Goal: Communication & Community: Connect with others

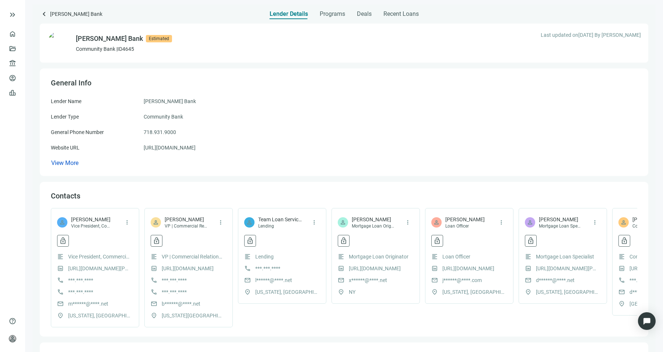
scroll to position [0, 158]
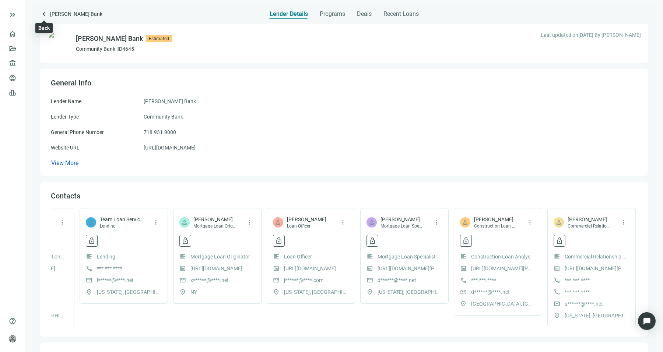
click at [44, 13] on span "keyboard_arrow_left" at bounding box center [44, 14] width 9 height 9
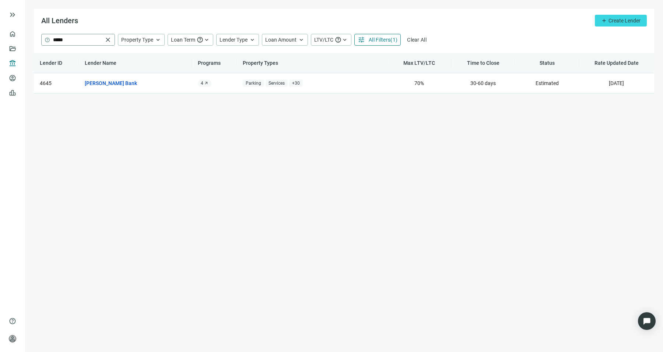
click at [110, 38] on span "close" at bounding box center [107, 39] width 7 height 7
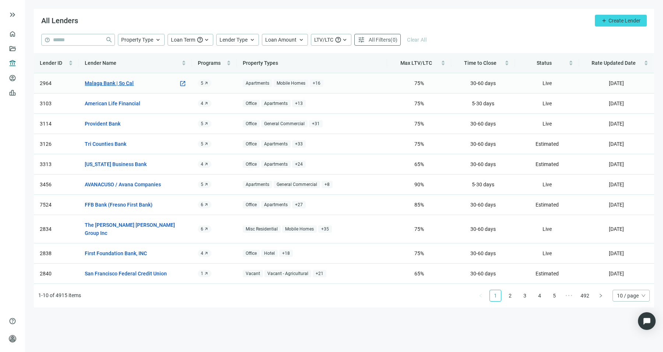
click at [109, 83] on link "Malaga Bank | So Cal" at bounding box center [109, 83] width 49 height 8
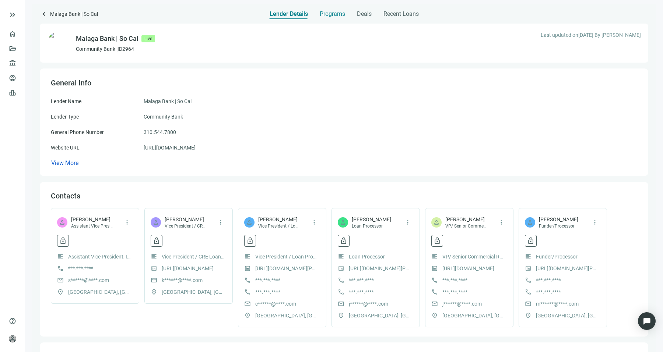
click at [341, 16] on span "Programs" at bounding box center [332, 13] width 25 height 7
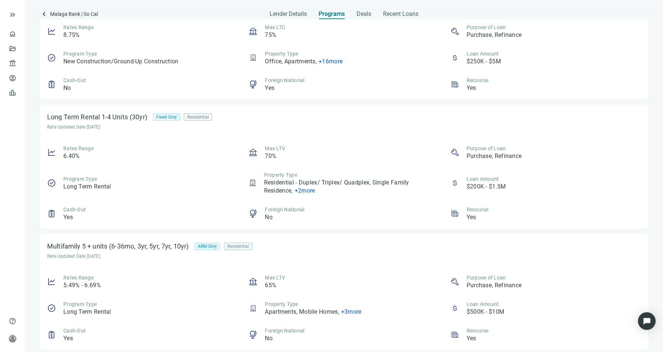
scroll to position [309, 0]
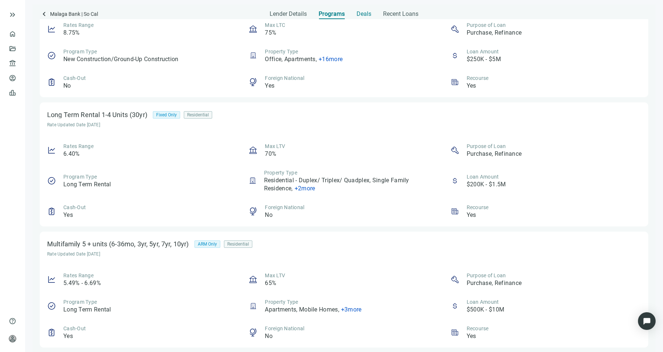
click at [362, 8] on div "Deals" at bounding box center [363, 11] width 15 height 15
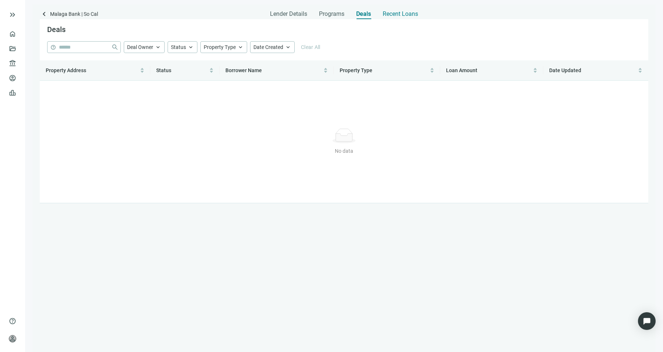
click at [388, 13] on span "Recent Loans" at bounding box center [400, 13] width 35 height 7
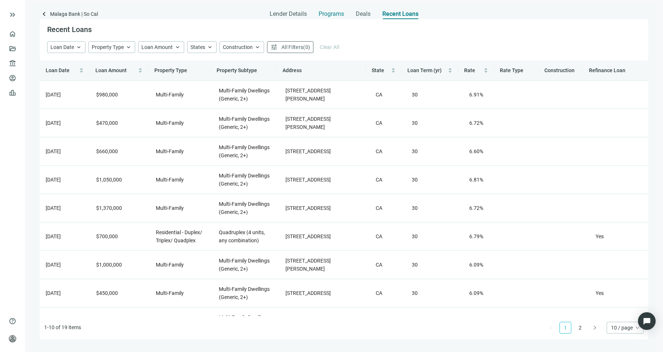
click at [338, 18] on div "Programs" at bounding box center [330, 11] width 25 height 15
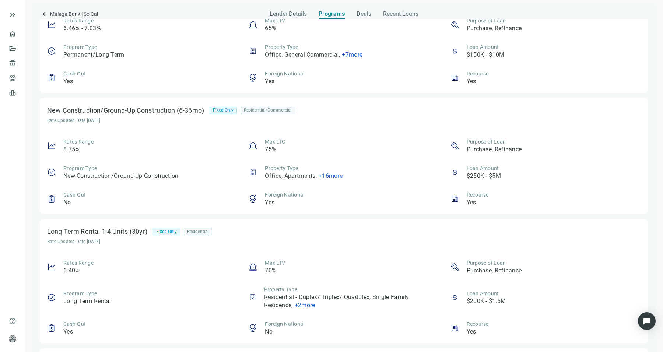
scroll to position [250, 0]
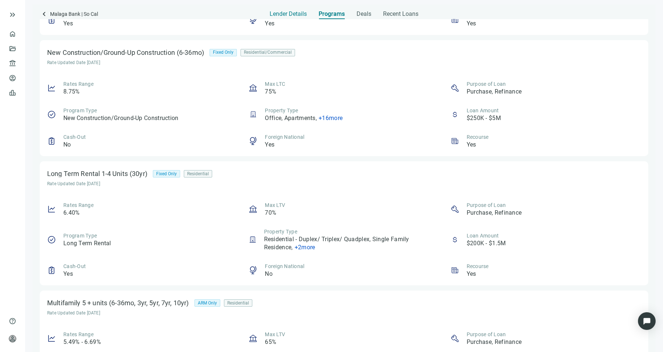
click at [292, 16] on span "Lender Details" at bounding box center [288, 13] width 37 height 7
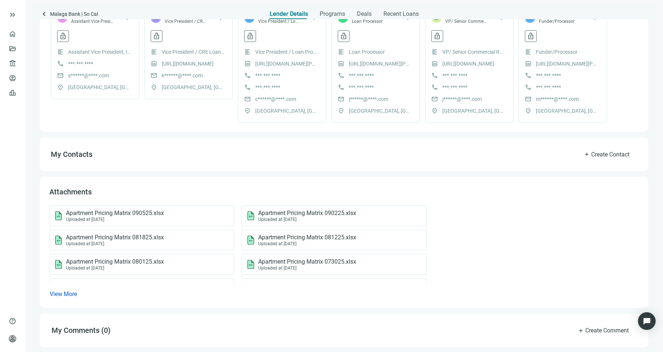
scroll to position [204, 0]
drag, startPoint x: 261, startPoint y: 217, endPoint x: 251, endPoint y: 192, distance: 26.3
click at [251, 192] on div "Attachments Apartment Pricing Matrix 090525.xlsx Uploaded at 09.08.2025 Apartme…" at bounding box center [344, 242] width 608 height 131
click at [166, 210] on div "Apartment Pricing Matrix 090525.xlsx Uploaded at 09.08.2025" at bounding box center [140, 216] width 172 height 13
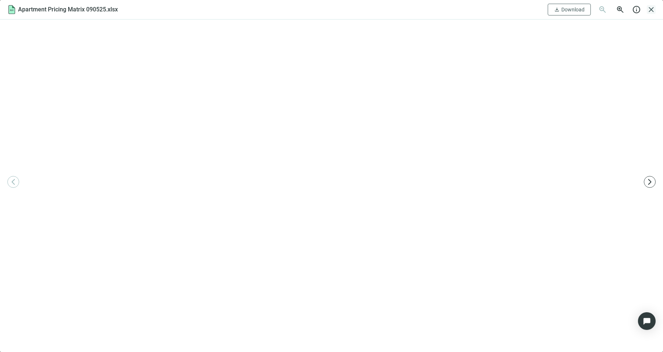
click at [651, 7] on span "close" at bounding box center [651, 9] width 9 height 9
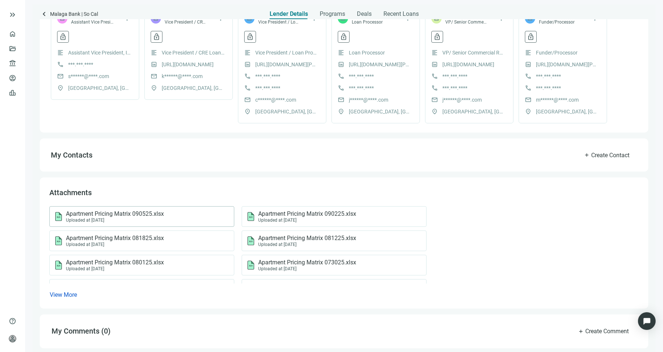
click at [182, 216] on div "Apartment Pricing Matrix 090525.xlsx Uploaded at 09.08.2025" at bounding box center [140, 216] width 172 height 13
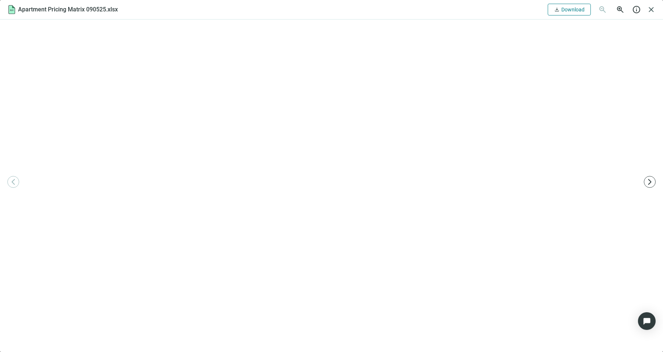
click at [569, 11] on span "Download" at bounding box center [572, 10] width 23 height 6
click at [651, 3] on div "Apartment Pricing Matrix 090525.xlsx download Download zoom_out zoom_in info cl…" at bounding box center [331, 10] width 663 height 20
click at [652, 12] on span "close" at bounding box center [651, 9] width 9 height 9
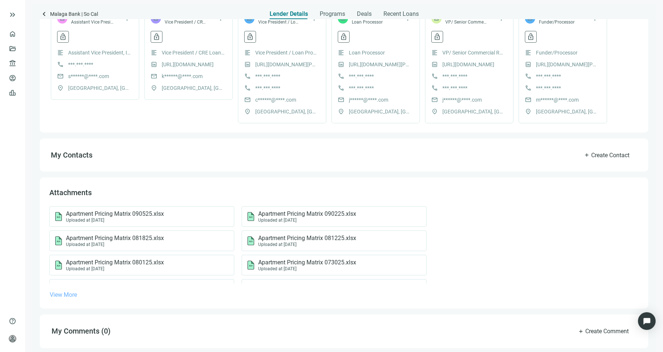
click at [63, 293] on span "View More" at bounding box center [63, 294] width 27 height 7
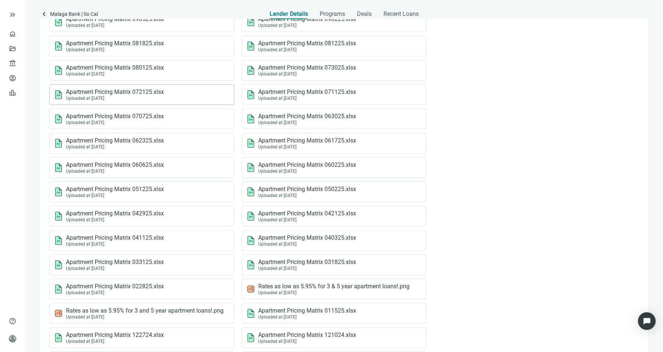
scroll to position [399, 0]
drag, startPoint x: 218, startPoint y: 307, endPoint x: 238, endPoint y: 278, distance: 35.5
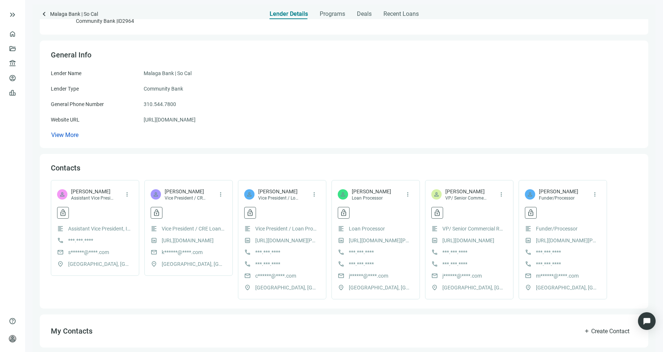
scroll to position [0, 0]
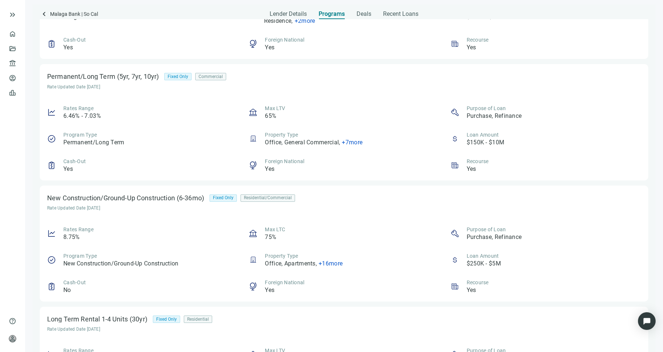
scroll to position [104, 0]
click at [47, 11] on span "keyboard_arrow_left" at bounding box center [44, 14] width 9 height 9
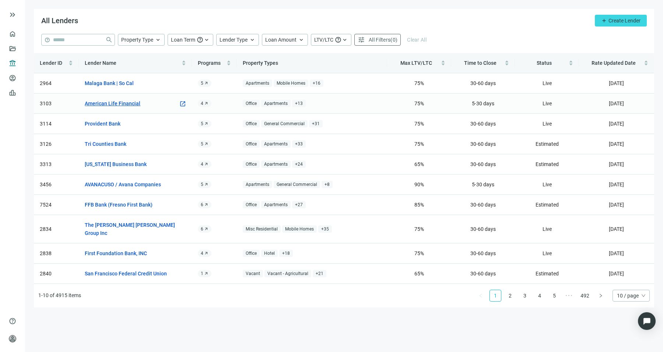
click at [113, 105] on link "American Life Financial" at bounding box center [113, 103] width 56 height 8
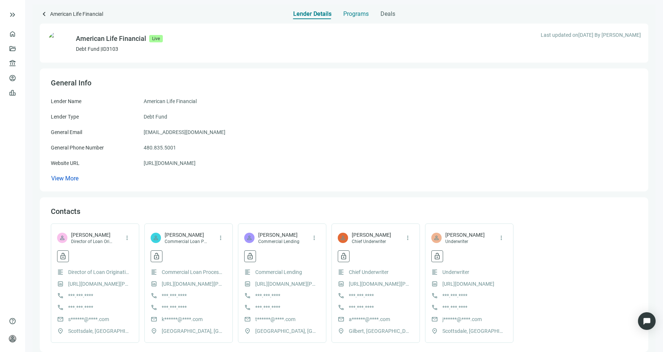
click at [345, 17] on span "Programs" at bounding box center [355, 13] width 25 height 7
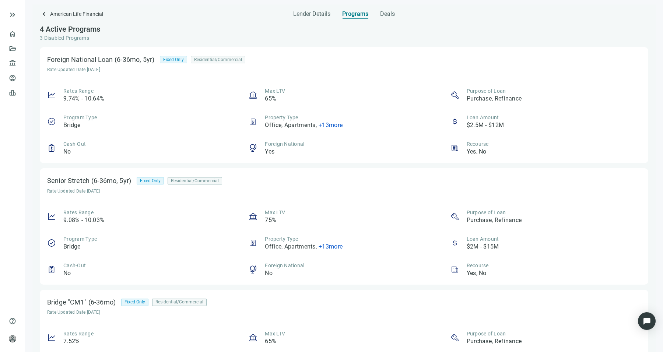
click at [52, 18] on span "American Life Financial" at bounding box center [76, 15] width 53 height 10
click at [46, 17] on span "keyboard_arrow_left" at bounding box center [44, 14] width 9 height 9
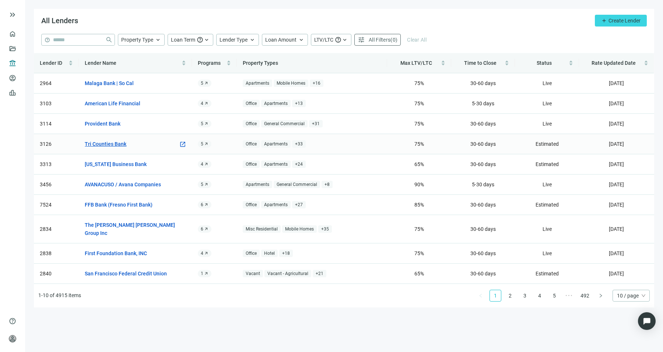
click at [120, 145] on link "Tri Counties Bank" at bounding box center [106, 144] width 42 height 8
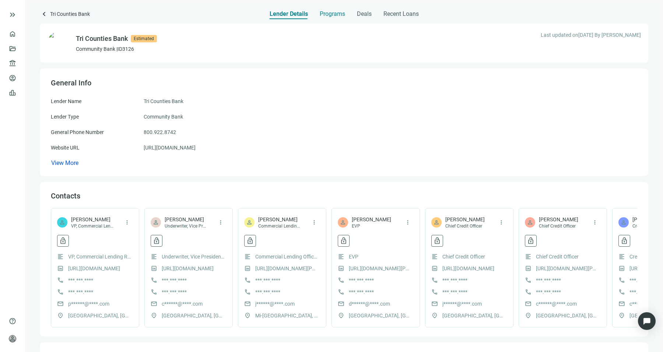
click at [339, 14] on span "Programs" at bounding box center [332, 13] width 25 height 7
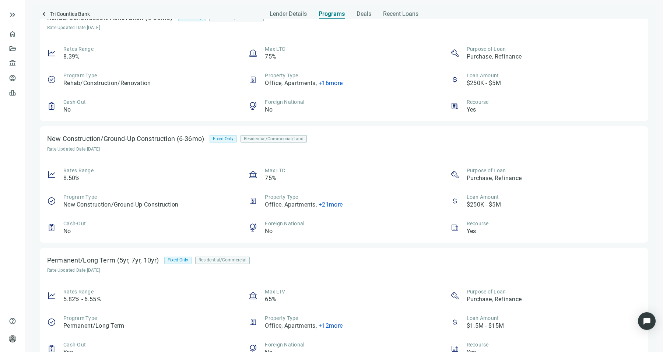
scroll to position [34, 0]
click at [360, 11] on span "Deals" at bounding box center [363, 13] width 15 height 7
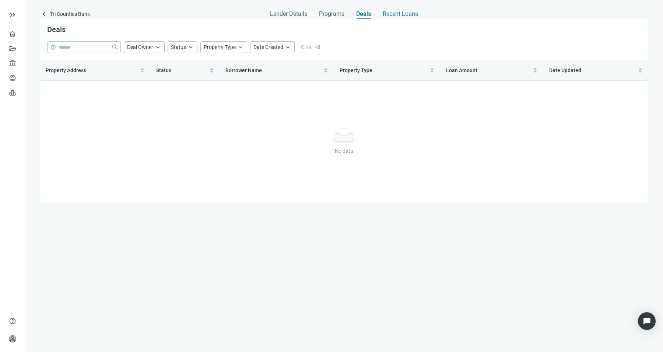
click at [394, 17] on span "Recent Loans" at bounding box center [400, 13] width 35 height 7
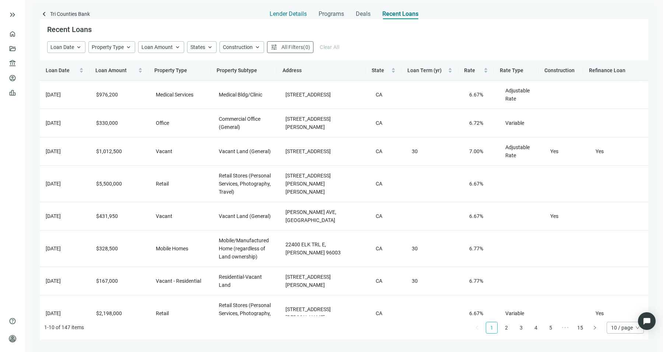
click at [281, 18] on div "Lender Details" at bounding box center [288, 11] width 37 height 15
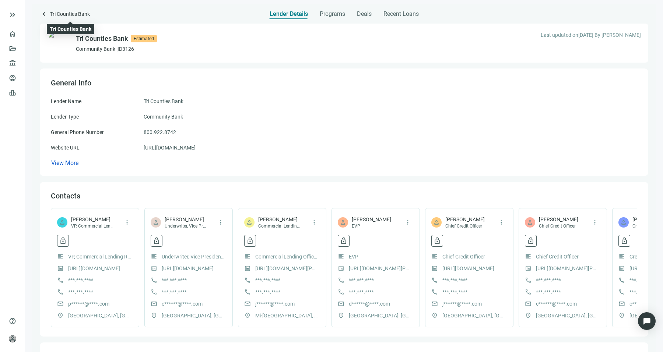
click at [50, 15] on span "Tri Counties Bank" at bounding box center [70, 15] width 40 height 10
click at [46, 13] on span "keyboard_arrow_left" at bounding box center [44, 14] width 9 height 9
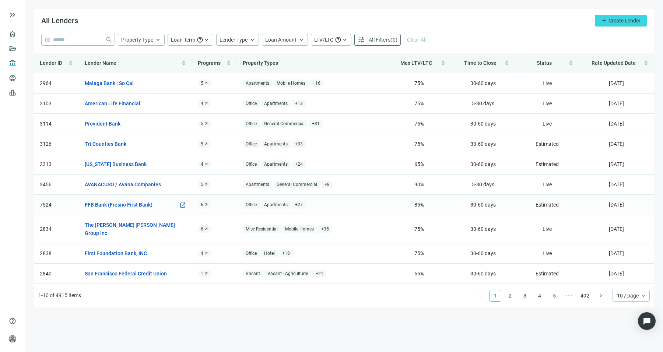
click at [130, 205] on link "FFB Bank (Fresno First Bank)" at bounding box center [119, 205] width 68 height 8
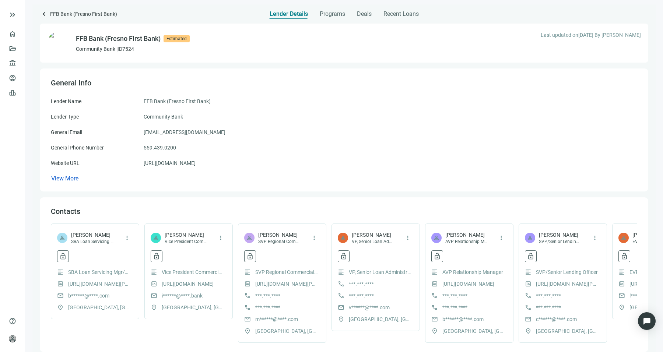
click at [48, 6] on div "Lender Details Programs Deals Recent Loans" at bounding box center [344, 11] width 608 height 15
click at [45, 10] on span "keyboard_arrow_left" at bounding box center [44, 14] width 9 height 9
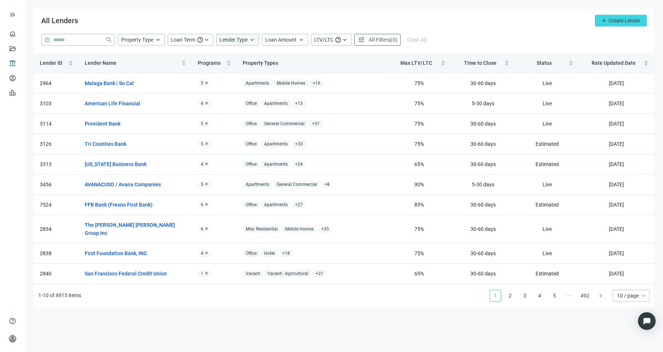
click at [234, 43] on div "Lender Type keyboard_arrow_up" at bounding box center [237, 40] width 43 height 12
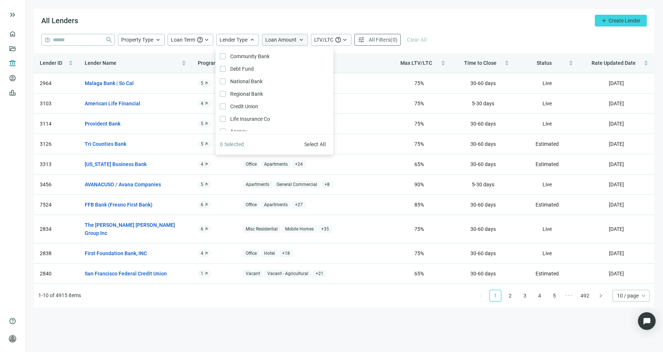
click at [272, 40] on span "Loan Amount" at bounding box center [280, 40] width 31 height 6
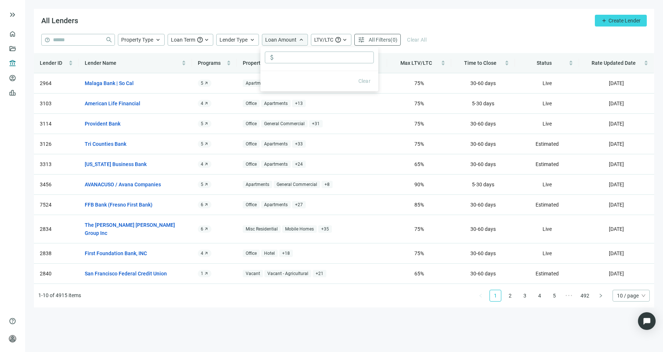
click at [272, 40] on span "Loan Amount" at bounding box center [280, 40] width 31 height 6
click at [152, 35] on div "Property Type keyboard_arrow_up" at bounding box center [141, 40] width 47 height 12
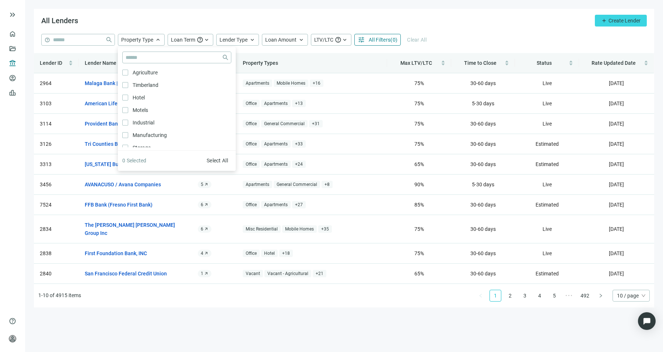
click at [369, 42] on span "All Filters" at bounding box center [380, 40] width 22 height 6
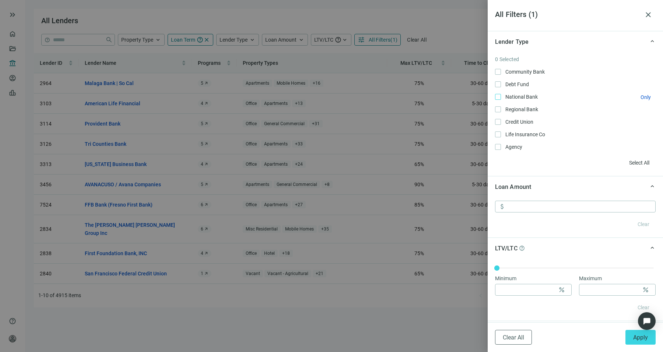
scroll to position [247, 0]
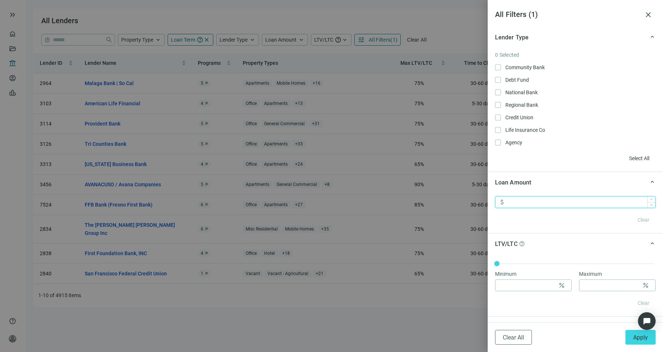
click at [539, 205] on input at bounding box center [581, 202] width 148 height 11
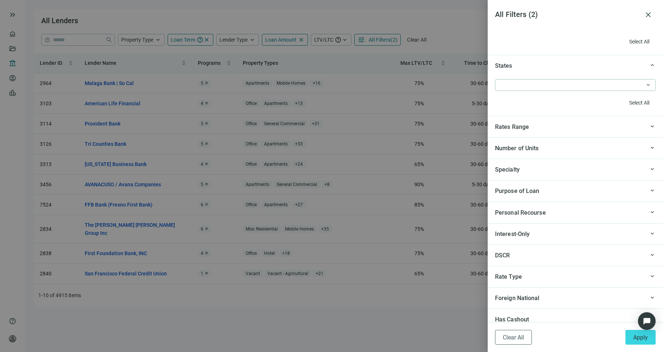
scroll to position [669, 0]
type input "*********"
click at [560, 187] on div "Purpose of Loan" at bounding box center [569, 191] width 149 height 9
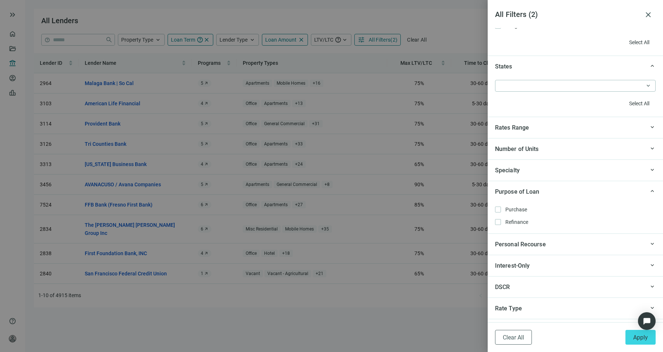
click at [560, 187] on div "Purpose of Loan" at bounding box center [569, 191] width 149 height 9
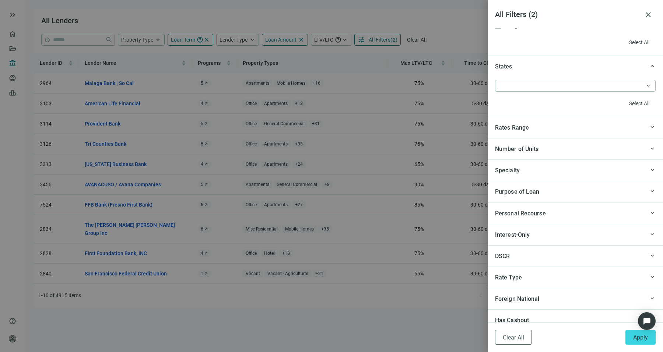
click at [554, 166] on div "Specialty" at bounding box center [569, 170] width 149 height 9
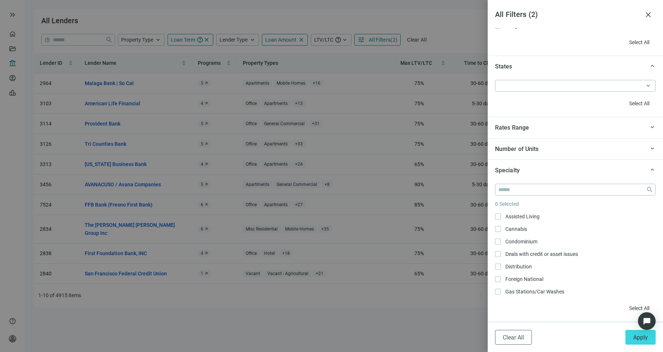
click at [554, 166] on div "Specialty" at bounding box center [569, 170] width 149 height 9
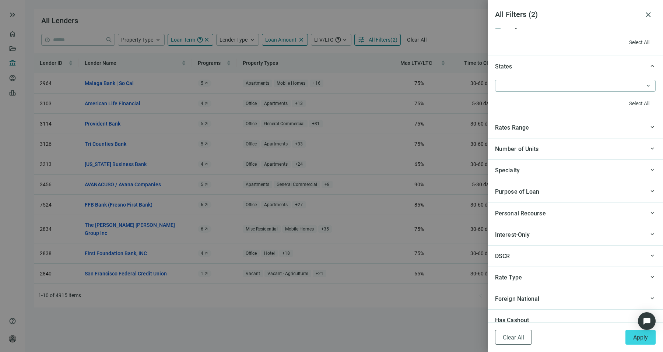
scroll to position [717, 0]
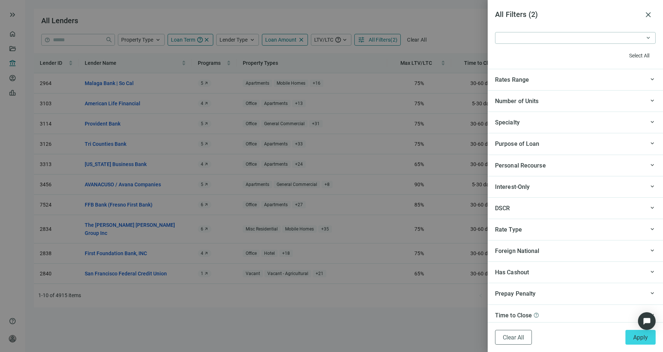
click at [545, 268] on div "Has Cashout" at bounding box center [569, 272] width 149 height 9
click at [560, 240] on div "keyboard_arrow_up Foreign National" at bounding box center [574, 250] width 175 height 21
click at [558, 229] on div "Rate Type" at bounding box center [569, 229] width 149 height 9
click at [550, 204] on div "DSCR" at bounding box center [569, 208] width 149 height 9
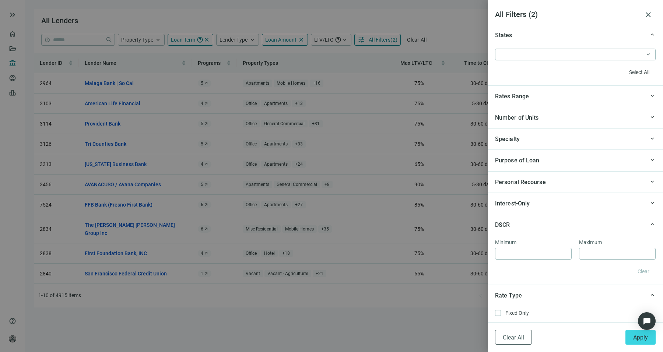
scroll to position [700, 0]
click at [550, 203] on div "Interest-Only" at bounding box center [569, 203] width 149 height 9
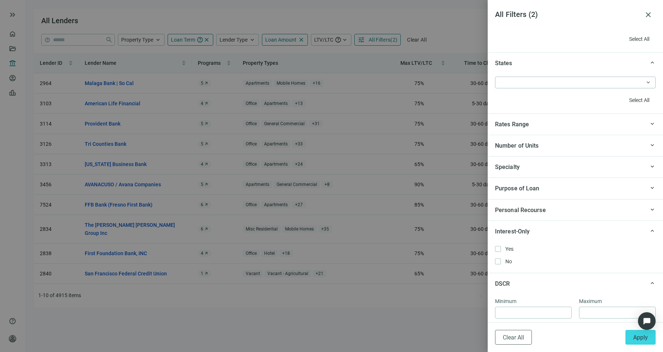
click at [550, 205] on div "Personal Recourse" at bounding box center [569, 209] width 149 height 9
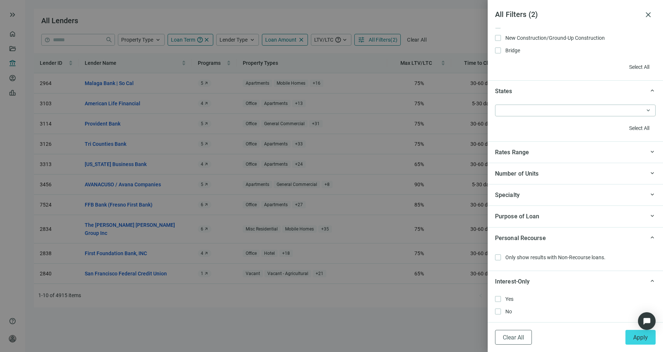
click at [550, 203] on div "keyboard_arrow_up Specialty" at bounding box center [574, 194] width 175 height 21
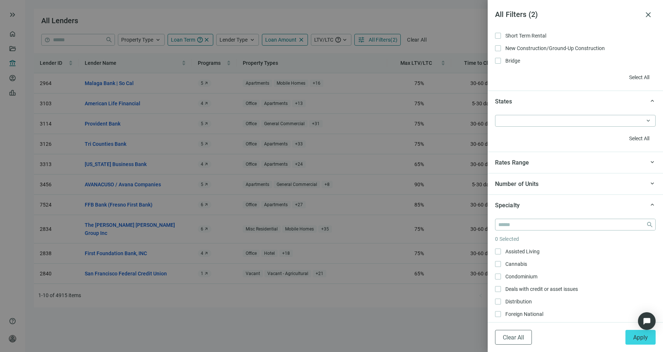
scroll to position [634, 0]
click at [550, 203] on div "Specialty" at bounding box center [569, 205] width 149 height 9
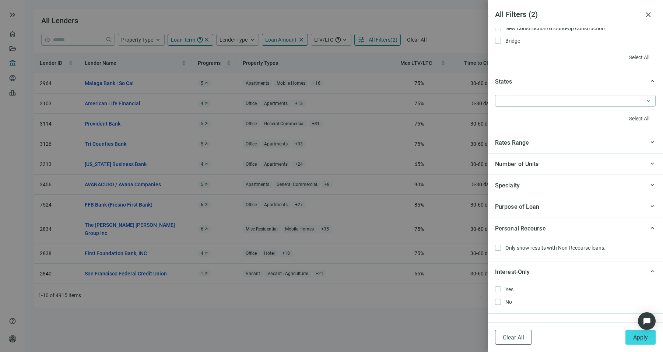
click at [550, 203] on div "Purpose of Loan" at bounding box center [569, 206] width 149 height 9
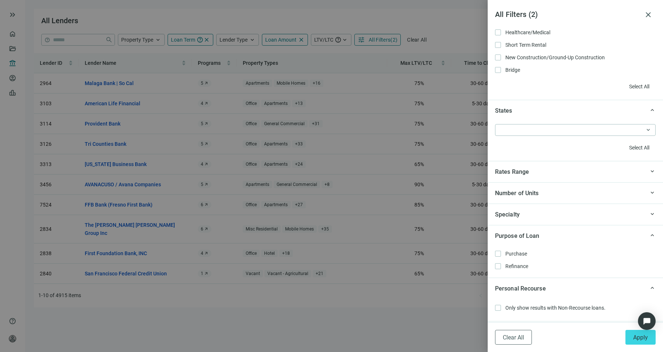
click at [550, 204] on div "keyboard_arrow_up Specialty" at bounding box center [574, 214] width 175 height 21
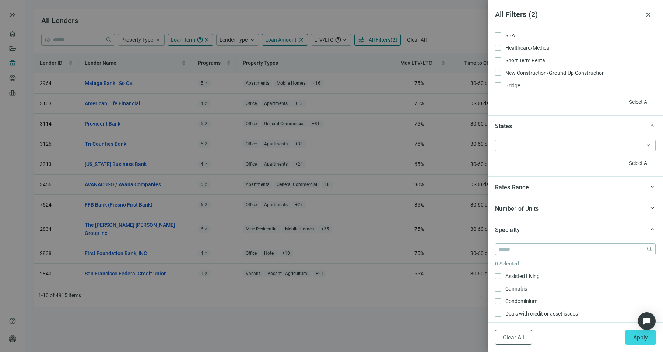
click at [550, 204] on div "Number of Units" at bounding box center [569, 208] width 149 height 9
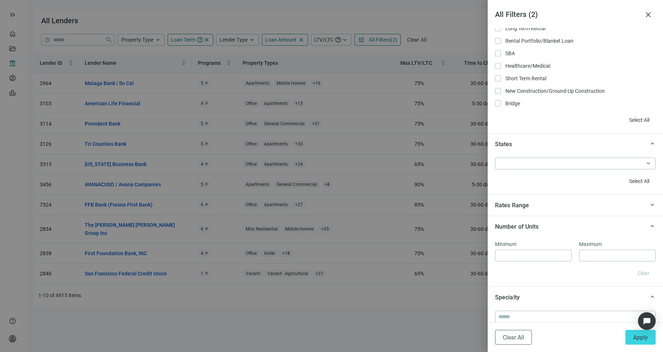
click at [550, 203] on div "Rates Range" at bounding box center [569, 205] width 149 height 9
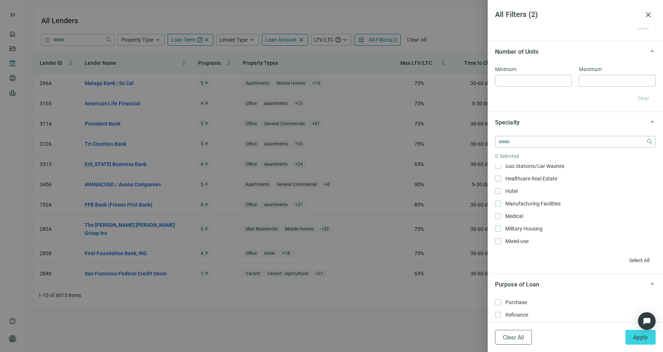
scroll to position [85, 0]
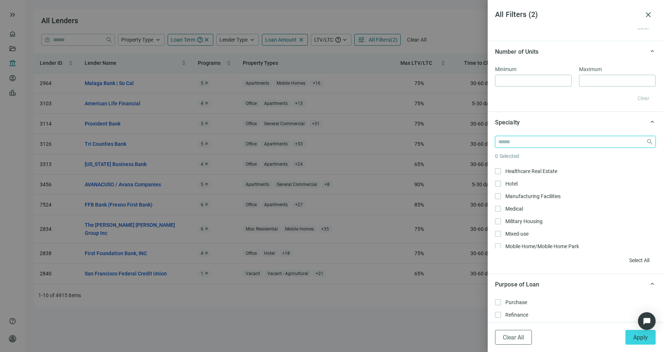
click at [524, 142] on input "search" at bounding box center [570, 141] width 145 height 11
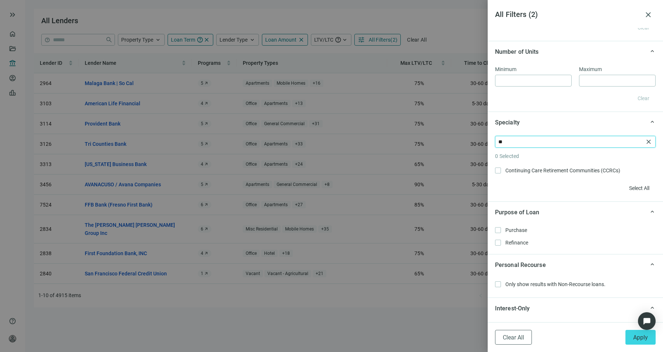
type input "*"
type input "****"
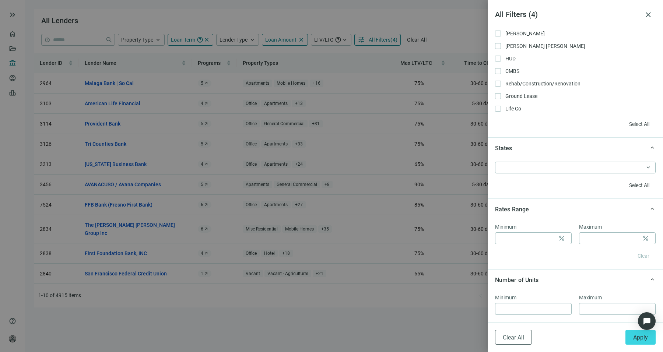
scroll to position [574, 0]
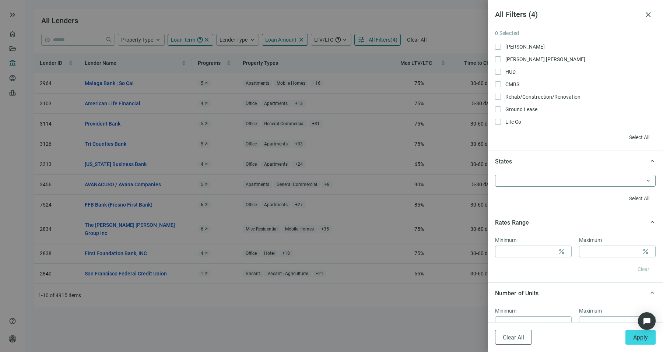
click at [521, 183] on div at bounding box center [571, 181] width 150 height 10
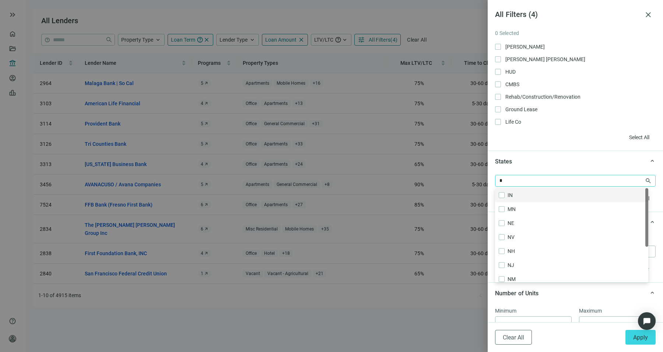
type input "**"
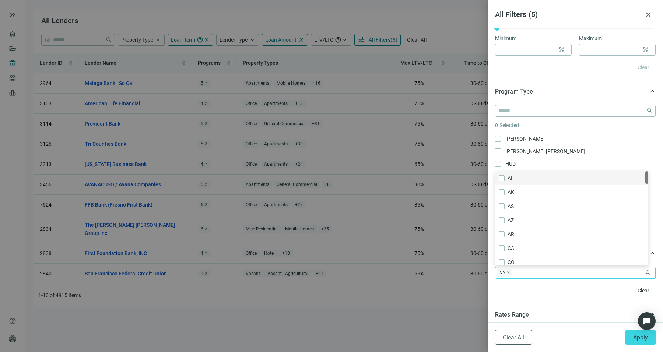
scroll to position [475, 0]
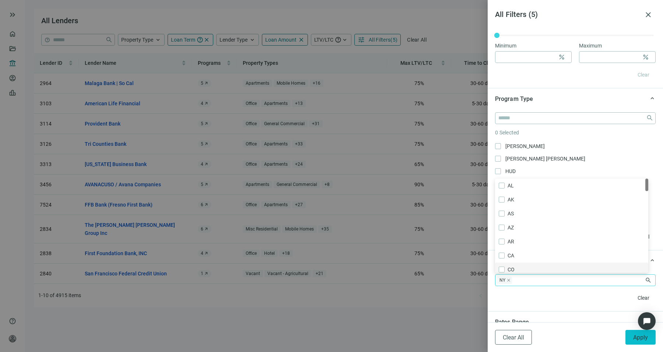
click at [637, 335] on span "Apply" at bounding box center [640, 337] width 15 height 7
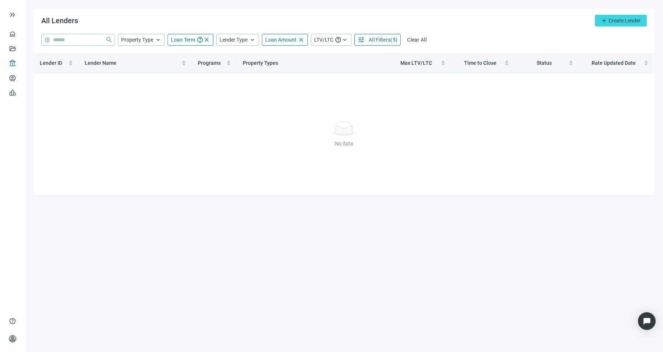
click at [370, 42] on span "All Filters" at bounding box center [380, 40] width 22 height 6
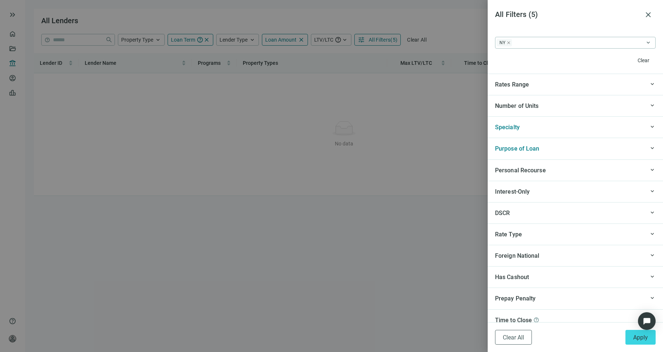
scroll to position [717, 0]
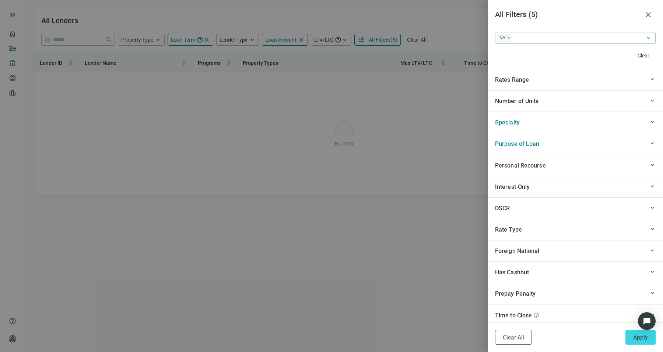
click at [575, 136] on div "keyboard_arrow_up Purpose of Loan" at bounding box center [574, 143] width 175 height 21
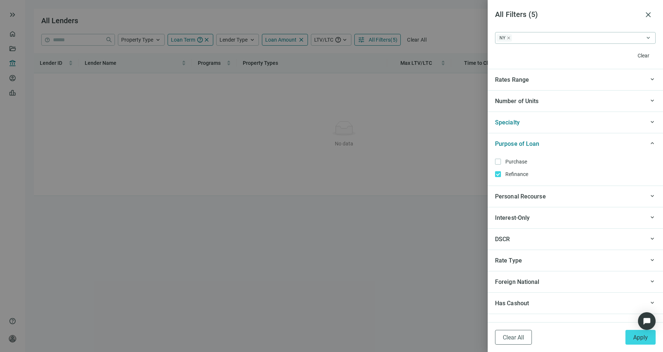
click at [566, 118] on div "Specialty" at bounding box center [569, 122] width 149 height 9
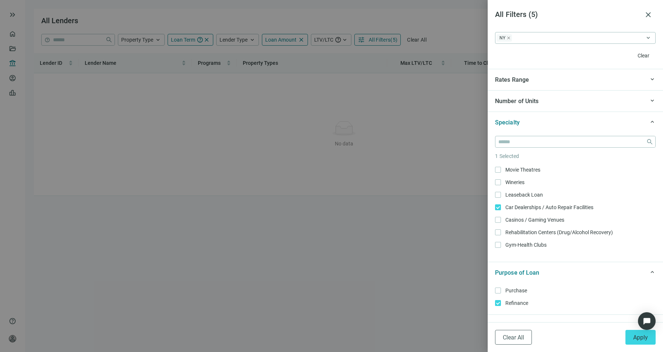
scroll to position [877, 0]
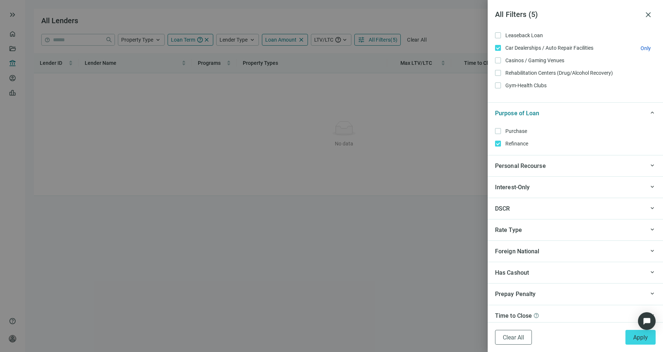
click at [501, 44] on span "Car Dealerships / Auto Repair Facilities Only" at bounding box center [548, 48] width 95 height 8
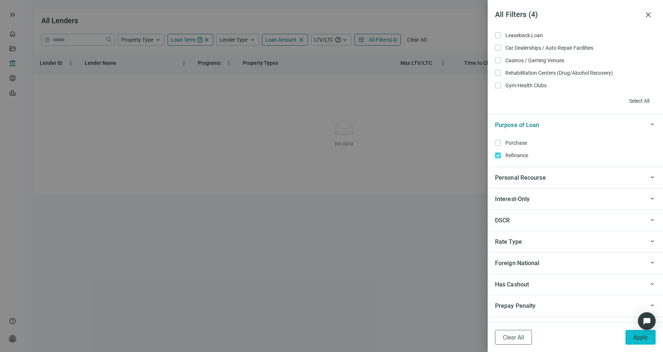
click at [628, 338] on button "Apply" at bounding box center [640, 337] width 30 height 15
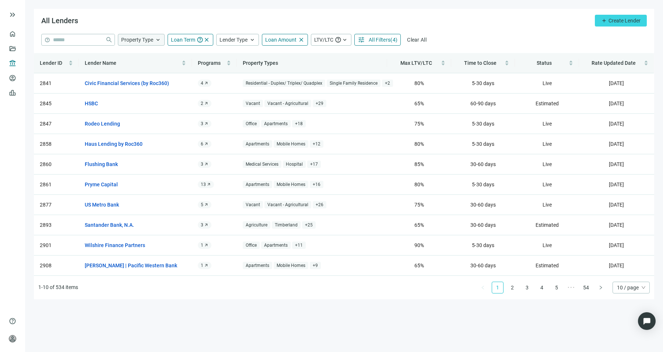
click at [149, 34] on div "Property Type keyboard_arrow_up" at bounding box center [141, 40] width 47 height 12
click at [215, 13] on div "All Lenders add Create Lender" at bounding box center [344, 21] width 620 height 25
click at [232, 43] on span "Lender Type" at bounding box center [233, 39] width 28 height 7
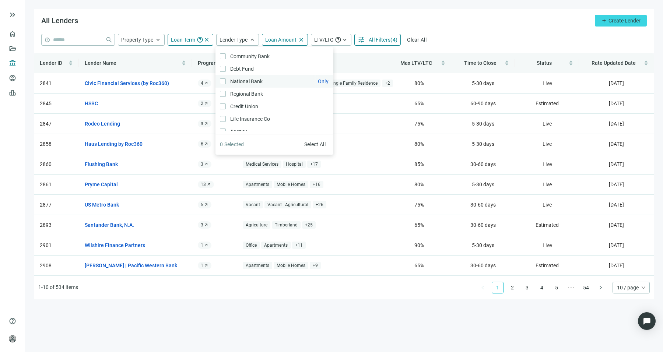
scroll to position [11, 0]
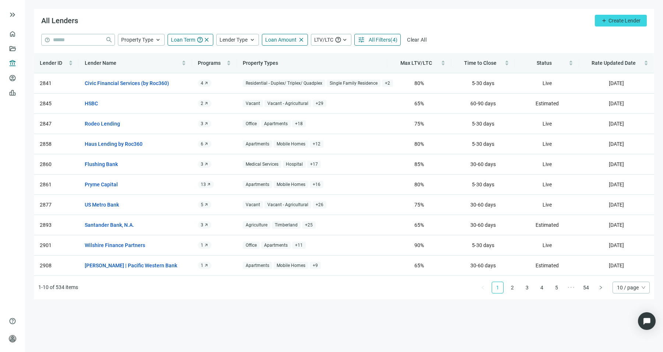
click at [216, 16] on div "All Lenders add Create Lender" at bounding box center [344, 21] width 620 height 25
click at [142, 35] on div "Property Type keyboard_arrow_up" at bounding box center [141, 40] width 47 height 12
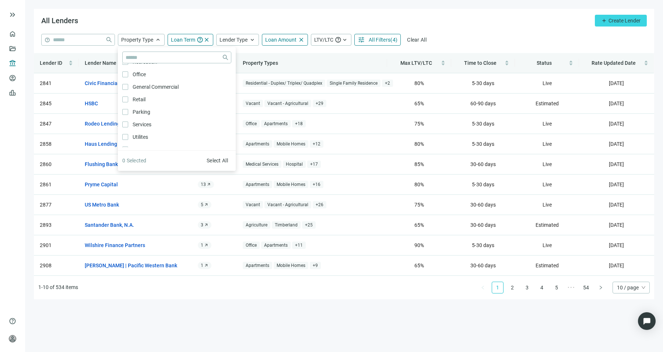
scroll to position [378, 0]
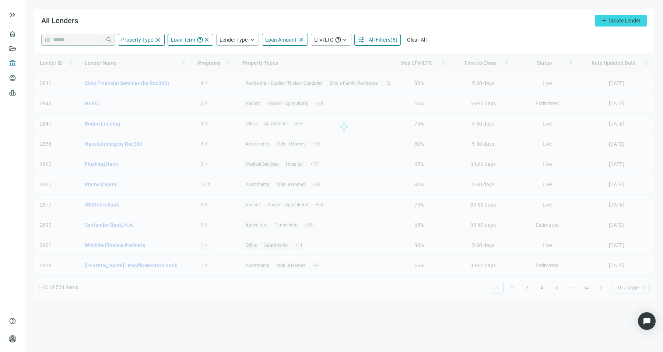
click at [170, 10] on div "All Lenders add Create Lender" at bounding box center [344, 21] width 620 height 25
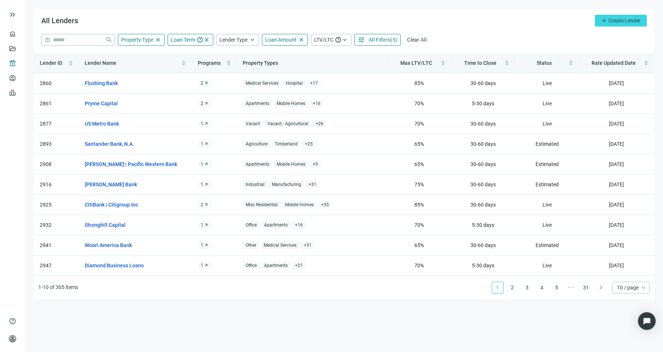
click at [618, 284] on span "10 / page" at bounding box center [631, 287] width 28 height 11
click at [626, 336] on div "100 / page" at bounding box center [630, 338] width 25 height 8
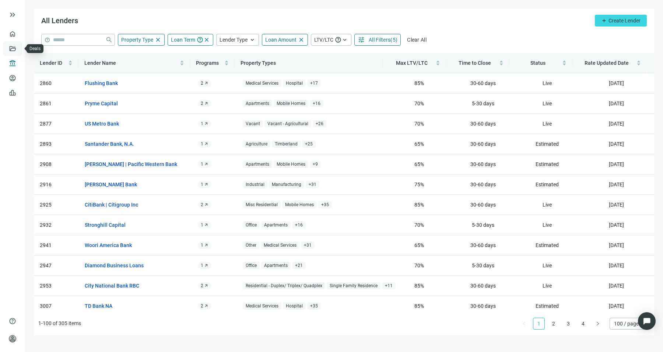
click at [18, 46] on link "Deals" at bounding box center [24, 49] width 13 height 6
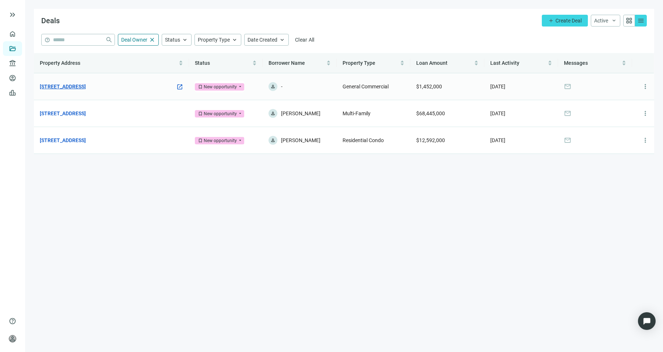
click at [86, 85] on link "[STREET_ADDRESS]" at bounding box center [63, 86] width 46 height 8
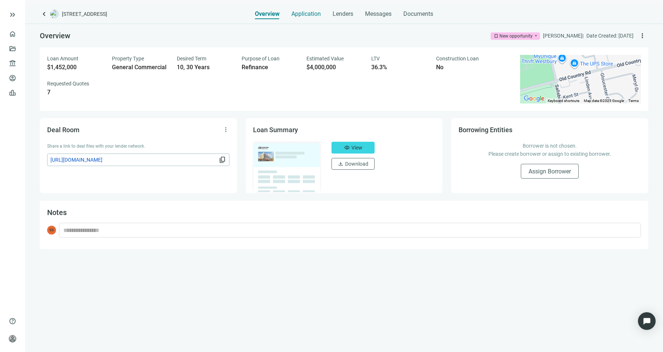
click at [313, 18] on div "Application" at bounding box center [305, 11] width 29 height 15
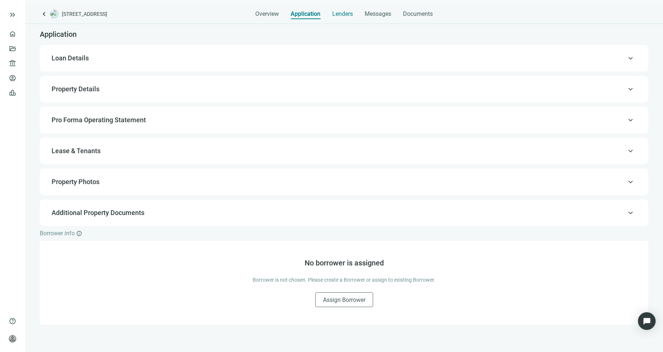
click at [344, 16] on span "Lenders" at bounding box center [342, 13] width 21 height 7
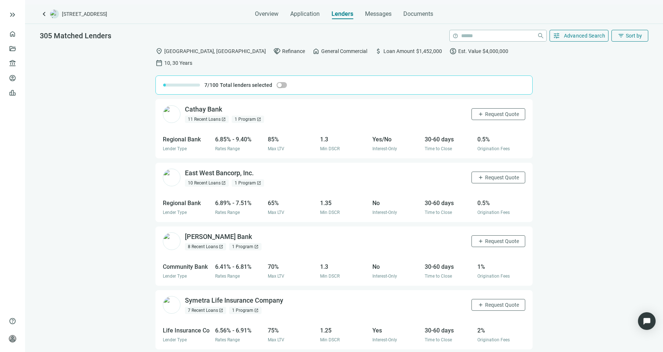
click at [89, 208] on div "Cathay Bank open_in_new 11 Recent Loans open_in_new 1 Program open_in_new add R…" at bounding box center [344, 231] width 638 height 264
click at [615, 36] on button "filter_list Sort by" at bounding box center [629, 36] width 37 height 12
click at [624, 84] on div "Rate (low to high)" at bounding box center [615, 79] width 66 height 13
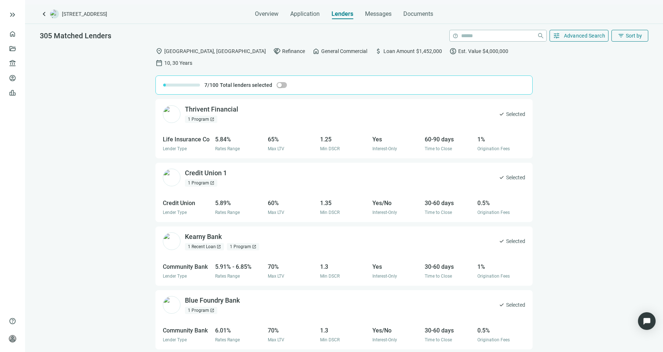
click at [203, 307] on div "1 Program open_in_new" at bounding box center [201, 310] width 32 height 7
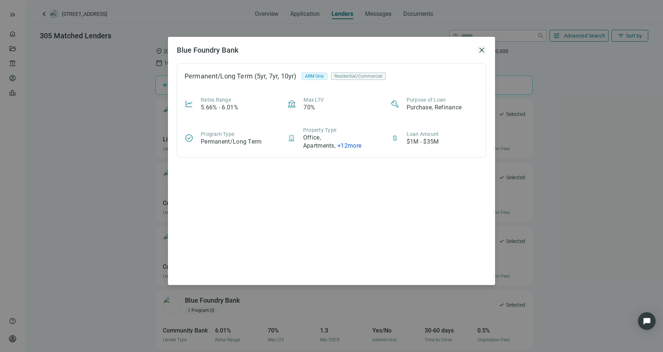
click at [478, 54] on span "close" at bounding box center [481, 50] width 9 height 9
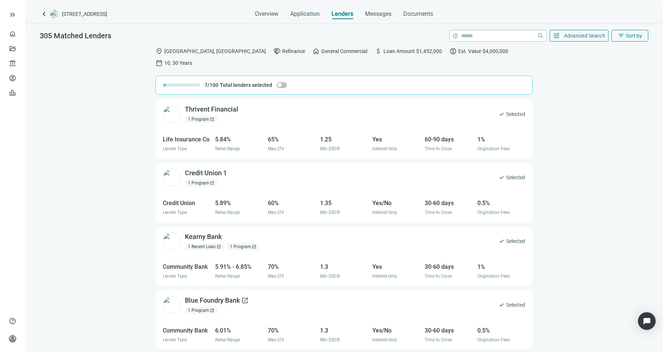
click at [218, 296] on div "Blue Foundry Bank open_in_new" at bounding box center [217, 300] width 64 height 9
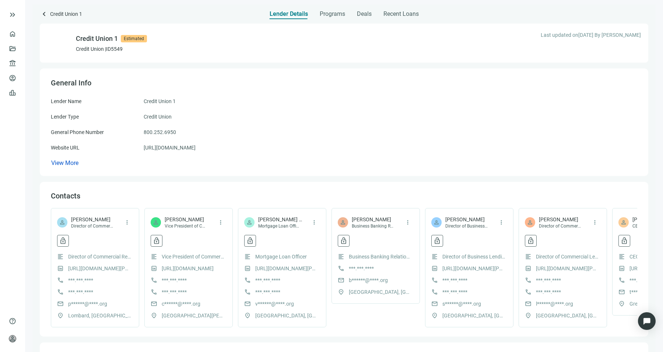
scroll to position [0, 164]
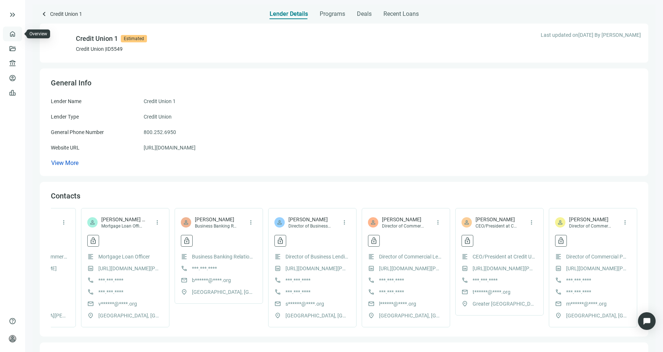
click at [18, 31] on link "Overview" at bounding box center [29, 34] width 22 height 6
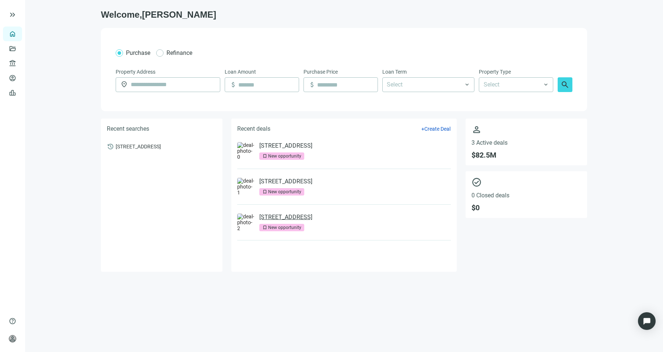
click at [312, 219] on link "[STREET_ADDRESS]" at bounding box center [285, 217] width 53 height 7
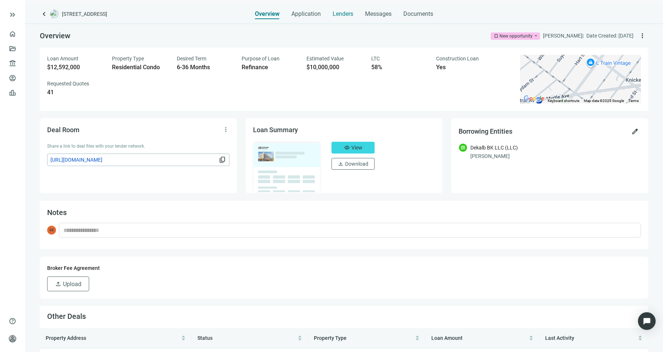
click at [349, 7] on div "Lenders" at bounding box center [342, 11] width 21 height 15
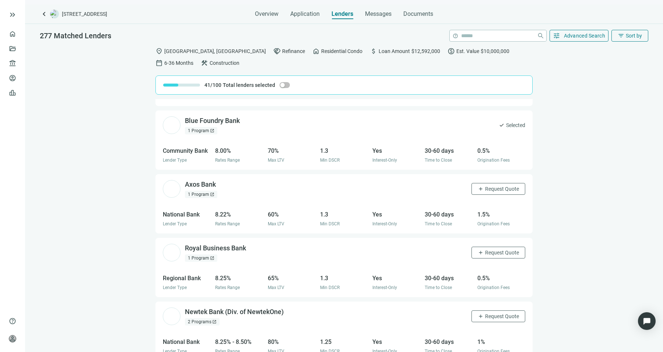
scroll to position [242, 0]
click at [385, 16] on span "Messages" at bounding box center [378, 13] width 27 height 7
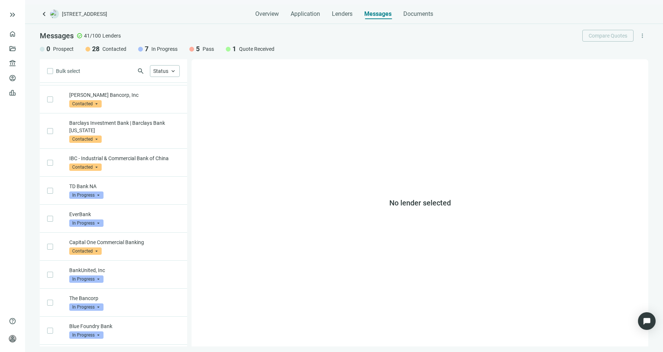
scroll to position [324, 0]
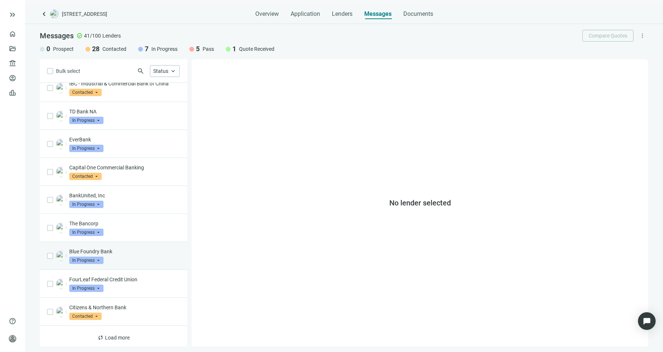
click at [116, 251] on p "Blue Foundry Bank" at bounding box center [124, 251] width 110 height 7
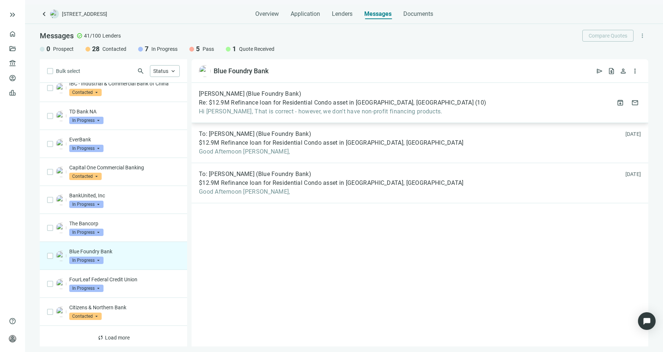
click at [296, 105] on span "Re: $12.9M Refinance loan for Residential Condo asset in [GEOGRAPHIC_DATA], [GE…" at bounding box center [336, 102] width 275 height 7
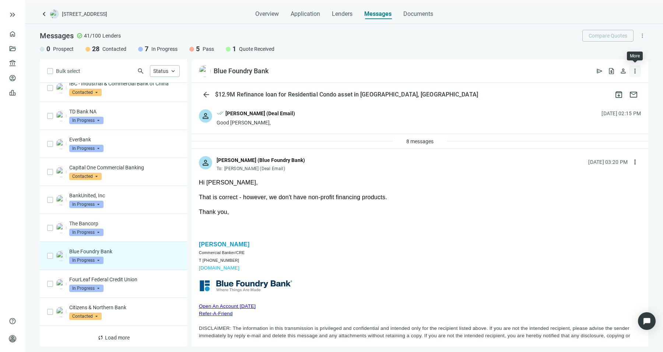
click at [636, 71] on span "more_vert" at bounding box center [634, 70] width 7 height 7
click at [623, 72] on span "person" at bounding box center [622, 70] width 7 height 7
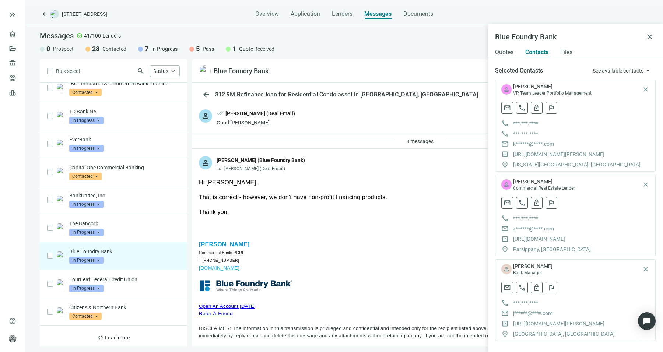
scroll to position [5, 0]
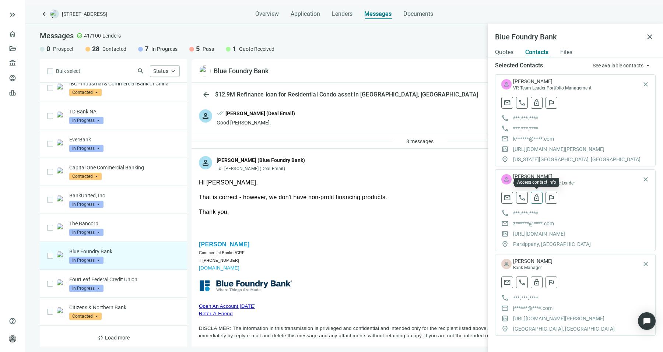
click at [535, 200] on span "lock_open" at bounding box center [536, 197] width 7 height 7
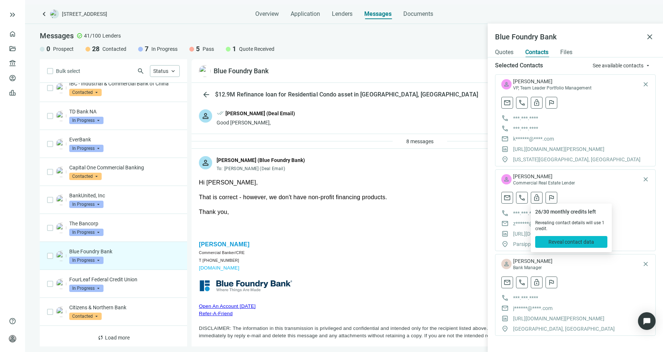
click at [561, 244] on span "Reveal contact data" at bounding box center [571, 242] width 46 height 6
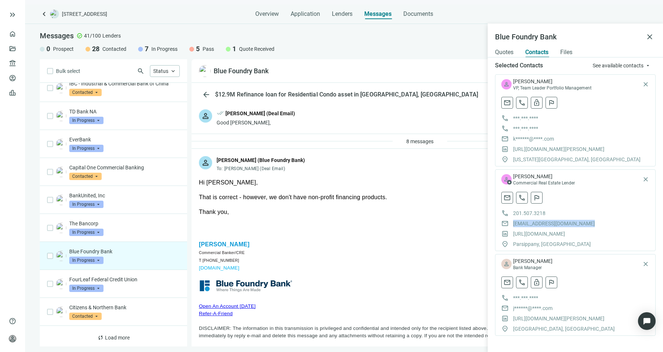
drag, startPoint x: 596, startPoint y: 222, endPoint x: 512, endPoint y: 222, distance: 84.7
click at [512, 222] on div "mail [EMAIL_ADDRESS][DOMAIN_NAME]" at bounding box center [575, 223] width 148 height 7
click at [598, 193] on div "mail call flag" at bounding box center [575, 198] width 148 height 12
click at [476, 57] on div "Messages check_circle 41/100 Lenders Compare Quotes more_vert 0 Prospect 28 Con…" at bounding box center [344, 41] width 638 height 35
click at [407, 46] on div "0 Prospect 28 Contacted 7 In Progress 5 Pass 1 Quote Received" at bounding box center [344, 49] width 608 height 9
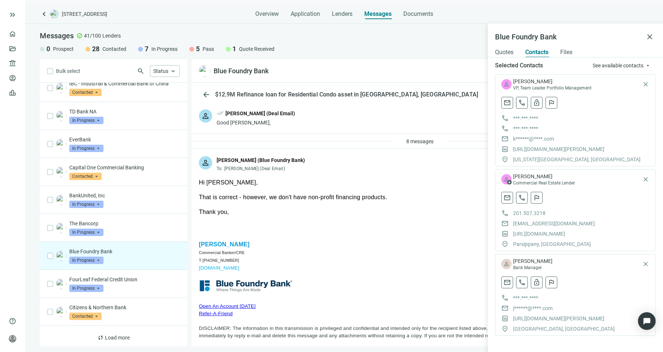
click at [224, 83] on div "arrow_back $12.9M Refinance loan for Residential Condo asset in [GEOGRAPHIC_DAT…" at bounding box center [419, 215] width 457 height 264
click at [529, 223] on span "[EMAIL_ADDRESS][DOMAIN_NAME]" at bounding box center [554, 223] width 82 height 7
copy div "[EMAIL_ADDRESS][DOMAIN_NAME]"
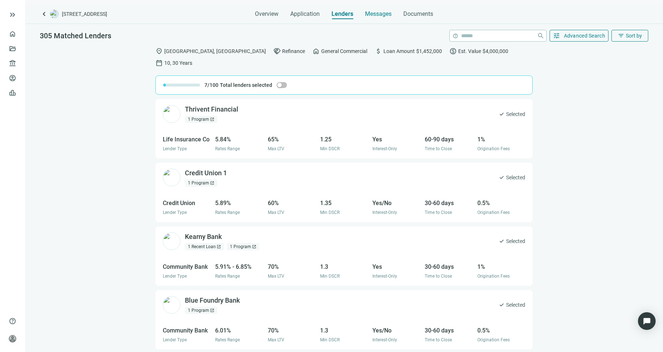
click at [366, 13] on span "Messages" at bounding box center [378, 13] width 27 height 7
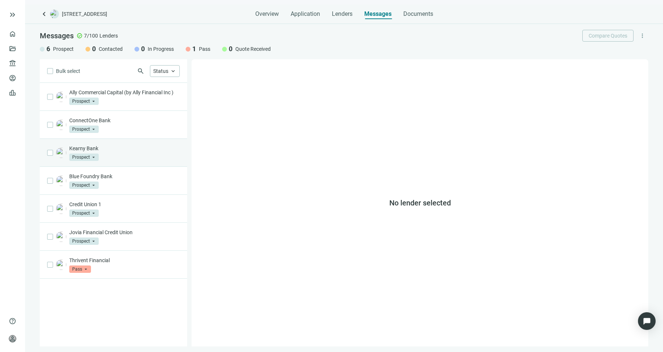
click at [165, 150] on p "Kearny Bank" at bounding box center [124, 148] width 110 height 7
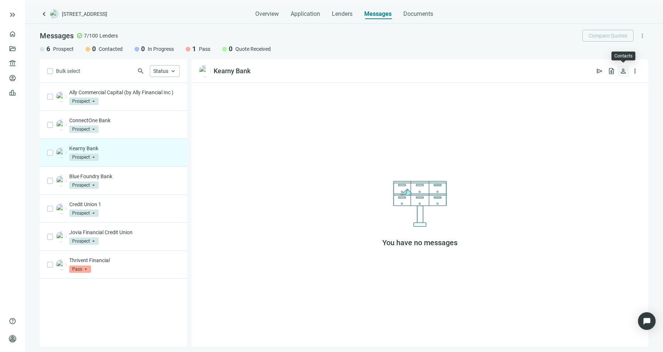
click at [621, 74] on span "person" at bounding box center [622, 70] width 7 height 7
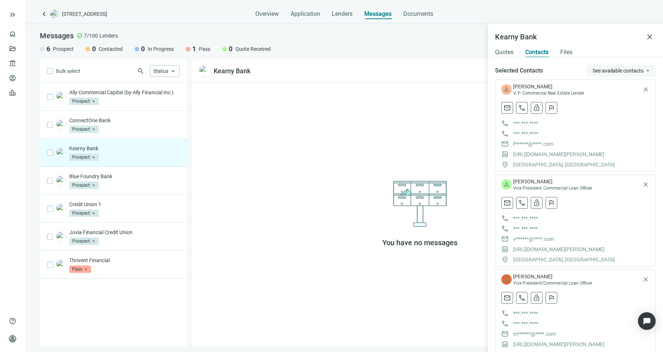
click at [623, 68] on span "See available contacts" at bounding box center [617, 71] width 51 height 6
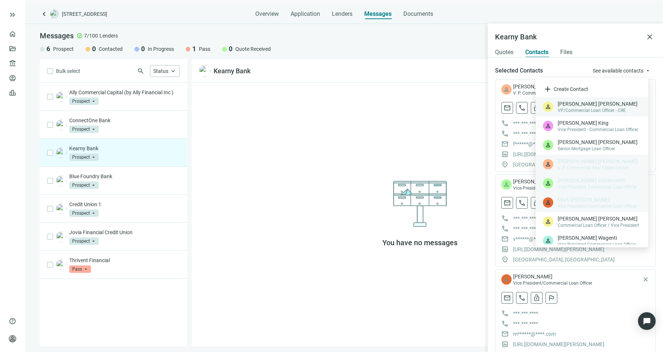
click at [601, 108] on span "VP/Commercial Loan Officer - CRE" at bounding box center [598, 111] width 83 height 6
click at [606, 127] on span "Vice President - Commercial Loan Officer" at bounding box center [598, 130] width 83 height 6
click at [604, 144] on span "David Aldredge" at bounding box center [598, 141] width 83 height 7
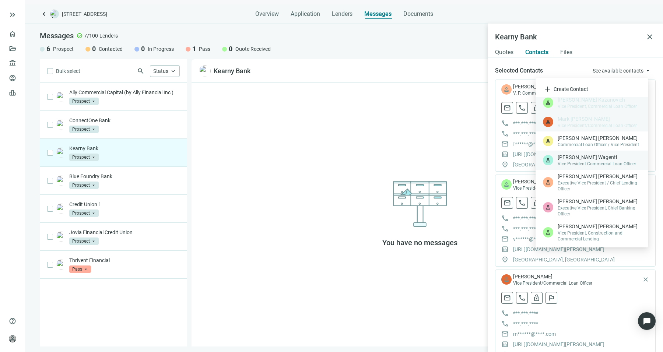
scroll to position [26, 0]
click at [599, 135] on span "Richard Burzynski" at bounding box center [598, 136] width 83 height 7
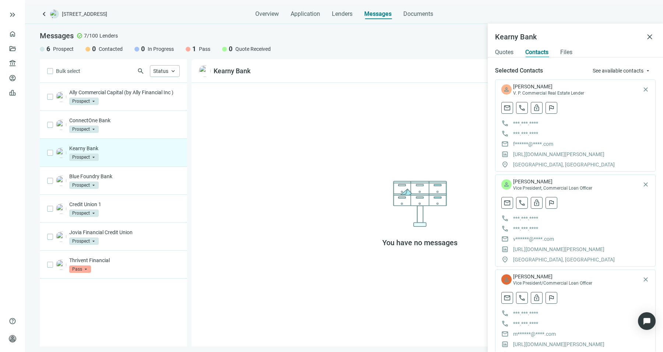
click at [406, 218] on icon at bounding box center [420, 204] width 60 height 46
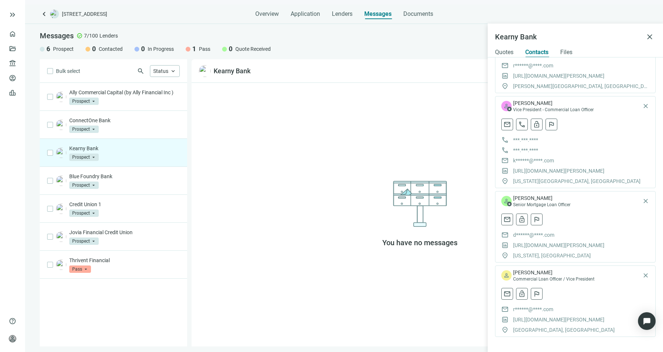
scroll to position [0, 0]
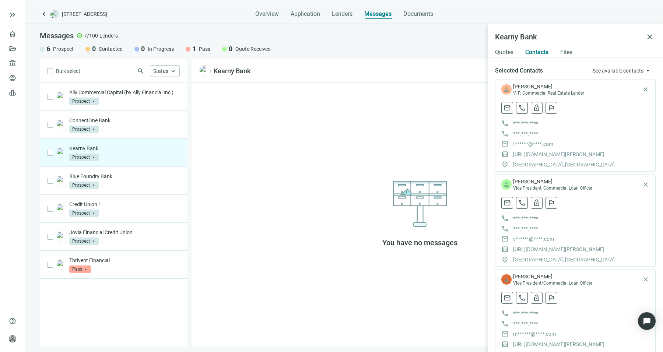
click at [350, 165] on div "You have no messages" at bounding box center [419, 215] width 457 height 264
click at [134, 137] on div "ConnectOne Bank Prospect arrow_drop_down" at bounding box center [113, 125] width 147 height 28
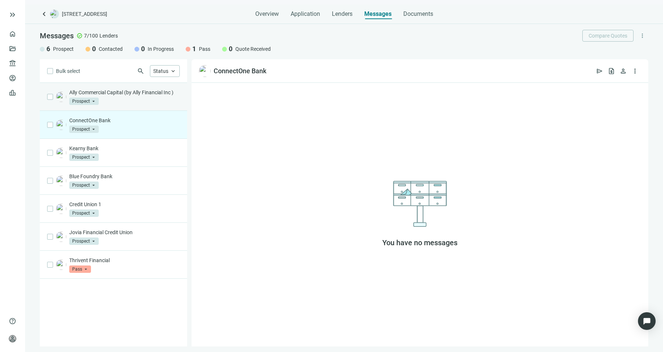
click at [158, 96] on div "Ally Commercial Capital (by Ally Financial Inc ) Prospect arrow_drop_down" at bounding box center [124, 97] width 110 height 16
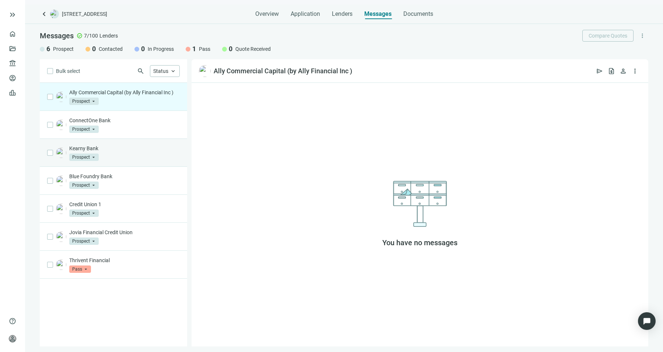
click at [151, 156] on div "Kearny Bank Prospect arrow_drop_down" at bounding box center [124, 153] width 110 height 16
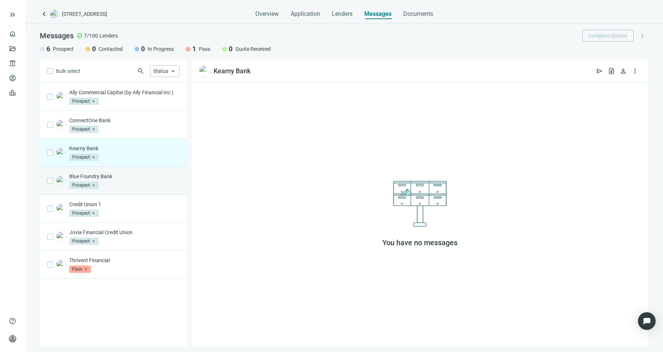
click at [149, 182] on div "Blue Foundry Bank Prospect arrow_drop_down" at bounding box center [124, 181] width 110 height 16
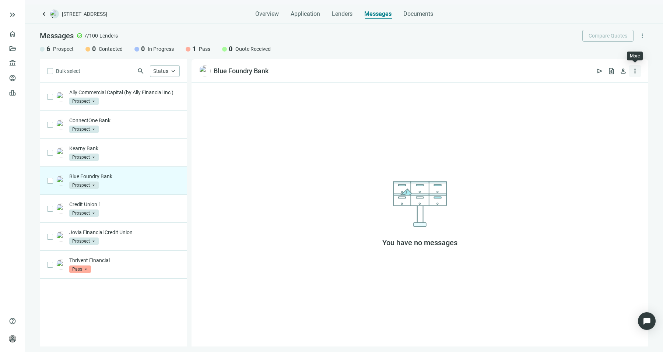
click at [631, 73] on span "more_vert" at bounding box center [634, 70] width 7 height 7
click at [611, 112] on span "Delete lender" at bounding box center [601, 113] width 29 height 7
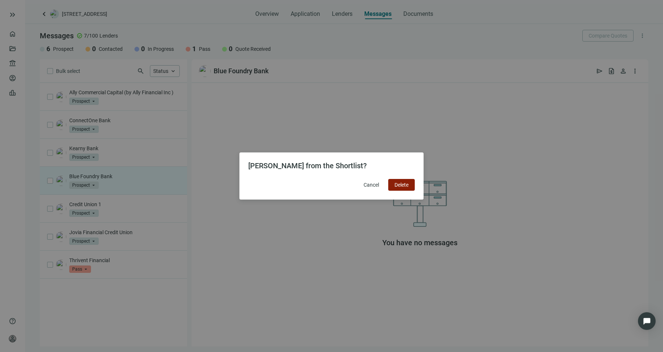
click at [411, 187] on button "Delete" at bounding box center [401, 185] width 27 height 12
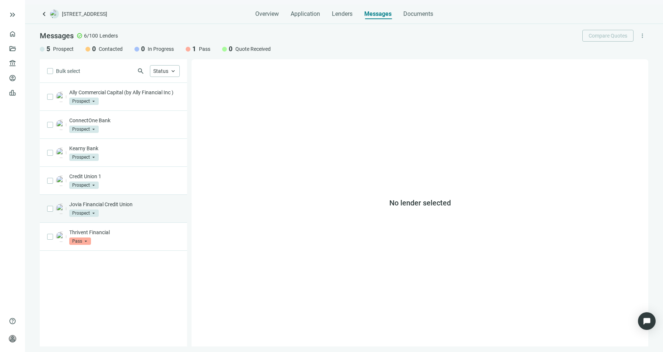
click at [129, 209] on div "Jovia Financial Credit Union Prospect arrow_drop_down" at bounding box center [124, 209] width 110 height 16
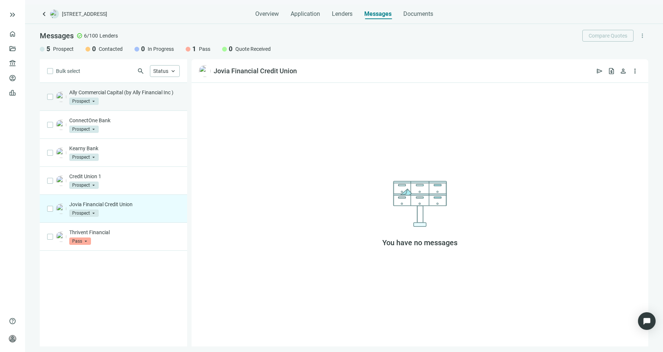
click at [133, 103] on div "Ally Commercial Capital (by Ally Financial Inc ) Prospect arrow_drop_down" at bounding box center [124, 97] width 110 height 16
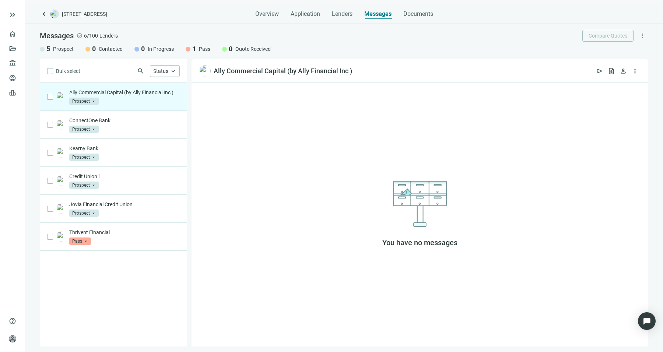
click at [49, 99] on label at bounding box center [50, 97] width 6 height 8
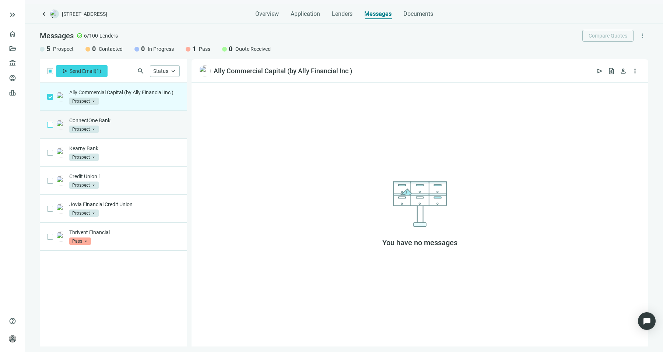
click at [52, 127] on label at bounding box center [50, 125] width 6 height 8
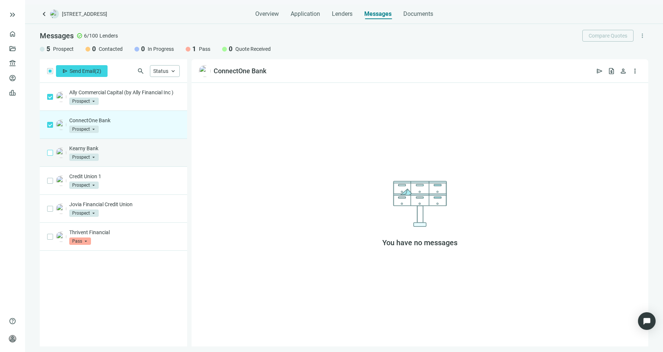
click at [48, 156] on label at bounding box center [50, 153] width 6 height 8
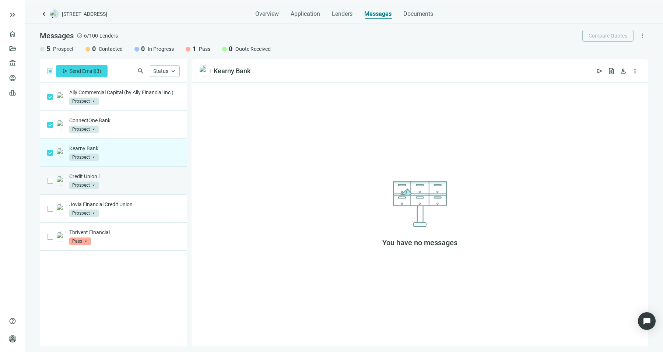
click at [53, 175] on div "Credit Union 1 Prospect arrow_drop_down" at bounding box center [113, 181] width 147 height 28
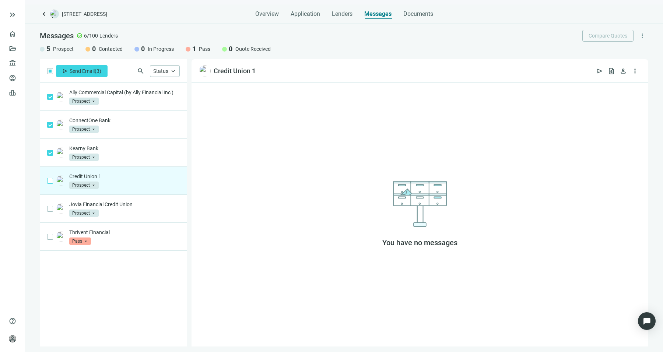
click at [51, 184] on label at bounding box center [50, 181] width 6 height 8
click at [102, 71] on button "send Send Email ( 5 )" at bounding box center [82, 71] width 52 height 12
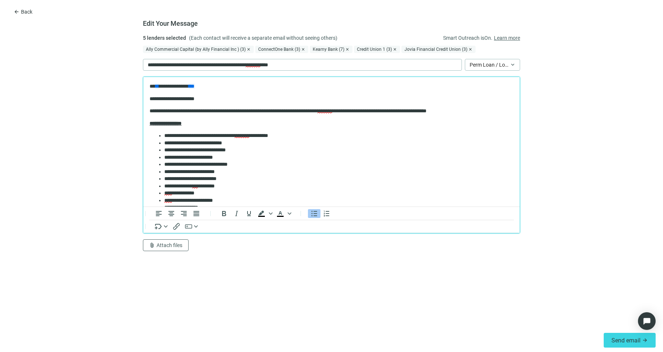
click at [298, 197] on li "**********" at bounding box center [335, 193] width 342 height 7
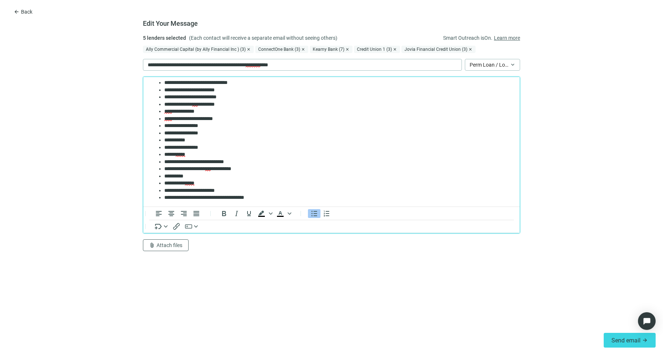
scroll to position [82, 0]
click at [273, 152] on li "***** **** *" at bounding box center [335, 154] width 342 height 7
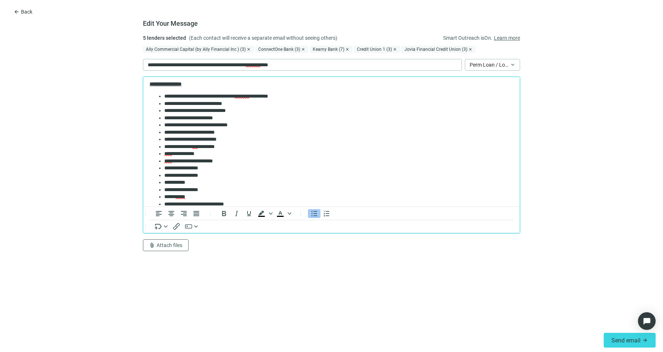
scroll to position [39, 0]
click at [265, 159] on li "**********" at bounding box center [335, 161] width 342 height 7
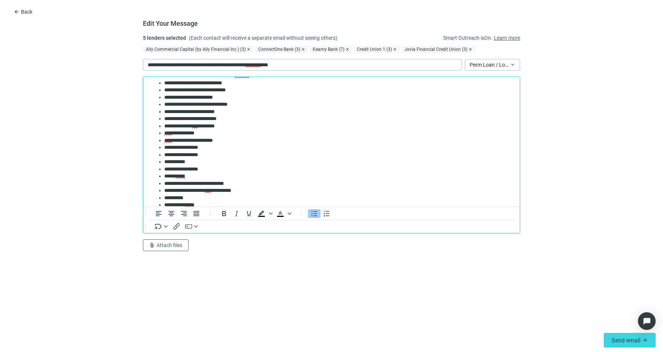
scroll to position [64, 0]
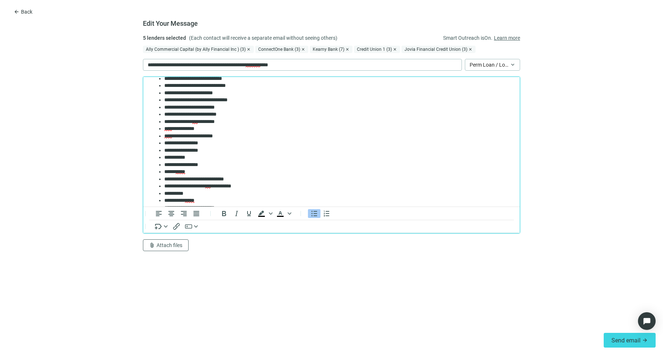
click at [265, 159] on li "**********" at bounding box center [335, 157] width 342 height 7
click at [272, 150] on li "**********" at bounding box center [335, 150] width 342 height 7
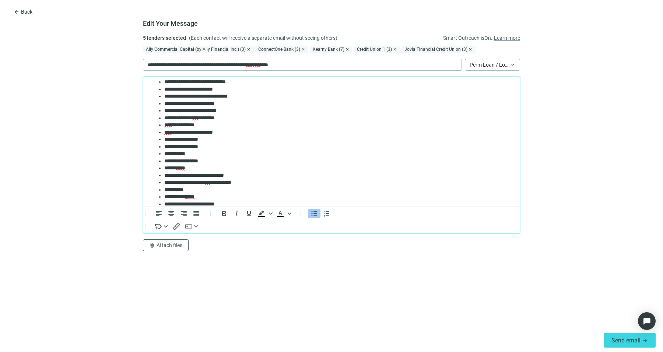
click at [272, 150] on li "**********" at bounding box center [335, 146] width 342 height 7
click at [268, 161] on li "**********" at bounding box center [335, 161] width 342 height 7
click at [267, 172] on li "**********" at bounding box center [335, 168] width 342 height 7
click at [236, 115] on li "**********" at bounding box center [335, 118] width 342 height 7
click at [252, 148] on li "**********" at bounding box center [335, 146] width 342 height 7
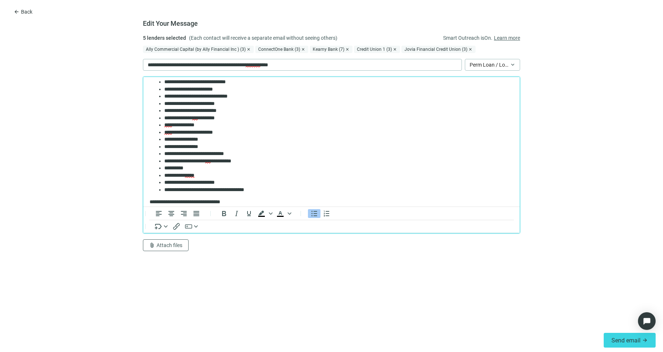
click at [260, 138] on li "**********" at bounding box center [335, 139] width 342 height 7
click at [260, 142] on li "**********" at bounding box center [335, 139] width 342 height 7
click at [262, 158] on li "**********" at bounding box center [335, 161] width 342 height 7
click at [266, 186] on li "**********" at bounding box center [335, 182] width 342 height 7
click at [274, 177] on li "**********" at bounding box center [335, 175] width 342 height 7
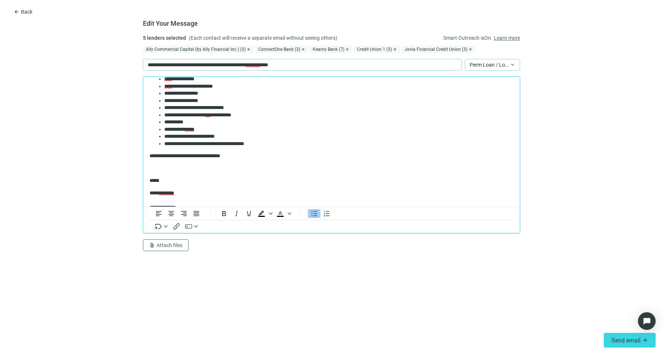
scroll to position [109, 0]
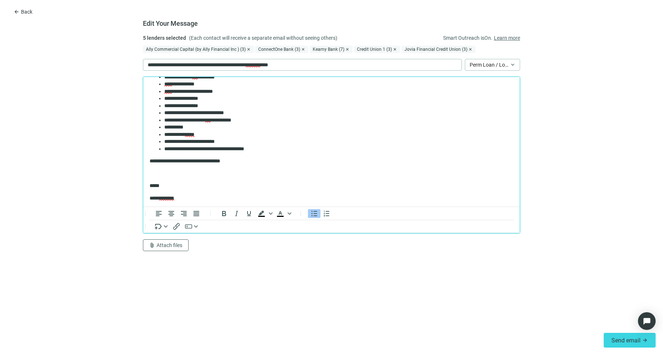
click at [231, 129] on li "**********" at bounding box center [335, 127] width 342 height 7
click at [211, 131] on li "**********" at bounding box center [335, 127] width 342 height 7
click at [204, 128] on span "**********" at bounding box center [198, 126] width 26 height 5
click at [231, 128] on li "**********" at bounding box center [335, 127] width 342 height 7
click at [220, 135] on li "**********" at bounding box center [335, 134] width 342 height 7
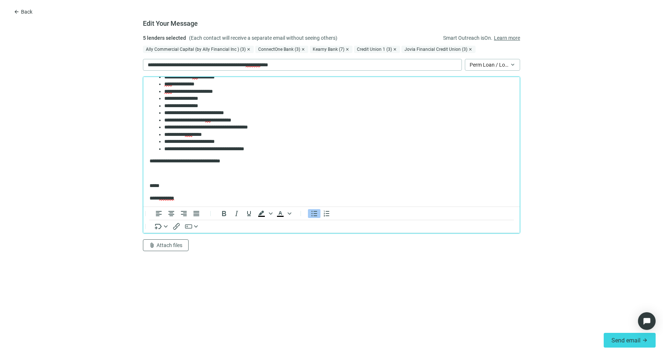
click at [225, 140] on li "**********" at bounding box center [335, 141] width 342 height 7
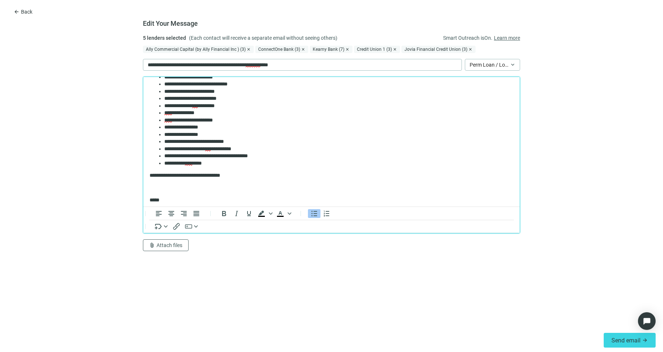
scroll to position [74, 0]
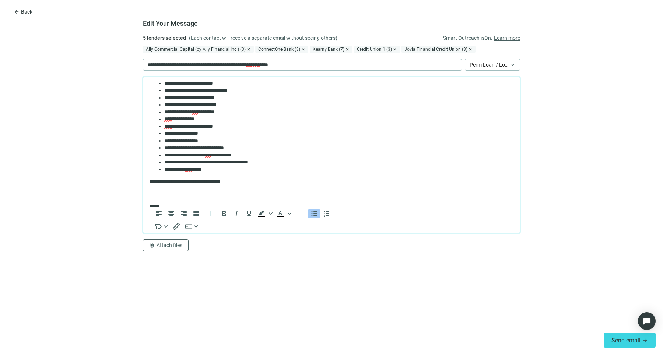
click at [225, 131] on li "**********" at bounding box center [335, 133] width 342 height 7
click at [186, 135] on li "**********" at bounding box center [335, 133] width 342 height 7
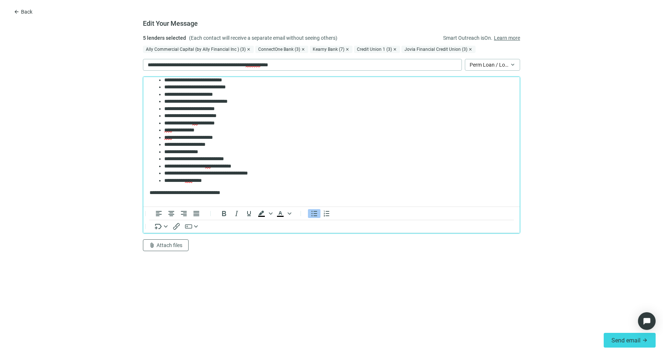
click at [231, 143] on li "**********" at bounding box center [335, 144] width 342 height 7
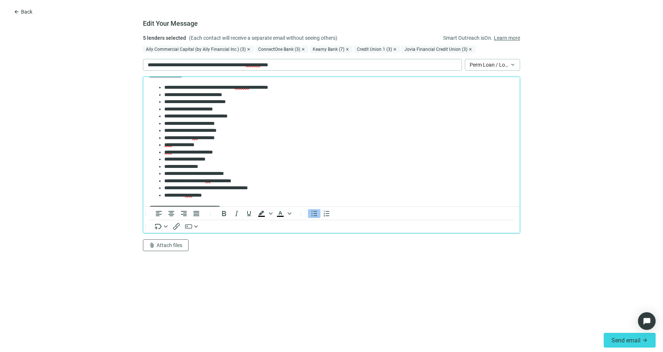
click at [231, 143] on li "**********" at bounding box center [335, 144] width 342 height 7
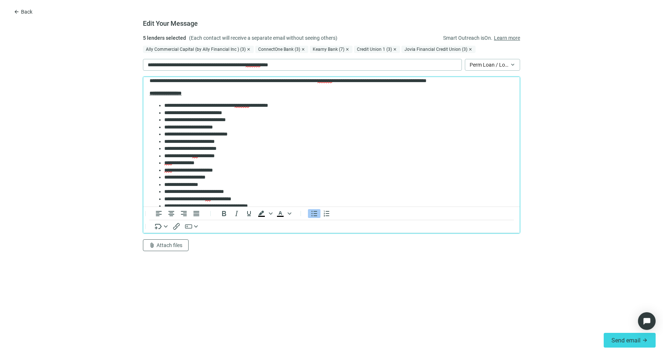
scroll to position [30, 0]
click at [231, 143] on li "**********" at bounding box center [335, 141] width 342 height 7
click at [248, 151] on li "**********" at bounding box center [335, 148] width 342 height 7
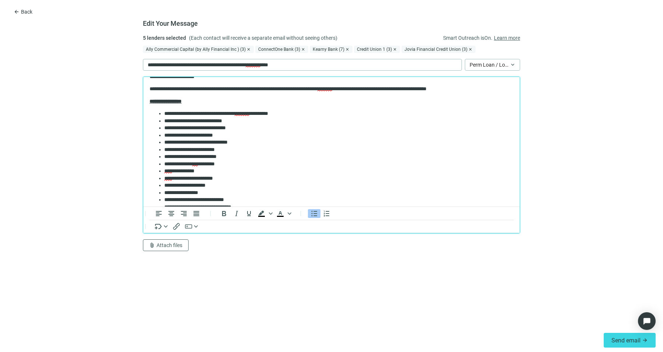
click at [248, 151] on li "**********" at bounding box center [335, 149] width 342 height 7
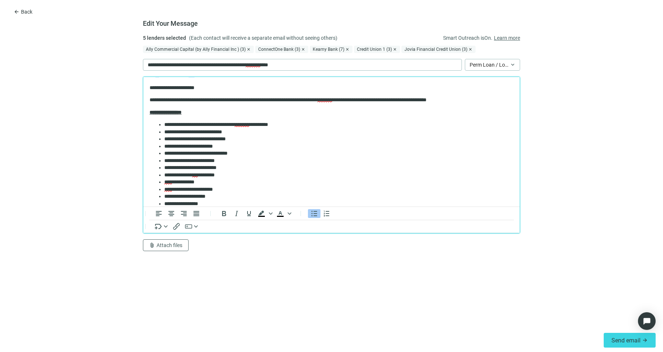
scroll to position [10, 0]
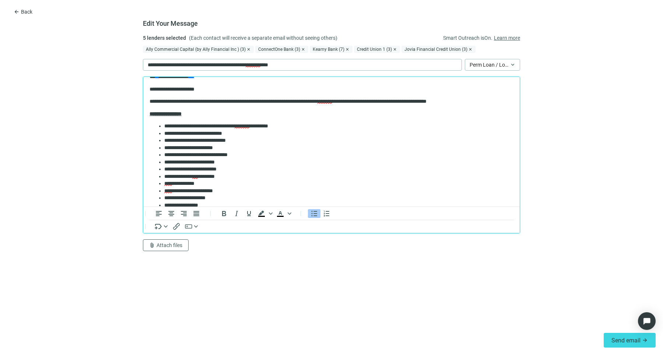
click at [248, 151] on li "**********" at bounding box center [335, 147] width 342 height 7
click at [260, 142] on li "**********" at bounding box center [335, 140] width 342 height 7
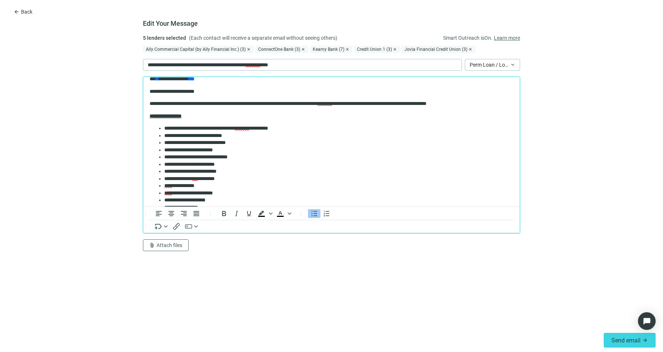
click at [260, 142] on li "**********" at bounding box center [335, 142] width 342 height 7
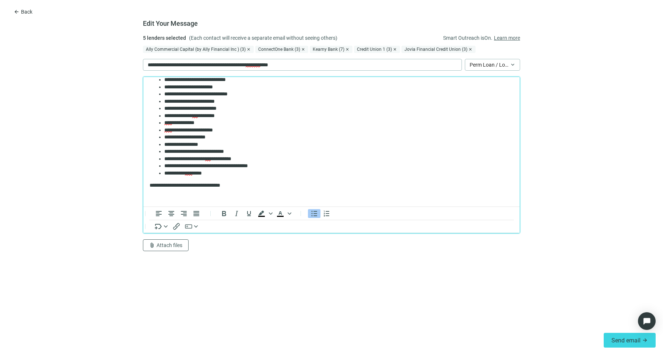
scroll to position [69, 0]
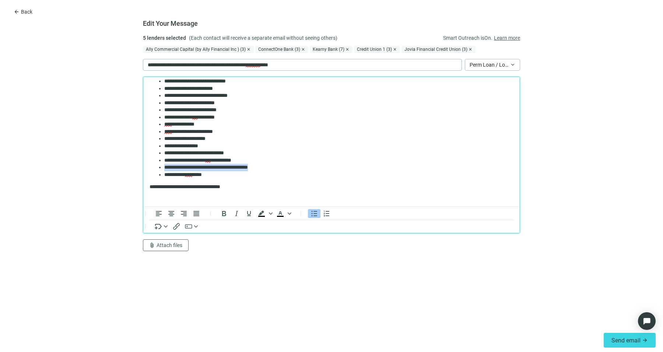
drag, startPoint x: 292, startPoint y: 168, endPoint x: 161, endPoint y: 169, distance: 130.7
click at [161, 169] on ul "**********" at bounding box center [331, 120] width 364 height 115
click at [225, 172] on body "**********" at bounding box center [331, 130] width 365 height 233
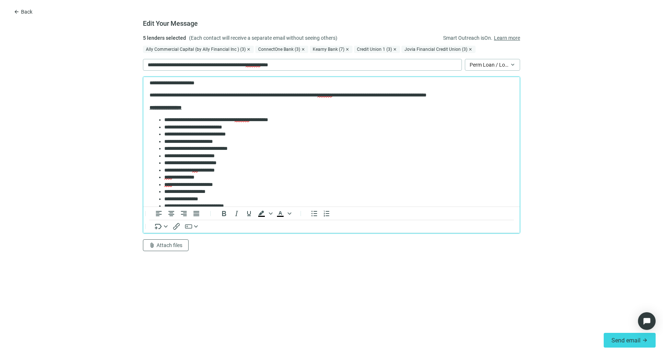
scroll to position [0, 0]
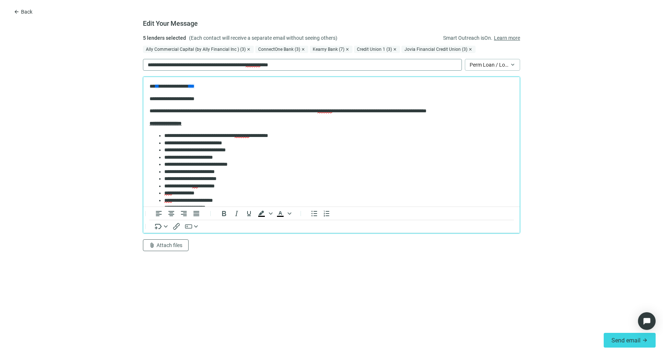
click at [156, 67] on p "**********" at bounding box center [226, 65] width 156 height 8
click at [235, 168] on li "**********" at bounding box center [335, 164] width 342 height 7
click at [267, 175] on li "**********" at bounding box center [335, 171] width 342 height 7
click at [299, 151] on li "**********" at bounding box center [335, 150] width 342 height 7
click at [215, 98] on p "**********" at bounding box center [327, 98] width 357 height 7
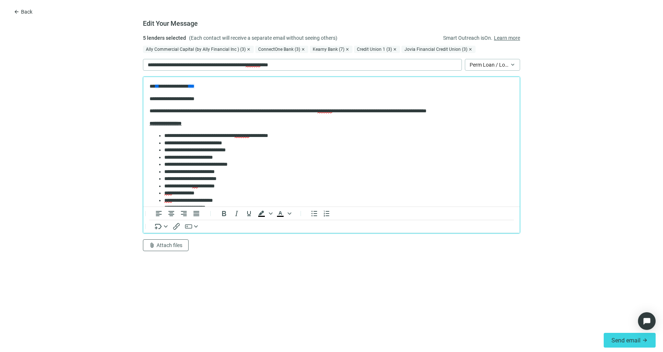
click at [214, 102] on body "**********" at bounding box center [331, 199] width 365 height 233
click at [151, 112] on p "**********" at bounding box center [327, 111] width 357 height 7
click at [334, 118] on body "**********" at bounding box center [331, 199] width 365 height 233
click at [359, 110] on p "**********" at bounding box center [327, 111] width 357 height 7
click at [310, 113] on p "**********" at bounding box center [327, 111] width 357 height 7
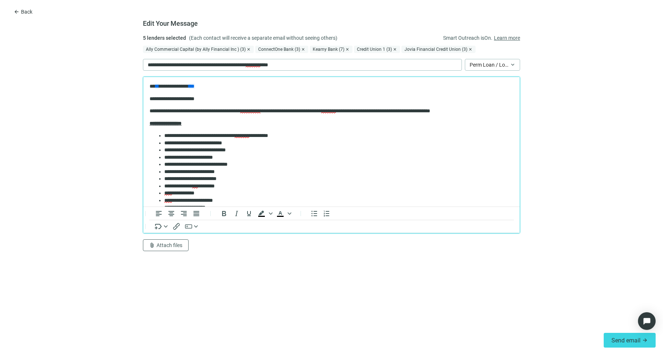
click at [271, 116] on body "**********" at bounding box center [331, 199] width 365 height 233
click at [260, 113] on span "**********" at bounding box center [250, 110] width 20 height 5
click at [285, 133] on div at bounding box center [283, 132] width 9 height 9
click at [416, 113] on p "**********" at bounding box center [327, 111] width 357 height 7
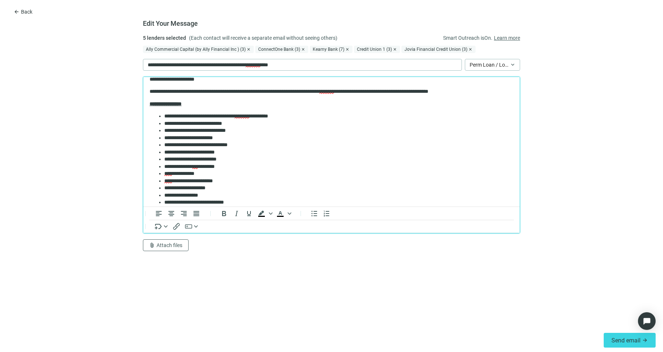
scroll to position [20, 0]
click at [243, 126] on li "**********" at bounding box center [335, 122] width 342 height 7
click at [268, 154] on li "**********" at bounding box center [335, 151] width 342 height 7
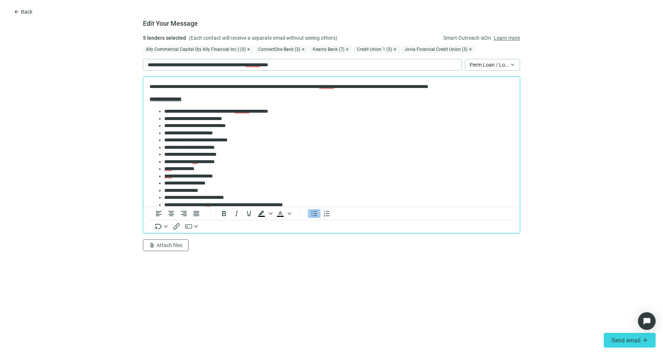
scroll to position [25, 0]
click at [249, 118] on li "**********" at bounding box center [335, 118] width 342 height 7
drag, startPoint x: 217, startPoint y: 127, endPoint x: 198, endPoint y: 123, distance: 19.6
click at [198, 123] on li "**********" at bounding box center [335, 125] width 342 height 7
drag, startPoint x: 236, startPoint y: 132, endPoint x: 161, endPoint y: 134, distance: 75.1
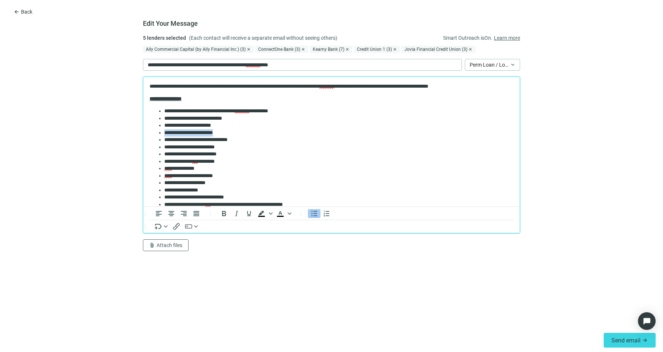
click at [164, 134] on li "**********" at bounding box center [335, 132] width 342 height 7
click at [195, 134] on li "**********" at bounding box center [335, 132] width 342 height 7
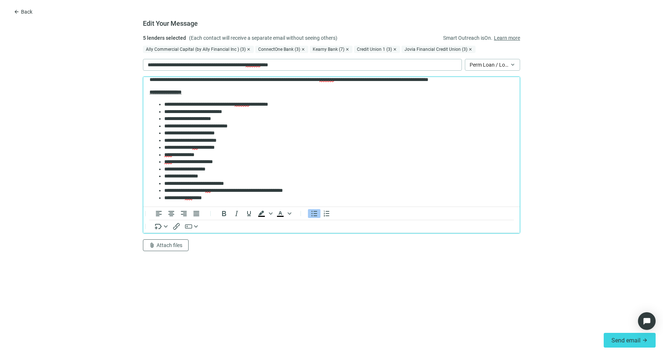
click at [195, 134] on li "**********" at bounding box center [335, 133] width 342 height 7
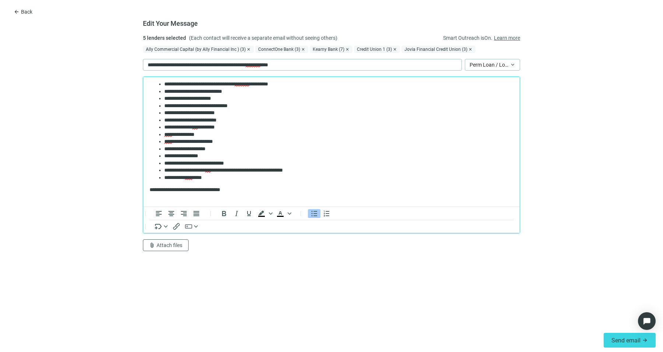
click at [195, 134] on li "**********" at bounding box center [335, 134] width 342 height 7
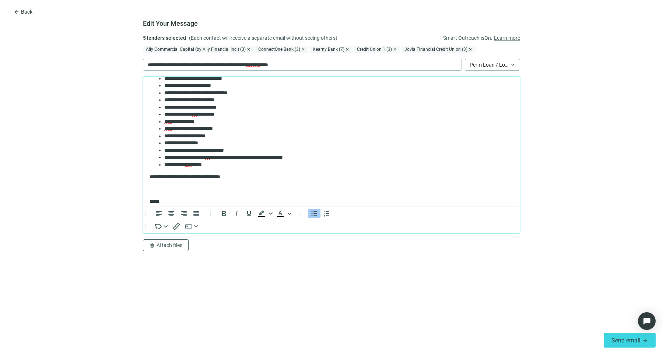
click at [195, 134] on li "**********" at bounding box center [335, 136] width 342 height 7
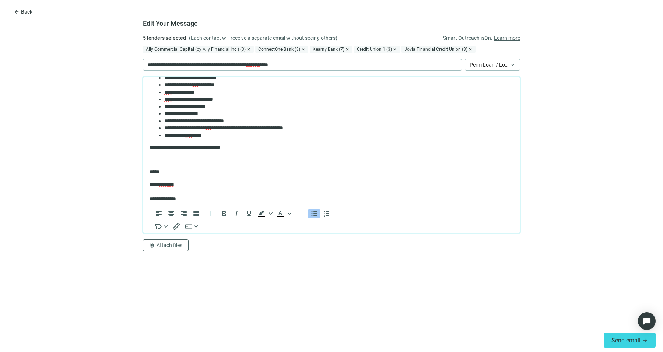
scroll to position [94, 0]
click at [192, 134] on span "****" at bounding box center [188, 134] width 7 height 5
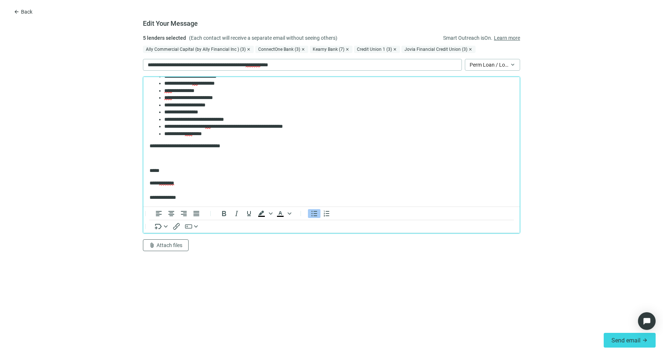
scroll to position [95, 0]
click at [266, 163] on p "Rich Text Area. Press ALT-0 for help." at bounding box center [331, 158] width 364 height 7
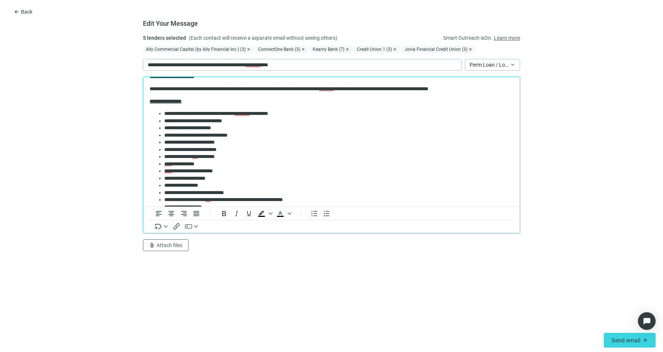
scroll to position [108, 0]
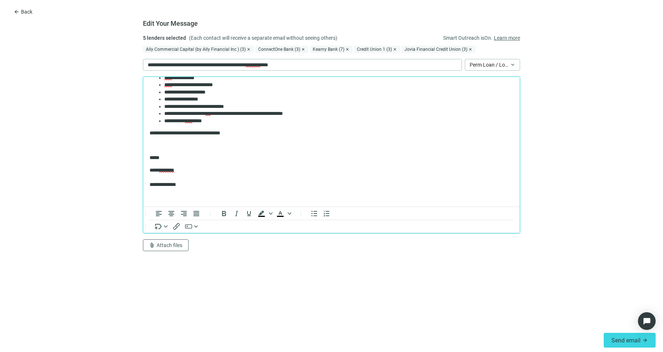
click at [286, 144] on p "Rich Text Area. Press ALT-0 for help." at bounding box center [331, 145] width 364 height 7
click at [612, 335] on button "Send email arrow_forward" at bounding box center [629, 340] width 52 height 15
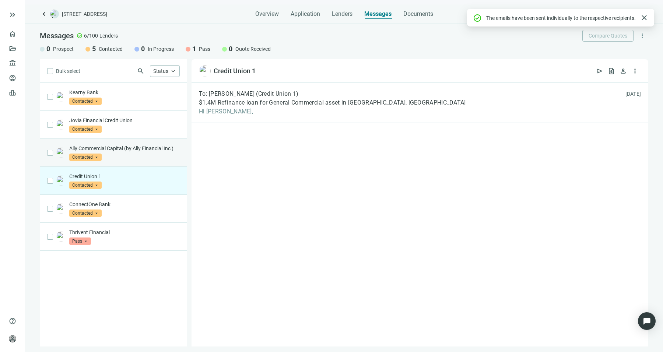
click at [140, 155] on div "Ally Commercial Capital (by Ally Financial Inc ) Contacted arrow_drop_down" at bounding box center [124, 153] width 110 height 16
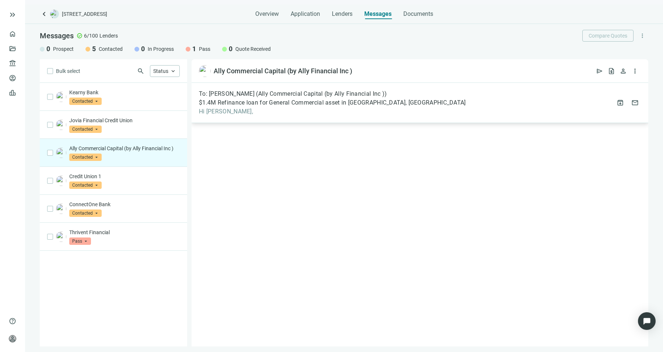
click at [243, 106] on div "To: Michael Arcy (Ally Commercial Capital (by Ally Financial Inc )) $1.4M Refin…" at bounding box center [332, 102] width 267 height 25
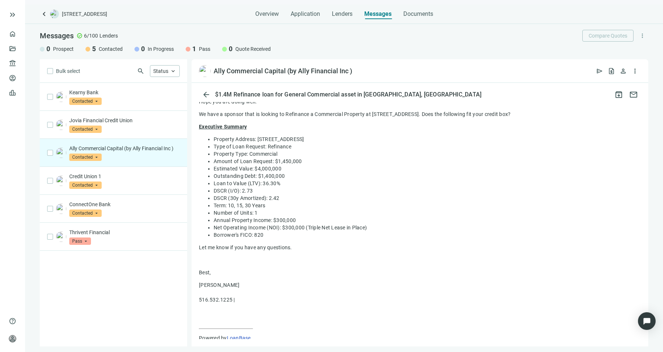
scroll to position [87, 0]
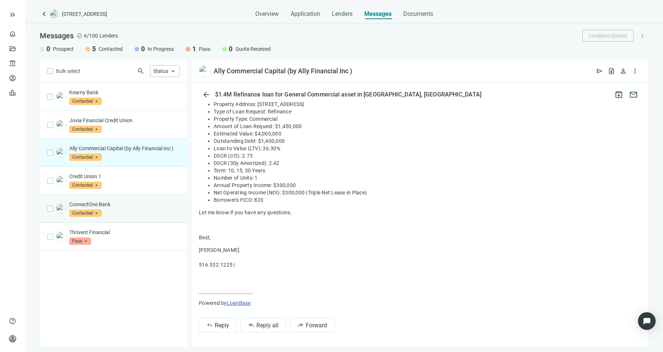
click at [153, 210] on div "ConnectOne Bank Contacted arrow_drop_down" at bounding box center [124, 209] width 110 height 16
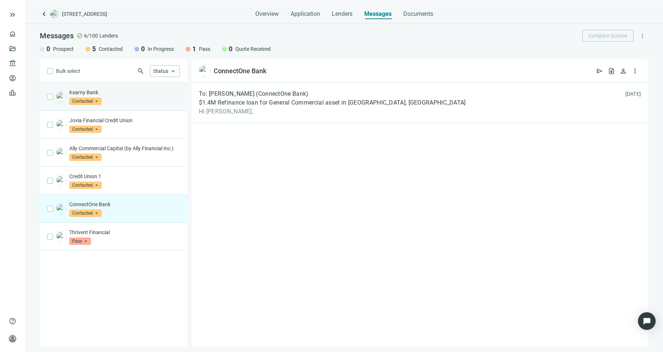
click at [119, 87] on div "Kearny Bank Contacted arrow_drop_down" at bounding box center [113, 97] width 147 height 28
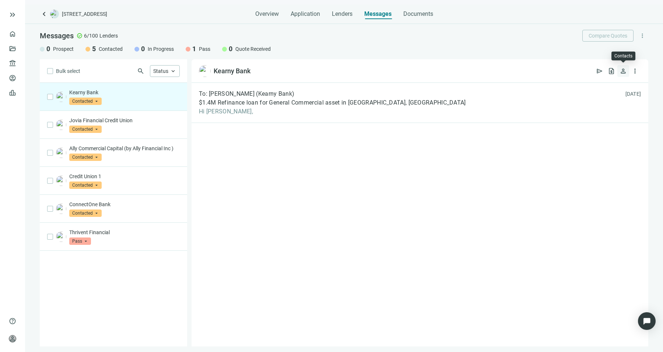
click at [624, 71] on span "person" at bounding box center [622, 70] width 7 height 7
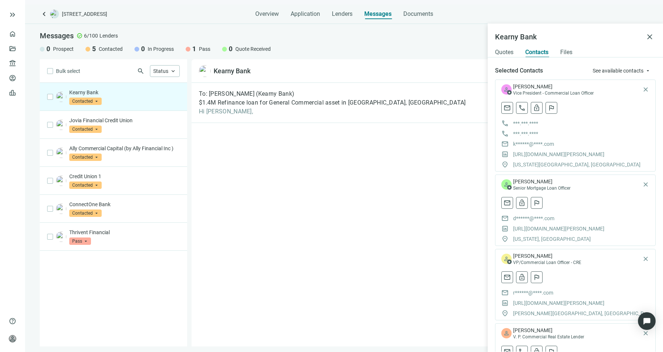
click at [443, 214] on div "To: Francis McCauley (Kearny Bank) $1.4M Refinance loan for General Commercial …" at bounding box center [419, 215] width 457 height 264
click at [651, 32] on span "close" at bounding box center [649, 36] width 9 height 9
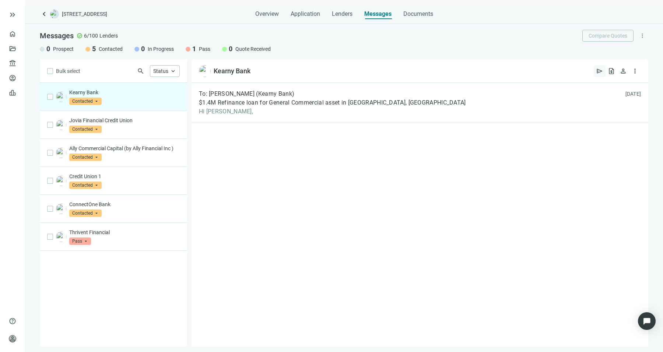
click at [598, 69] on span "send" at bounding box center [599, 70] width 7 height 7
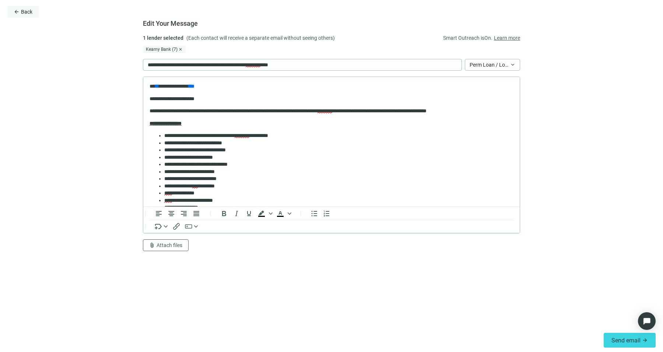
click at [24, 7] on button "arrow_back Back" at bounding box center [22, 12] width 31 height 12
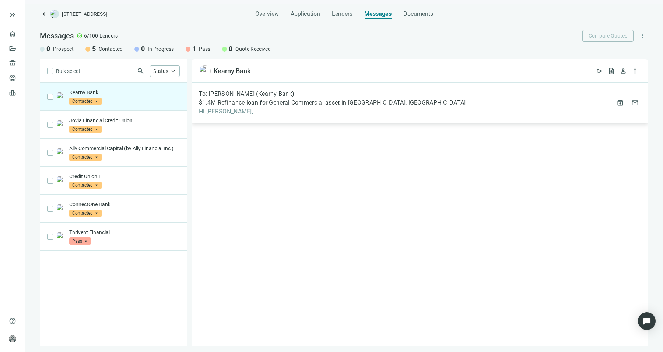
click at [276, 95] on span "To: Francis McCauley (Kearny Bank)" at bounding box center [246, 93] width 95 height 7
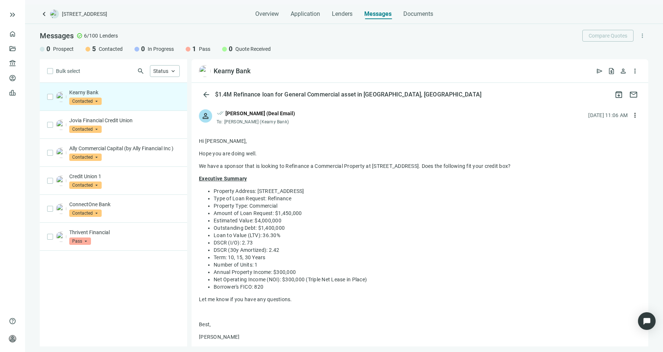
click at [199, 154] on p "Hope you are doing well." at bounding box center [420, 153] width 442 height 7
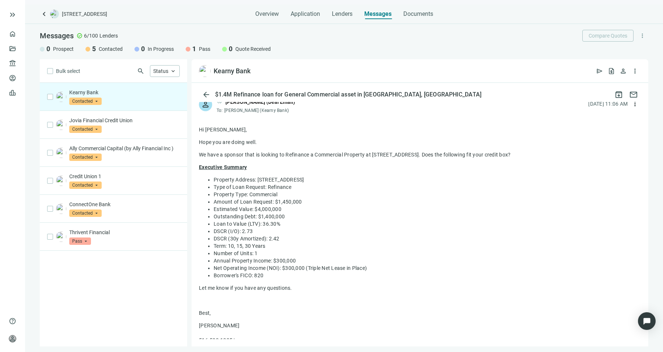
drag, startPoint x: 199, startPoint y: 154, endPoint x: 299, endPoint y: 319, distance: 192.9
click at [299, 319] on div "Hi Francis, Hope you are doing well. We have a sponsor that is looking to Refin…" at bounding box center [420, 254] width 442 height 256
click at [526, 170] on p "Executive Summary" at bounding box center [420, 166] width 442 height 7
click at [596, 73] on span "send" at bounding box center [599, 70] width 7 height 7
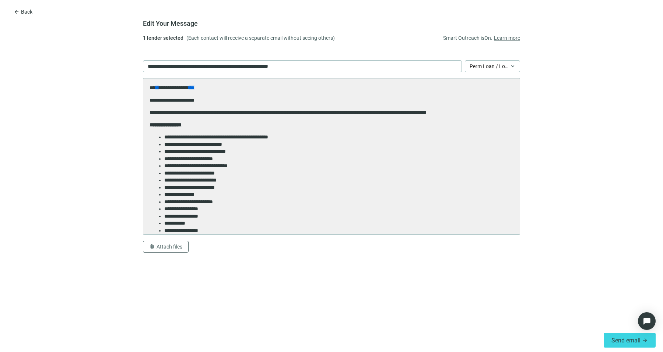
scroll to position [0, 0]
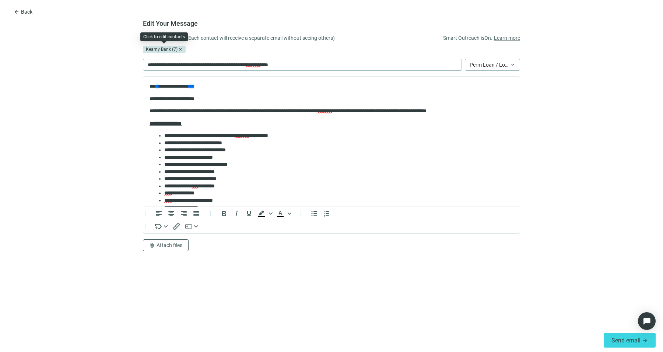
click at [165, 50] on div "Kearny Bank (7)" at bounding box center [164, 49] width 43 height 7
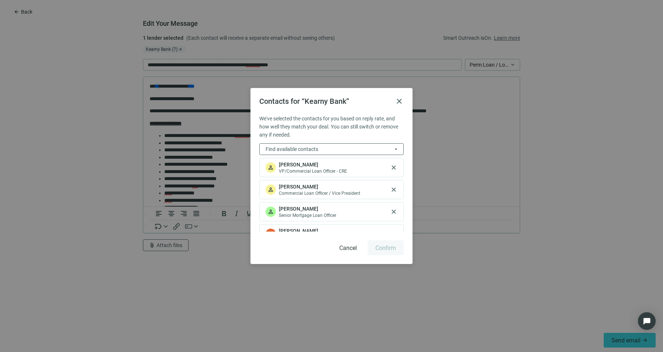
click at [308, 170] on span "VP/Commercial Loan Officer - CRE" at bounding box center [313, 171] width 68 height 6
click at [320, 196] on div "person Richard Burzynski Commercial Loan Officer / Vice President close" at bounding box center [331, 189] width 144 height 19
click at [335, 145] on button "Find available contacts arrow_drop_down" at bounding box center [331, 149] width 144 height 12
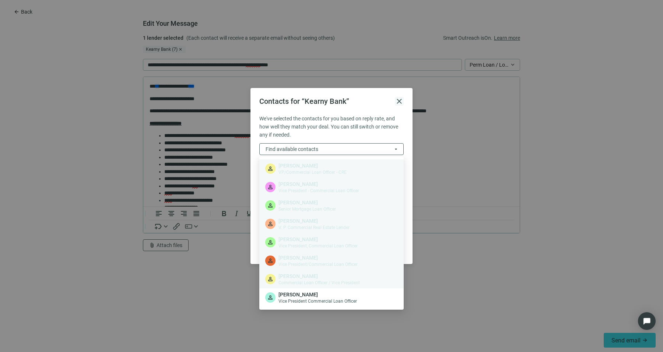
click at [398, 104] on span "close" at bounding box center [399, 101] width 9 height 9
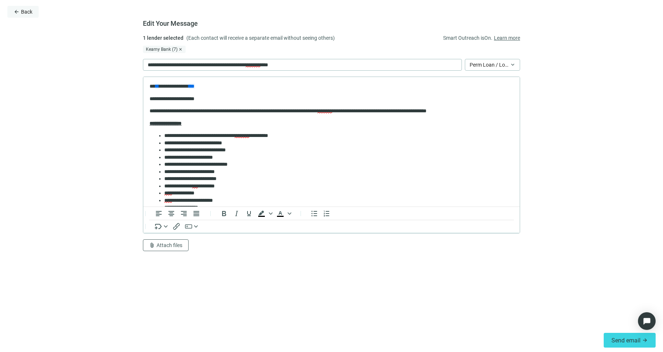
click at [22, 13] on span "Back" at bounding box center [26, 12] width 11 height 6
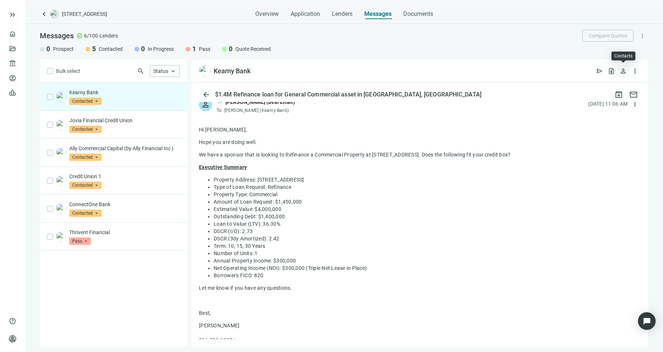
click at [624, 72] on span "person" at bounding box center [622, 70] width 7 height 7
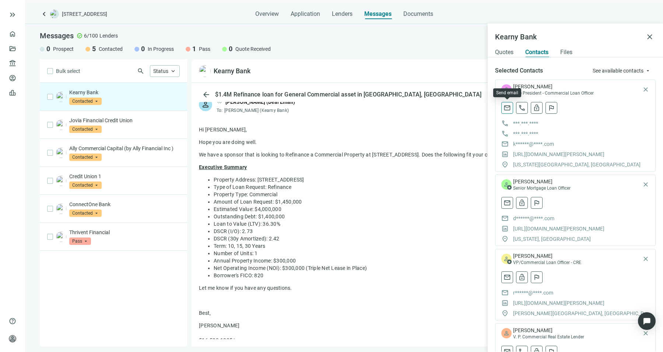
click at [509, 112] on span "mail" at bounding box center [506, 107] width 7 height 7
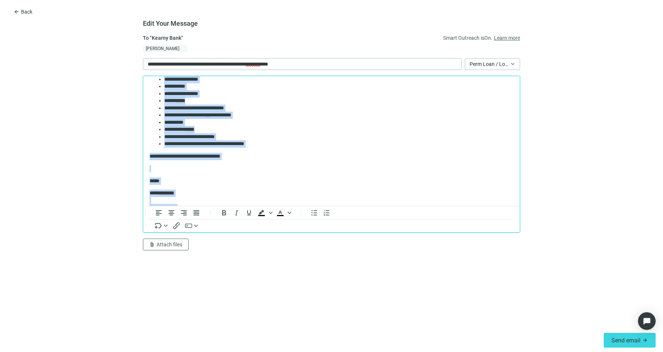
scroll to position [159, 0]
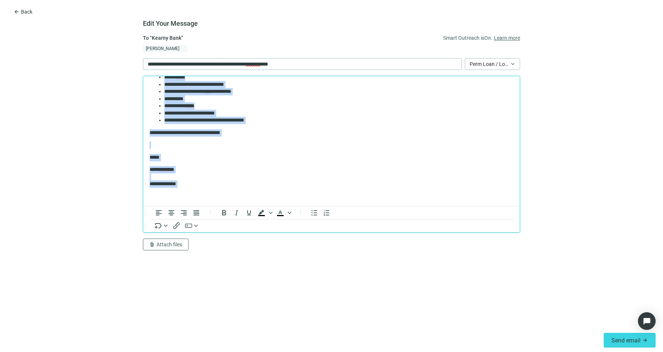
drag, startPoint x: 149, startPoint y: 99, endPoint x: 232, endPoint y: 191, distance: 123.8
click at [232, 191] on body "**********" at bounding box center [331, 62] width 365 height 276
paste body "Rich Text Area. Press ALT-0 for help."
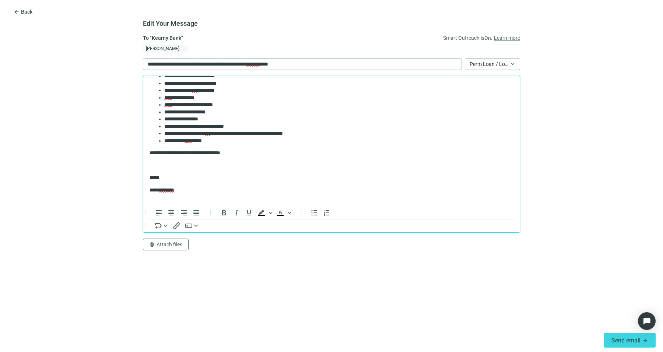
scroll to position [100, 0]
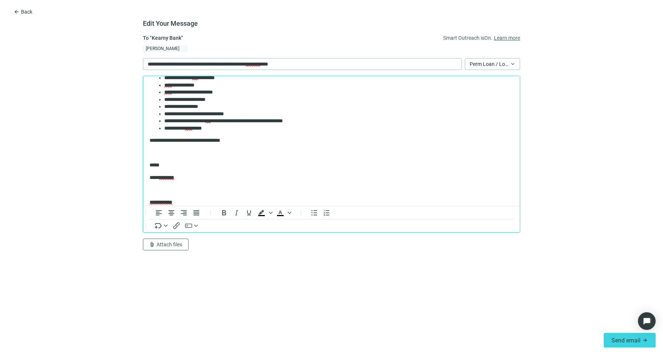
click at [232, 191] on p "Rich Text Area. Press ALT-0 for help." at bounding box center [331, 189] width 364 height 7
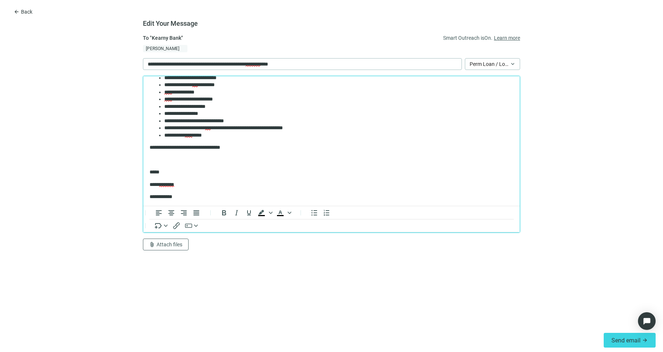
scroll to position [94, 0]
click at [218, 171] on p "*****" at bounding box center [327, 171] width 357 height 7
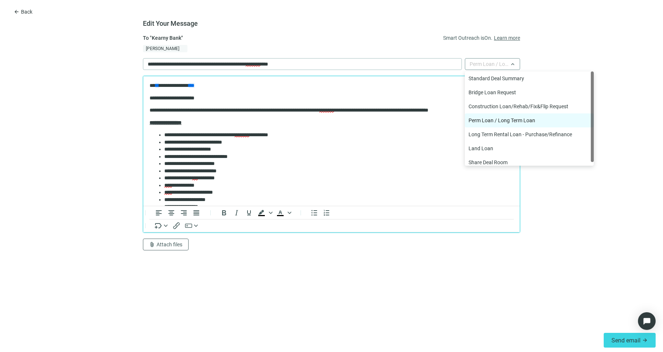
click at [488, 69] on span "Perm Loan / Long Term Loan" at bounding box center [492, 64] width 46 height 11
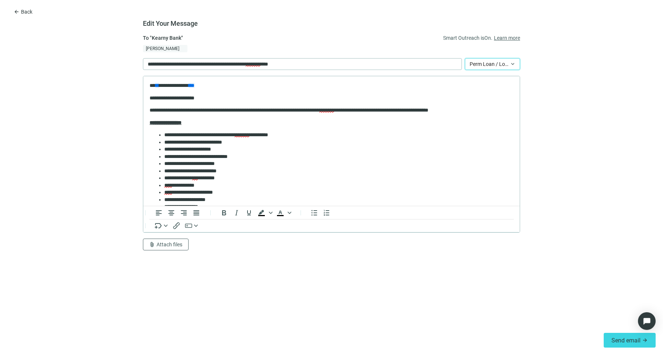
click at [614, 52] on form "**********" at bounding box center [331, 181] width 663 height 295
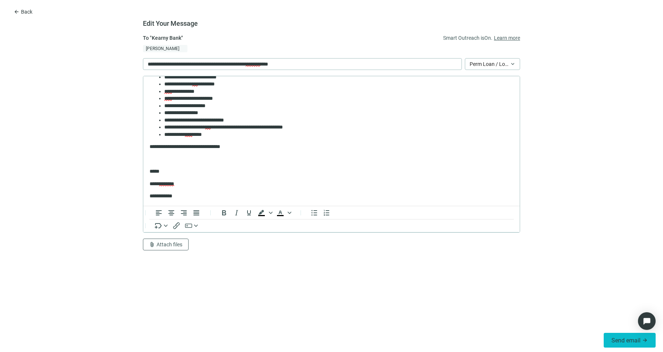
click at [610, 341] on button "Send email arrow_forward" at bounding box center [629, 340] width 52 height 15
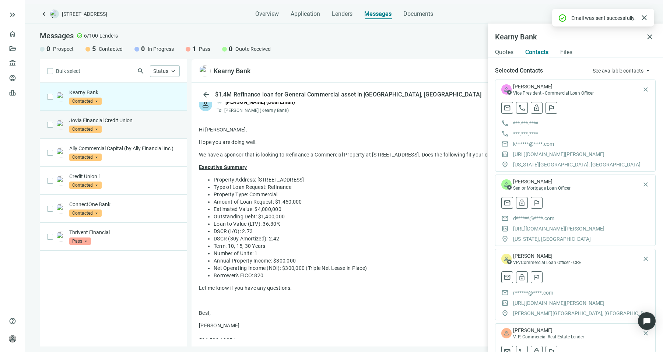
click at [125, 134] on div "Jovia Financial Credit Union Contacted arrow_drop_down" at bounding box center [113, 125] width 147 height 28
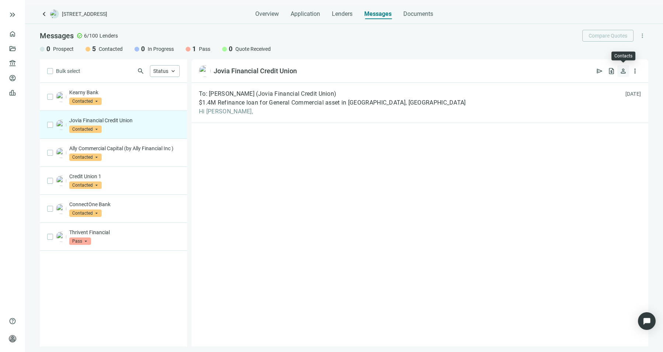
click at [628, 70] on button "person" at bounding box center [623, 71] width 12 height 12
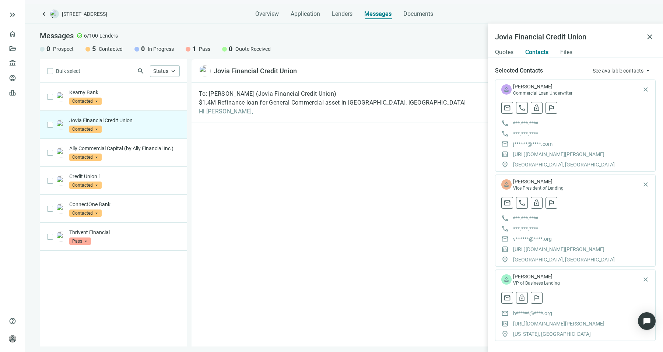
scroll to position [5, 0]
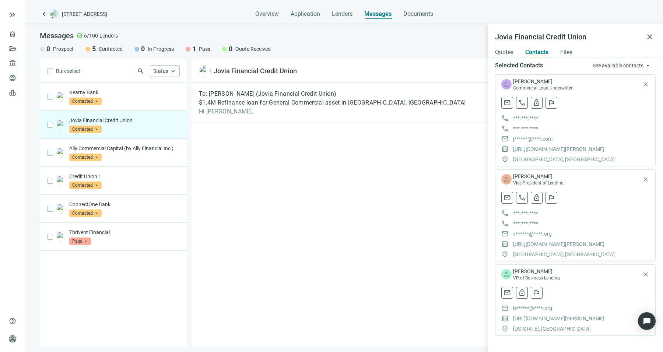
click at [303, 182] on div "To: Jaeseung Choi (Jovia Financial Credit Union) $1.4M Refinance loan for Gener…" at bounding box center [419, 215] width 457 height 264
click at [149, 157] on div "Ally Commercial Capital (by Ally Financial Inc ) Contacted arrow_drop_down" at bounding box center [124, 153] width 110 height 16
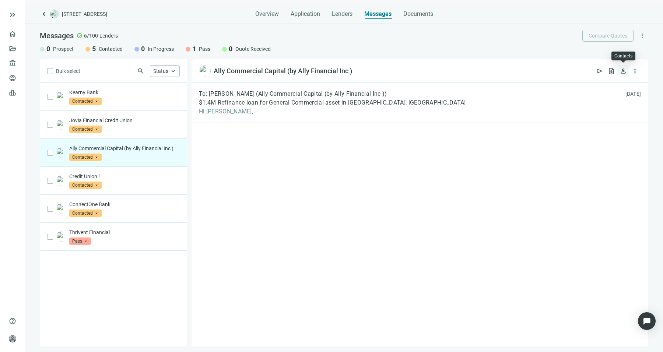
click at [628, 70] on button "person" at bounding box center [623, 71] width 12 height 12
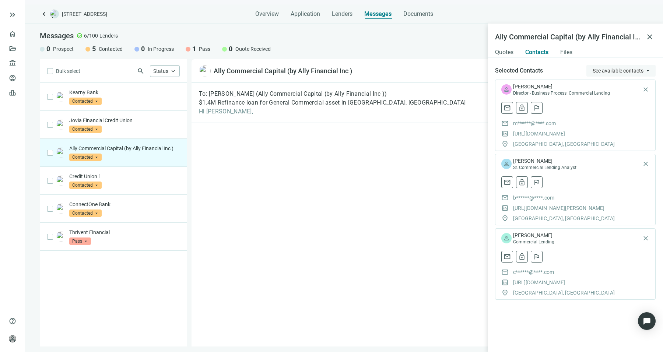
click at [604, 69] on span "See available contacts" at bounding box center [617, 71] width 51 height 6
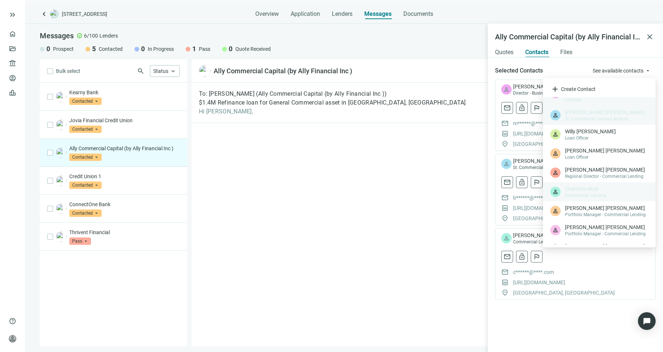
scroll to position [17, 0]
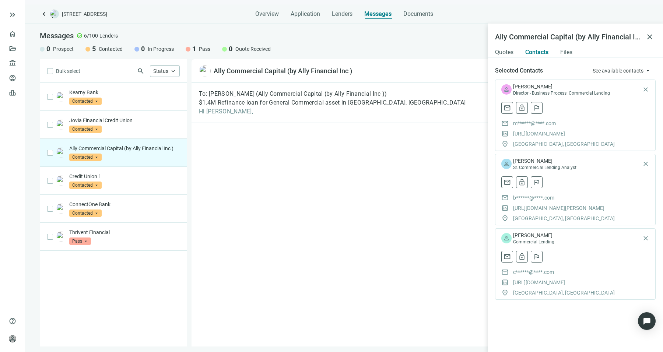
click at [433, 159] on div "To: Michael Arcy (Ally Commercial Capital (by Ally Financial Inc )) $1.4M Refin…" at bounding box center [419, 215] width 457 height 264
click at [610, 76] on button "See available contacts arrow_drop_down" at bounding box center [620, 71] width 69 height 12
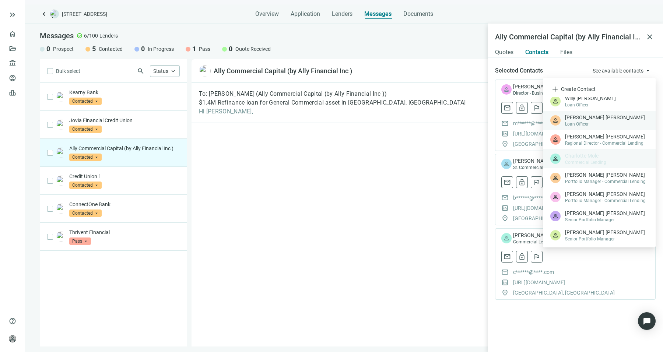
scroll to position [44, 0]
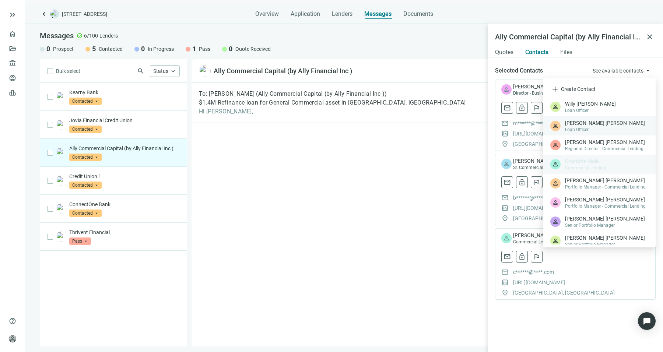
click at [598, 127] on span "Loan Officer" at bounding box center [606, 130] width 83 height 6
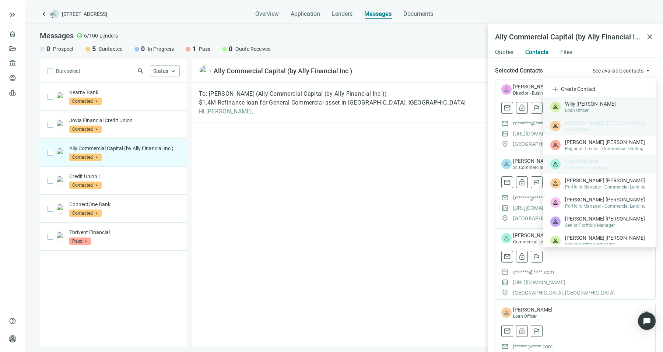
click at [591, 101] on span "Willy James" at bounding box center [606, 103] width 83 height 7
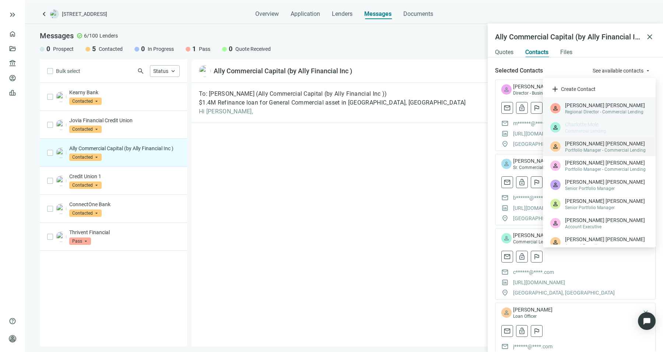
scroll to position [81, 0]
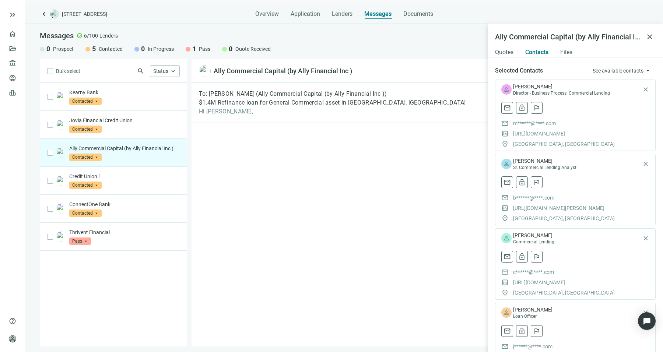
click at [523, 59] on div "Selected Contacts See available contacts arrow_drop_down person Michael Arcy Di…" at bounding box center [574, 204] width 175 height 294
click at [423, 214] on div "To: Michael Arcy (Ally Commercial Capital (by Ally Financial Inc )) $1.4M Refin…" at bounding box center [419, 215] width 457 height 264
click at [650, 38] on span "close" at bounding box center [649, 36] width 9 height 9
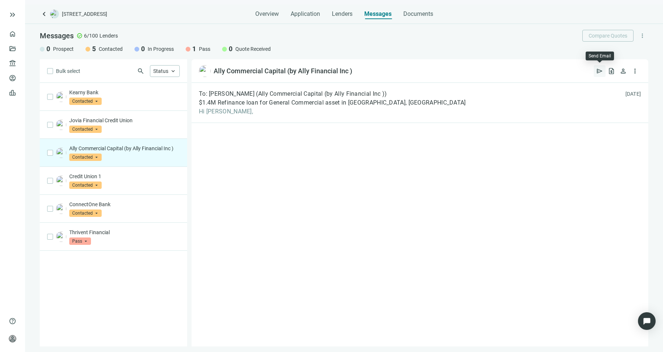
click at [602, 68] on span "send" at bounding box center [599, 70] width 7 height 7
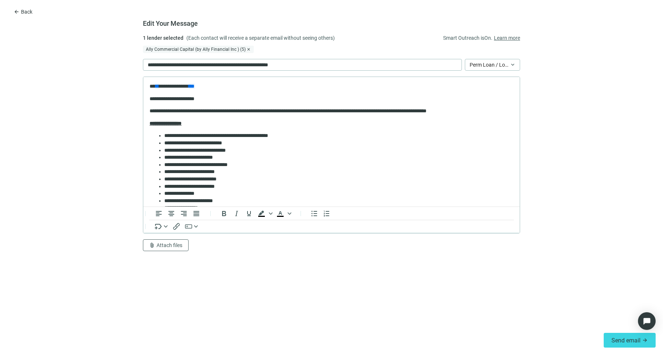
scroll to position [0, 0]
click at [432, 64] on div "**********" at bounding box center [302, 65] width 319 height 12
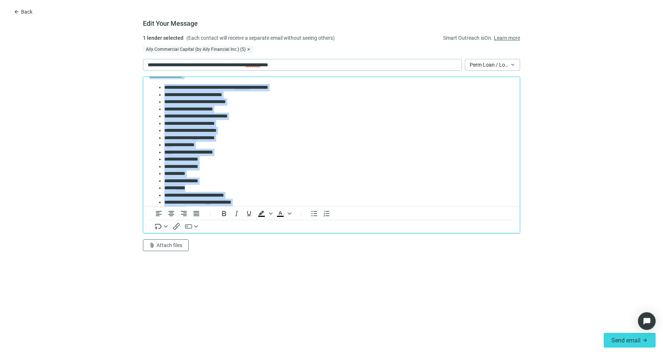
scroll to position [159, 0]
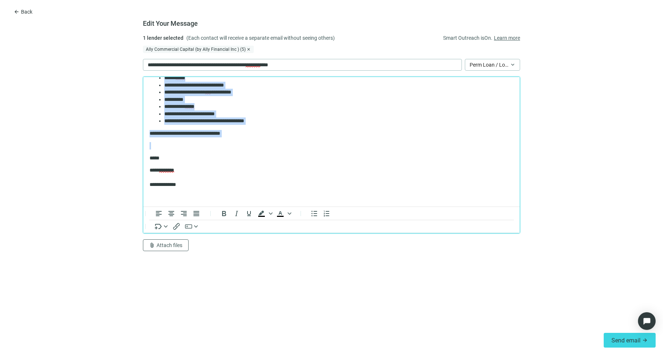
drag, startPoint x: 149, startPoint y: 101, endPoint x: 209, endPoint y: 147, distance: 75.9
click at [209, 147] on body "**********" at bounding box center [331, 63] width 365 height 276
paste body "Rich Text Area. Press ALT-0 for help."
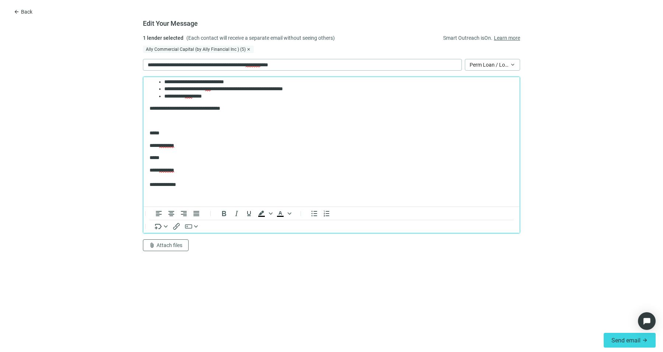
scroll to position [133, 0]
drag, startPoint x: 200, startPoint y: 148, endPoint x: 147, endPoint y: 120, distance: 59.9
click at [147, 120] on html "**********" at bounding box center [331, 75] width 376 height 263
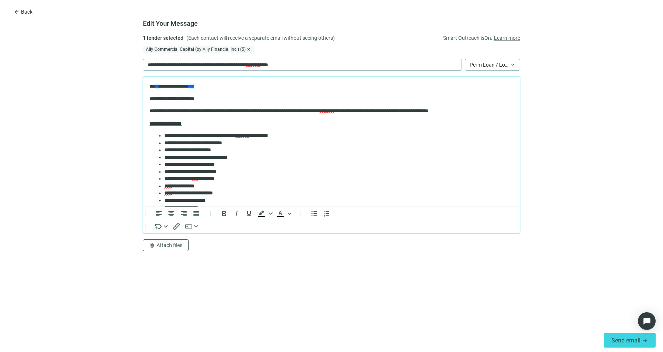
scroll to position [108, 0]
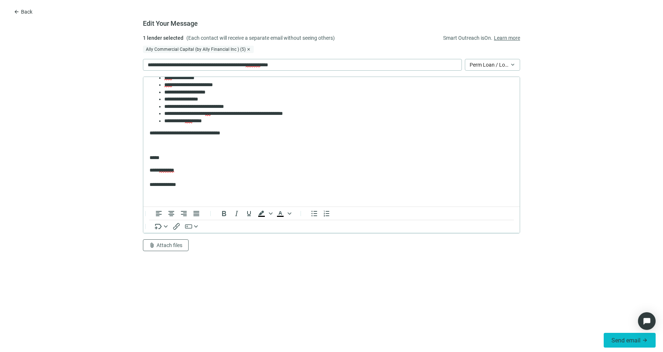
click at [629, 333] on button "Send email arrow_forward" at bounding box center [629, 340] width 52 height 15
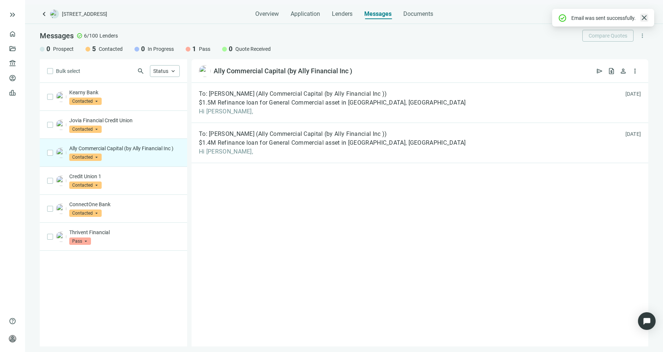
click at [644, 20] on span "close" at bounding box center [644, 17] width 9 height 9
click at [624, 73] on span "person" at bounding box center [622, 70] width 7 height 7
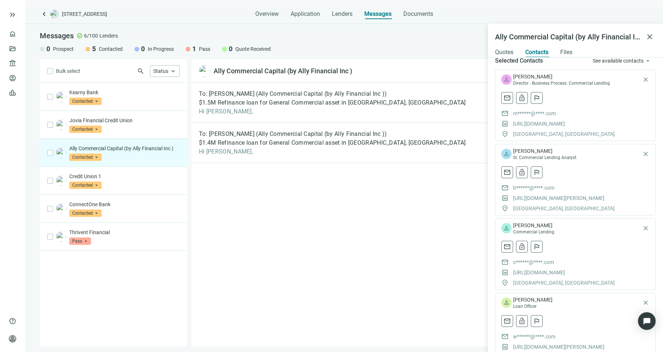
scroll to position [0, 0]
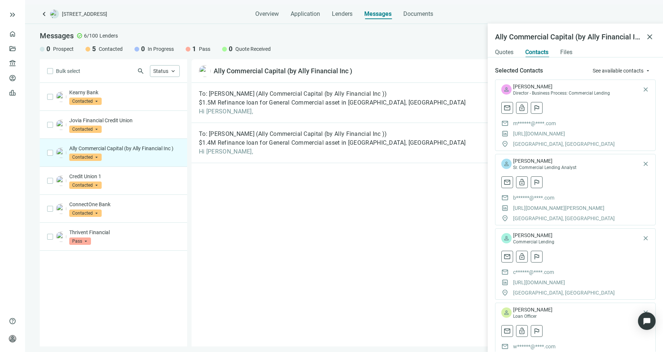
click at [437, 239] on div "To: Michael Arcy (Ally Commercial Capital (by Ally Financial Inc )) $1.5M Refin…" at bounding box center [419, 215] width 457 height 264
click at [625, 68] on span "See available contacts" at bounding box center [617, 71] width 51 height 6
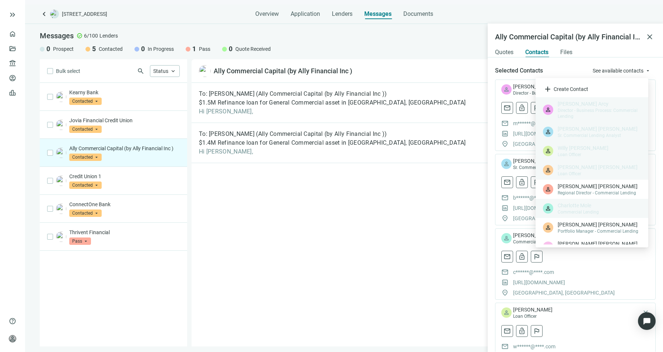
click at [351, 240] on div "To: Michael Arcy (Ally Commercial Capital (by Ally Financial Inc )) $1.5M Refin…" at bounding box center [419, 215] width 457 height 264
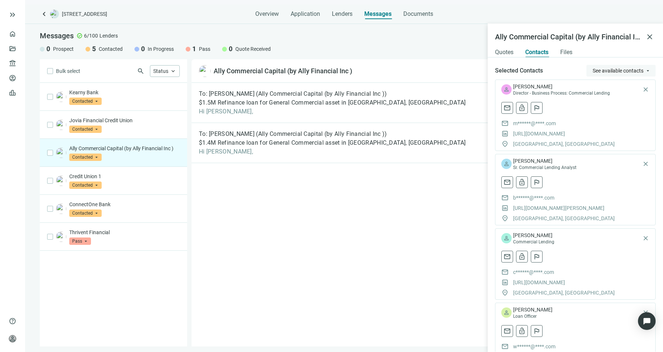
click at [636, 67] on button "See available contacts arrow_drop_down" at bounding box center [620, 71] width 69 height 12
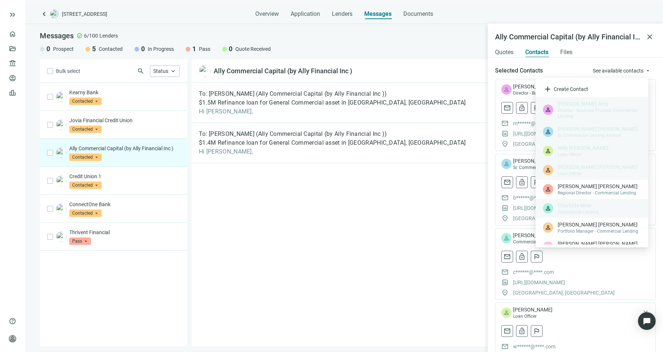
click at [583, 172] on span "Loan Officer" at bounding box center [598, 174] width 83 height 6
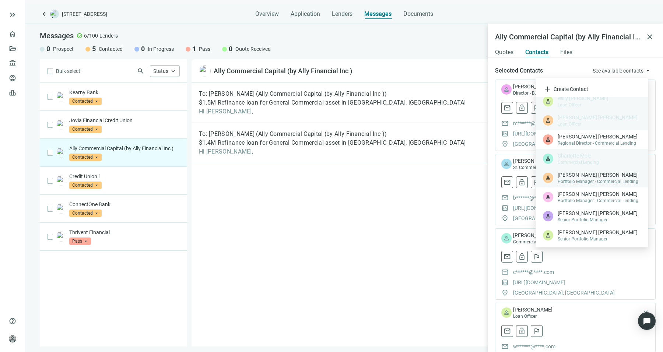
scroll to position [88, 0]
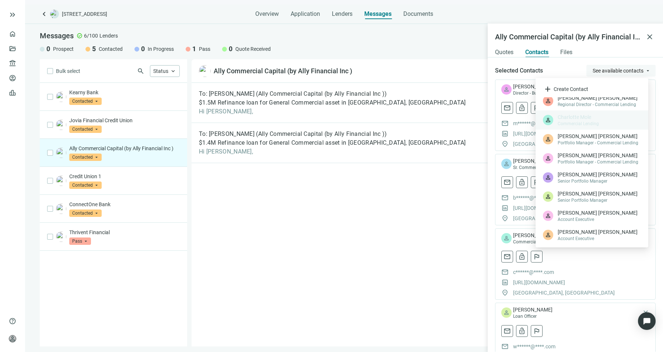
click at [630, 66] on button "See available contacts arrow_drop_down" at bounding box center [620, 71] width 69 height 12
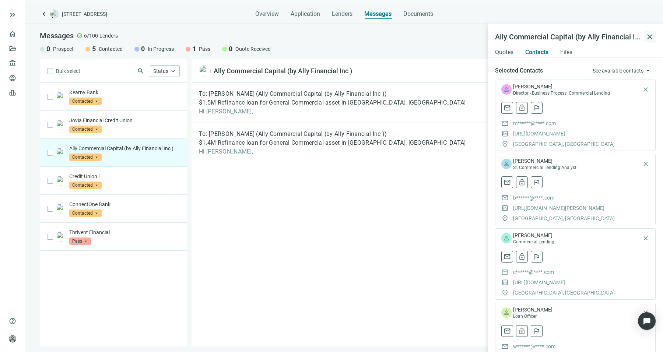
click at [652, 35] on span "close" at bounding box center [649, 36] width 9 height 9
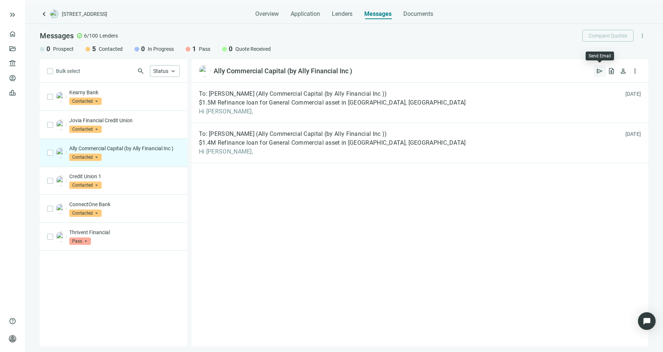
click at [602, 70] on span "send" at bounding box center [599, 70] width 7 height 7
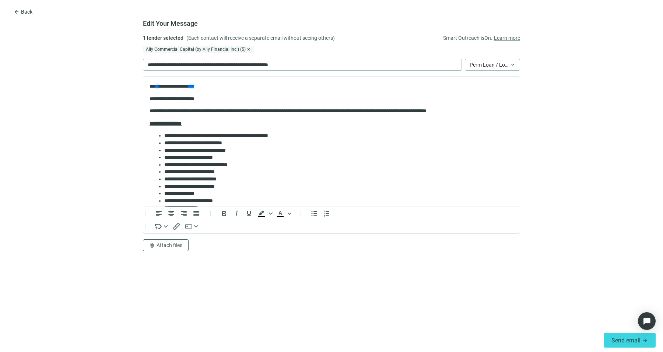
scroll to position [0, 0]
click at [205, 50] on div "Ally Commercial Capital (by Ally Financial Inc ) (5)" at bounding box center [198, 49] width 111 height 7
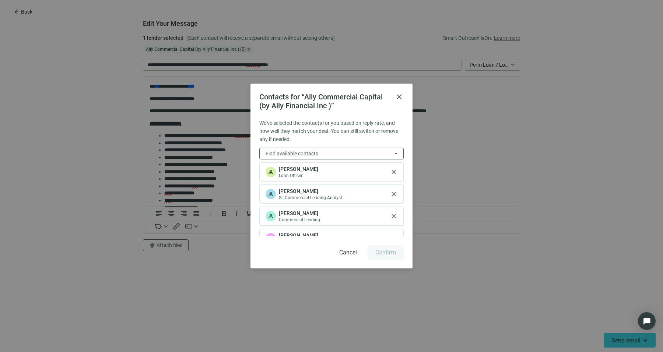
scroll to position [32, 0]
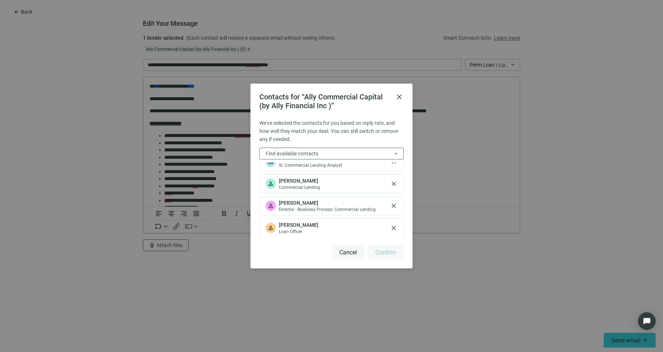
click at [352, 248] on button "Cancel" at bounding box center [347, 252] width 33 height 15
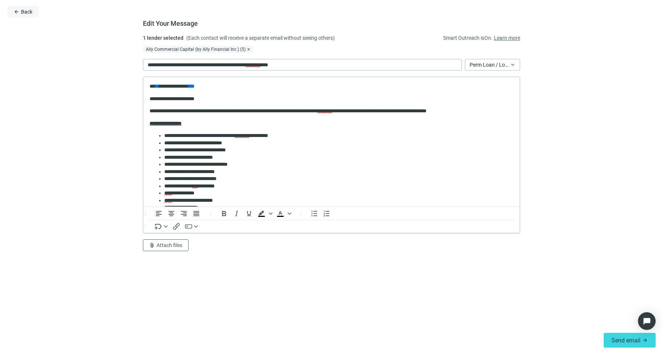
click at [15, 14] on span "arrow_back" at bounding box center [17, 12] width 6 height 6
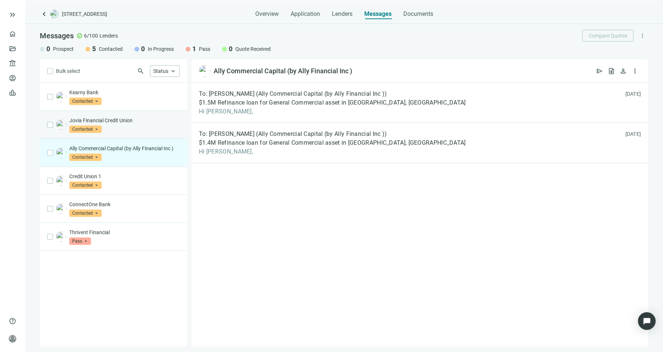
click at [119, 136] on div "Jovia Financial Credit Union Contacted arrow_drop_down" at bounding box center [113, 125] width 147 height 28
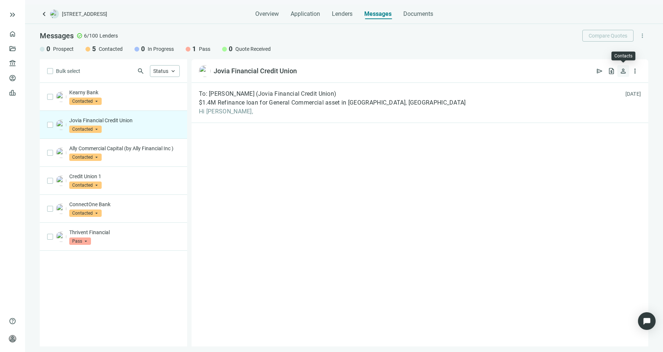
click at [623, 71] on span "person" at bounding box center [622, 70] width 7 height 7
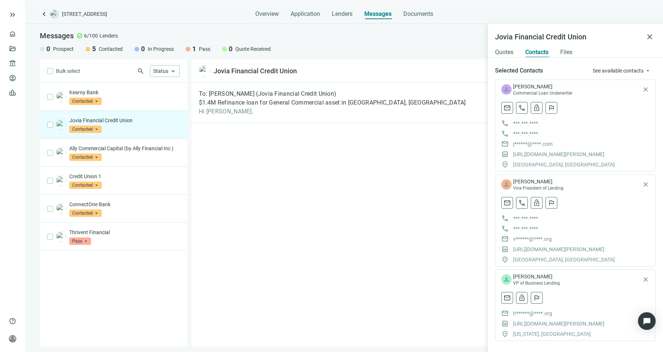
scroll to position [5, 0]
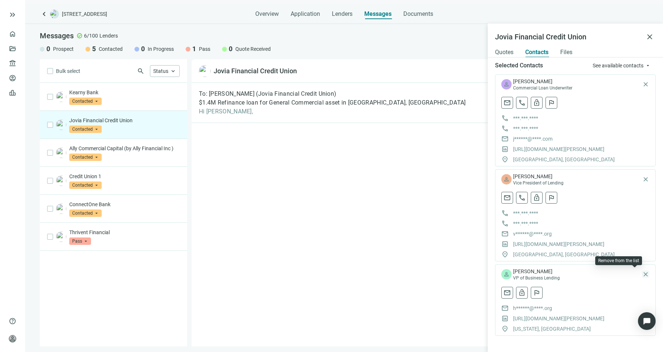
click at [642, 275] on span "close" at bounding box center [645, 274] width 7 height 7
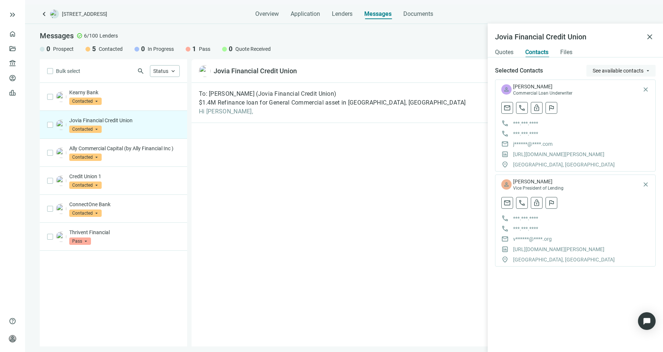
click at [606, 70] on span "See available contacts" at bounding box center [617, 71] width 51 height 6
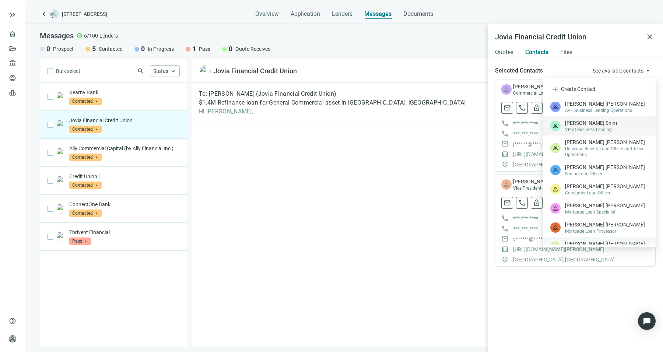
scroll to position [31, 0]
click at [598, 166] on span "Donna Zelaskowski" at bounding box center [606, 166] width 83 height 7
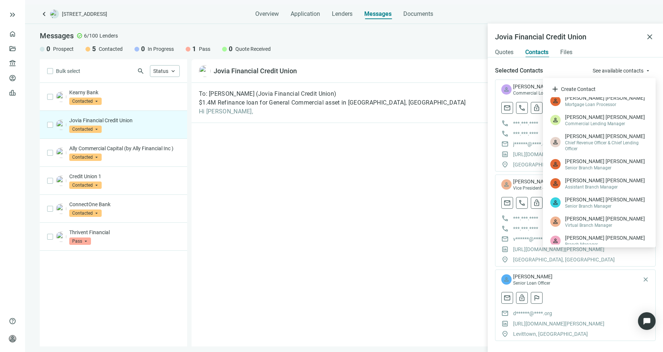
scroll to position [161, 0]
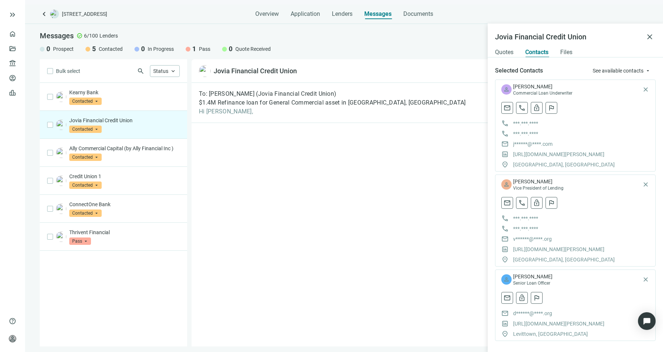
click at [389, 240] on div "To: Jaeseung Choi (Jovia Financial Credit Union) $1.4M Refinance loan for Gener…" at bounding box center [419, 215] width 457 height 264
click at [135, 163] on div "Ally Commercial Capital (by Ally Financial Inc ) Contacted arrow_drop_down" at bounding box center [113, 153] width 147 height 28
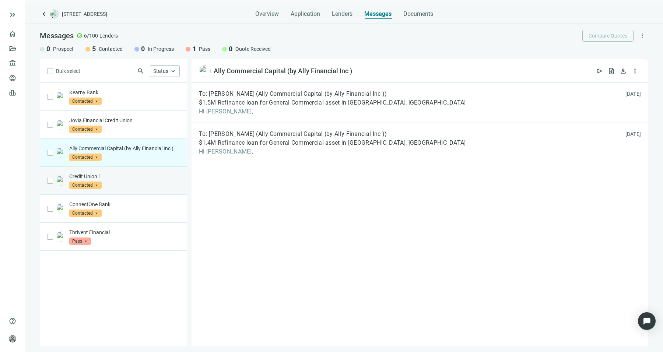
click at [141, 187] on div "Credit Union 1 Contacted arrow_drop_down" at bounding box center [124, 181] width 110 height 16
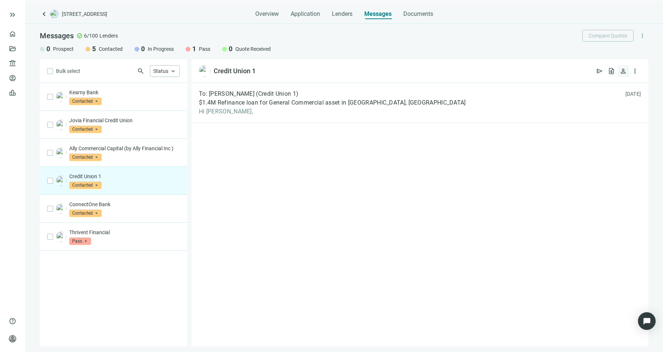
click at [618, 73] on button "person" at bounding box center [623, 71] width 12 height 12
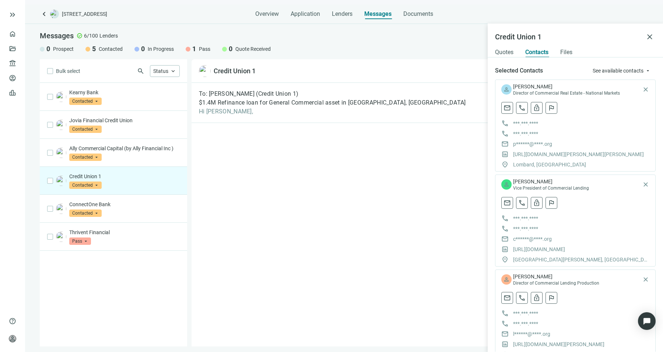
scroll to position [26, 0]
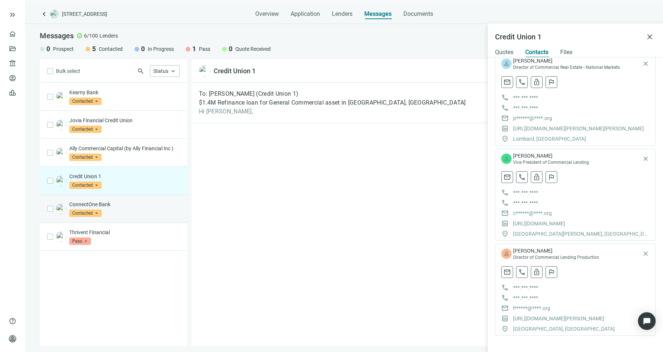
click at [161, 203] on p "ConnectOne Bank" at bounding box center [124, 204] width 110 height 7
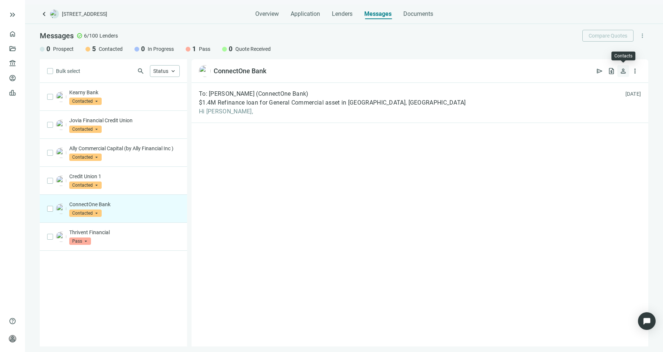
click at [625, 75] on button "person" at bounding box center [623, 71] width 12 height 12
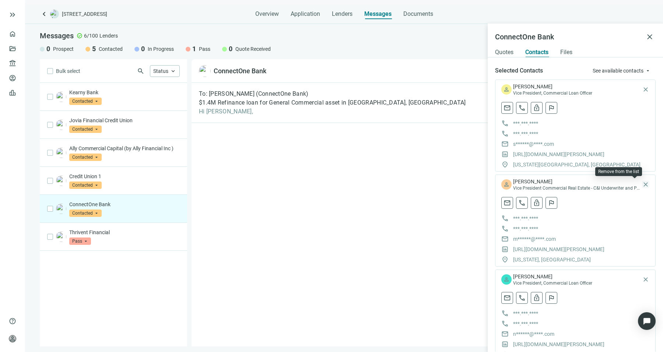
click at [642, 183] on span "close" at bounding box center [645, 184] width 7 height 7
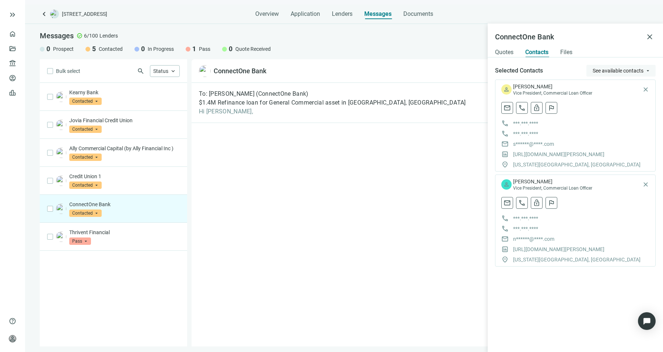
click at [611, 68] on span "See available contacts" at bounding box center [617, 71] width 51 height 6
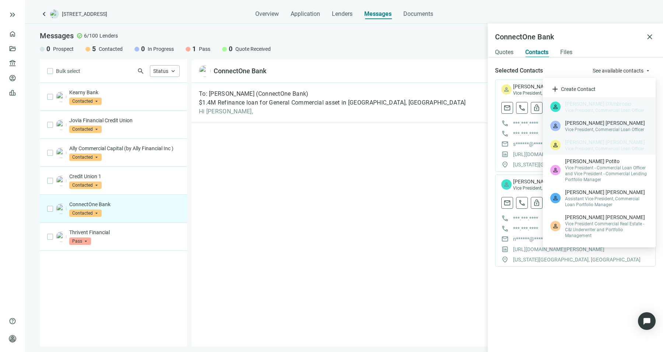
click at [584, 132] on span "Vice President, Commercial Loan Officer" at bounding box center [606, 130] width 83 height 6
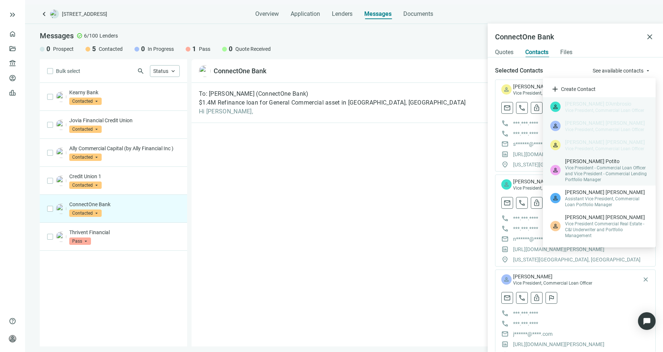
click at [582, 178] on span "Vice President - Commercial Loan Officer and Vice President - Commercial Lendin…" at bounding box center [606, 174] width 83 height 18
click at [365, 214] on div "To: Sandra Henderson (ConnectOne Bank) $1.4M Refinance loan for General Commerc…" at bounding box center [419, 215] width 457 height 264
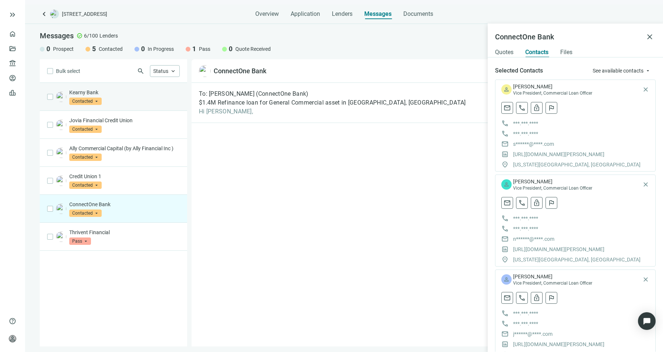
click at [114, 99] on div "Kearny Bank Contacted arrow_drop_down" at bounding box center [124, 97] width 110 height 16
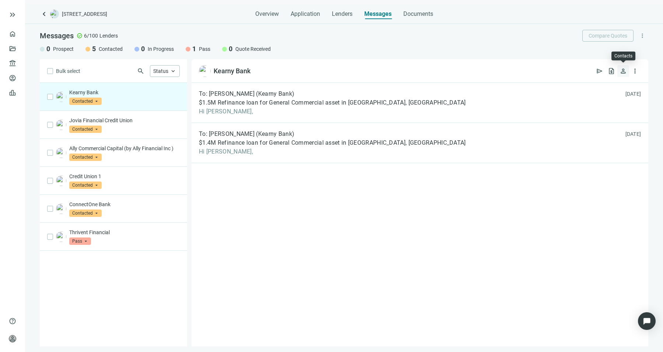
click at [627, 74] on button "person" at bounding box center [623, 71] width 12 height 12
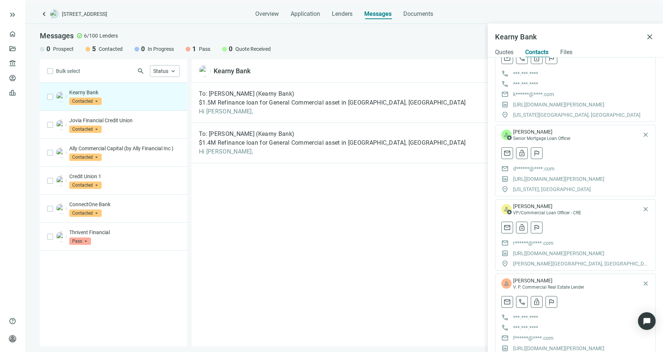
scroll to position [50, 0]
click at [503, 228] on span "mail" at bounding box center [506, 226] width 7 height 7
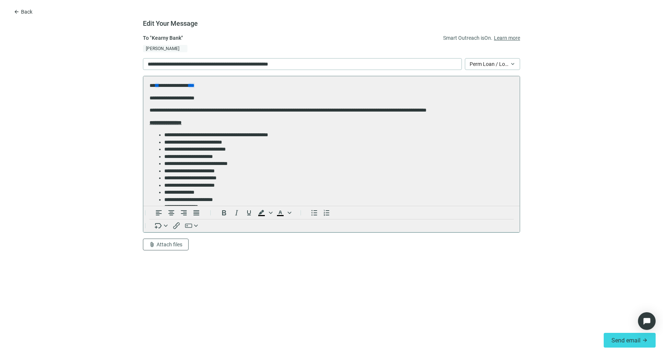
scroll to position [0, 0]
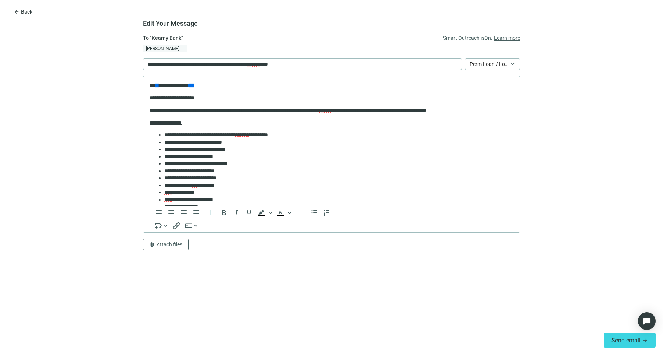
click at [133, 112] on form "**********" at bounding box center [331, 181] width 663 height 295
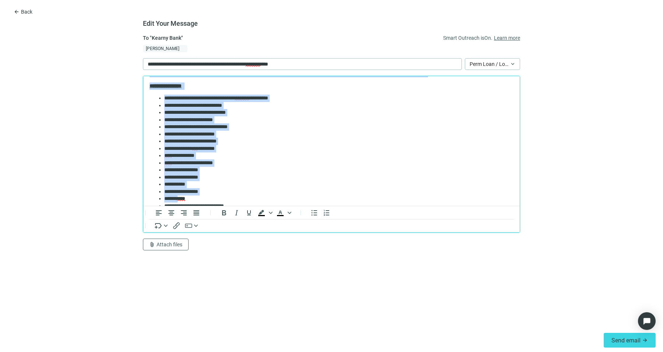
scroll to position [159, 0]
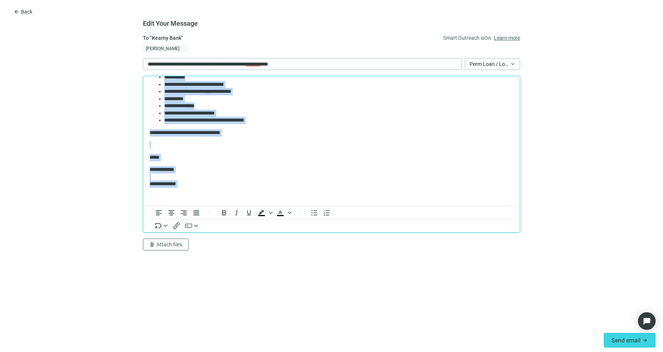
drag, startPoint x: 149, startPoint y: 98, endPoint x: 199, endPoint y: 190, distance: 104.6
click at [199, 190] on body "**********" at bounding box center [331, 62] width 365 height 276
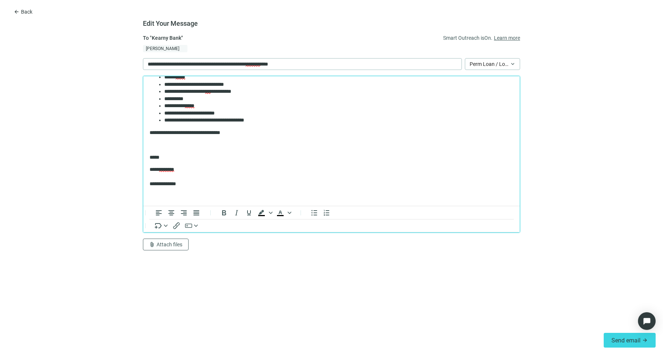
click at [203, 167] on p "**********" at bounding box center [327, 177] width 357 height 22
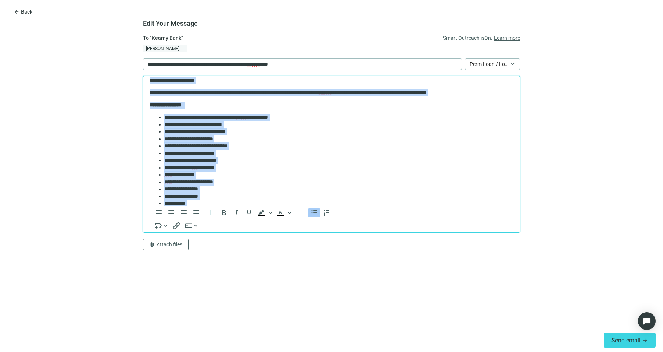
scroll to position [0, 0]
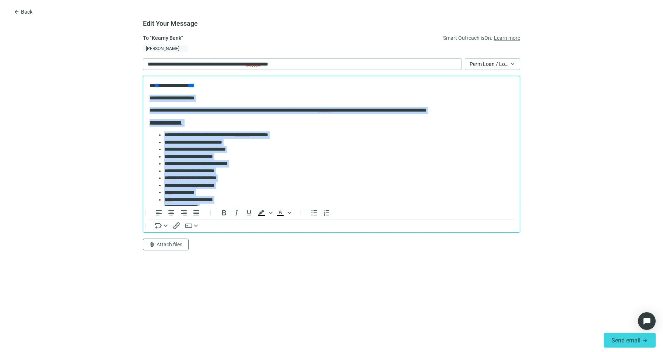
drag, startPoint x: 198, startPoint y: 170, endPoint x: 142, endPoint y: 101, distance: 89.2
click at [143, 101] on html "**********" at bounding box center [331, 220] width 376 height 288
drag, startPoint x: 189, startPoint y: 173, endPoint x: 134, endPoint y: 102, distance: 89.8
click at [143, 102] on html "**********" at bounding box center [331, 220] width 376 height 288
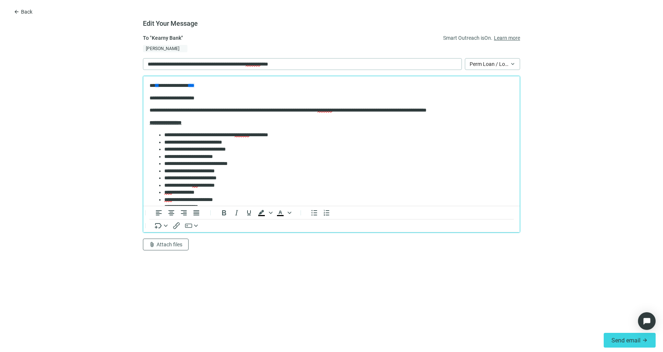
scroll to position [75, 0]
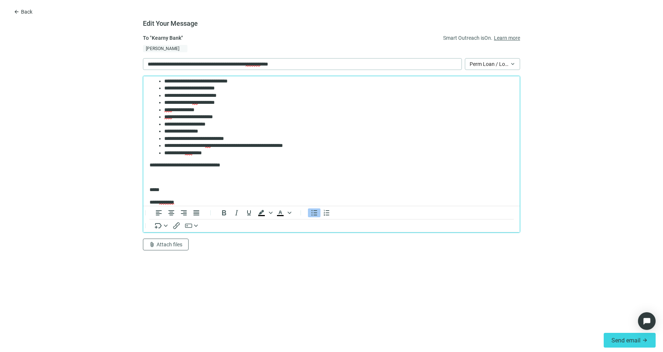
click at [196, 131] on li "**********" at bounding box center [335, 131] width 342 height 7
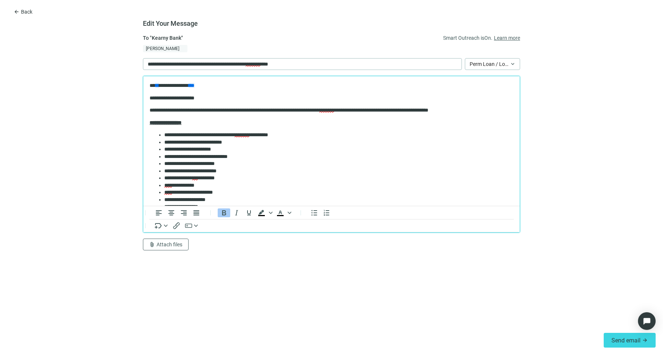
click at [218, 115] on body "**********" at bounding box center [331, 197] width 365 height 231
click at [622, 345] on button "Send email arrow_forward" at bounding box center [629, 340] width 52 height 15
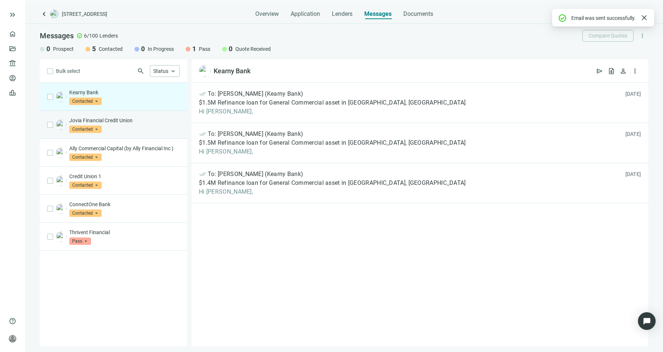
click at [146, 130] on div "Jovia Financial Credit Union Contacted arrow_drop_down" at bounding box center [124, 125] width 110 height 16
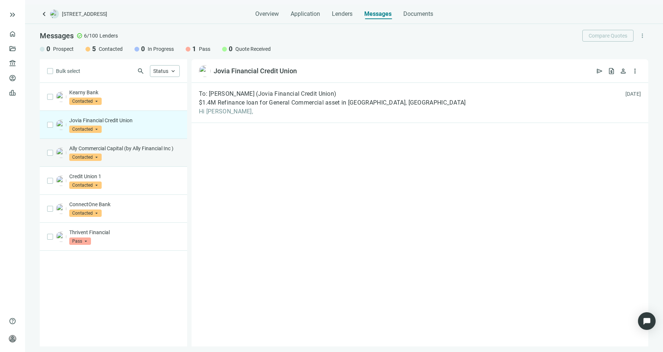
click at [144, 165] on div "Ally Commercial Capital (by Ally Financial Inc ) Contacted arrow_drop_down" at bounding box center [113, 153] width 147 height 28
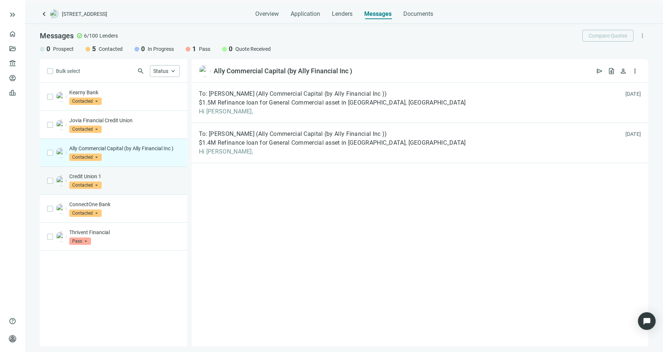
click at [138, 182] on div "Credit Union 1 Contacted arrow_drop_down" at bounding box center [124, 181] width 110 height 16
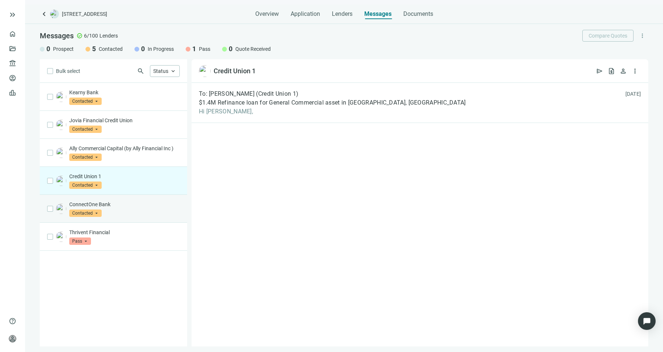
click at [146, 209] on div "ConnectOne Bank Contacted arrow_drop_down" at bounding box center [124, 209] width 110 height 16
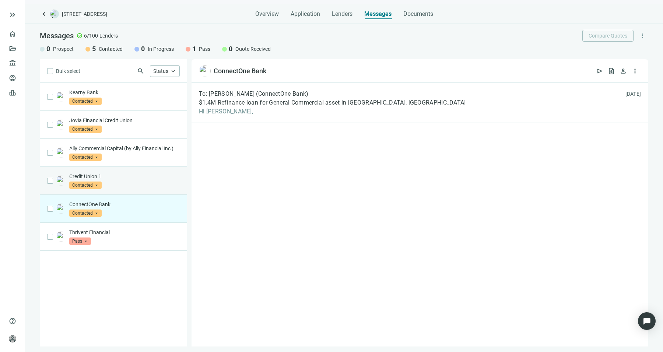
click at [164, 185] on div "Credit Union 1 Contacted arrow_drop_down" at bounding box center [124, 181] width 110 height 16
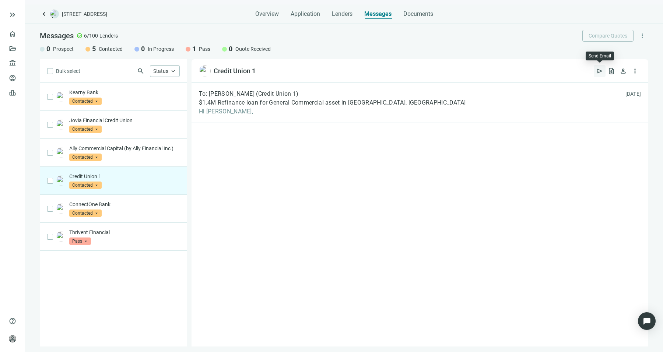
click at [602, 72] on span "send" at bounding box center [599, 70] width 7 height 7
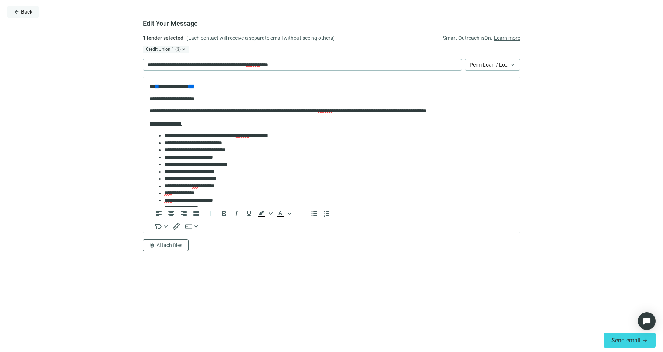
click at [17, 14] on span "arrow_back" at bounding box center [17, 12] width 6 height 6
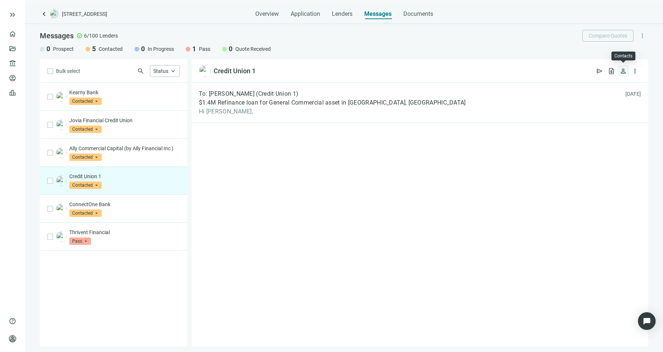
click at [623, 70] on span "person" at bounding box center [622, 70] width 7 height 7
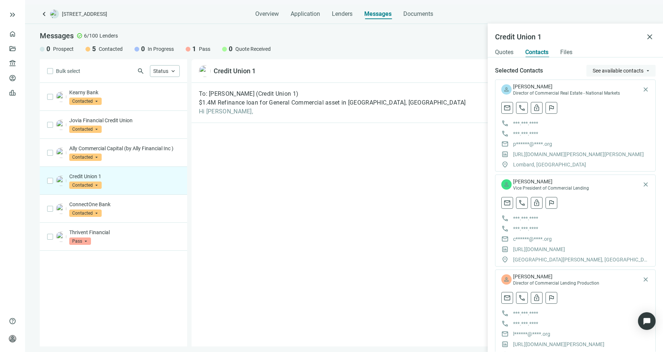
click at [625, 76] on button "See available contacts arrow_drop_down" at bounding box center [620, 71] width 69 height 12
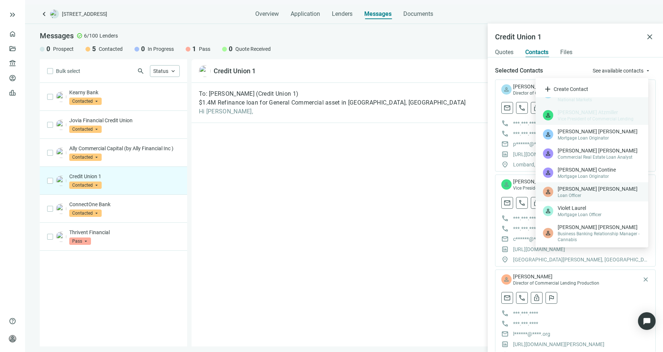
scroll to position [16, 0]
click at [597, 176] on span "Mortgage Loan Originator" at bounding box center [598, 177] width 83 height 6
click at [568, 175] on span "Mortgage Loan Originator" at bounding box center [598, 177] width 83 height 6
click at [545, 73] on div "Selected Contacts See available contacts arrow_drop_down" at bounding box center [575, 71] width 161 height 12
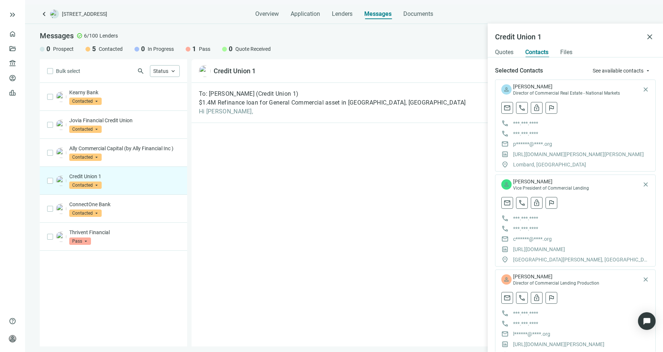
scroll to position [100, 0]
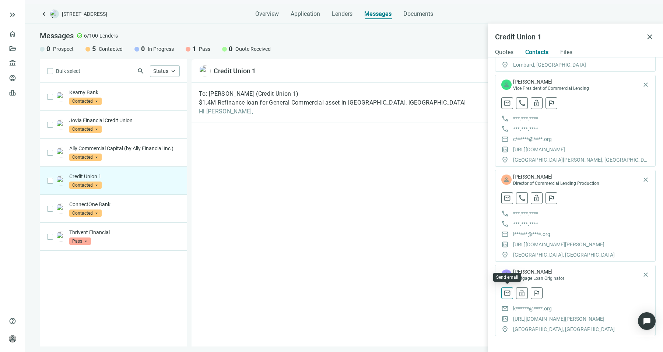
click at [506, 293] on span "mail" at bounding box center [506, 292] width 7 height 7
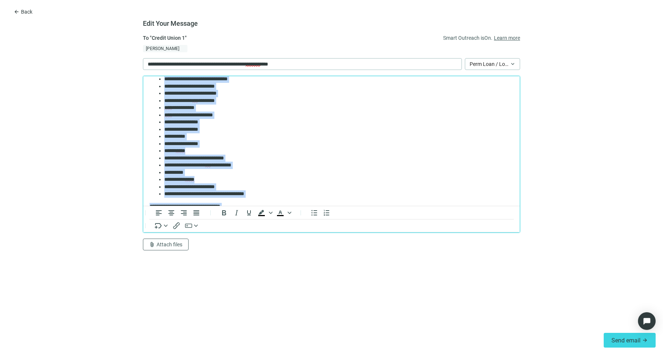
scroll to position [138, 0]
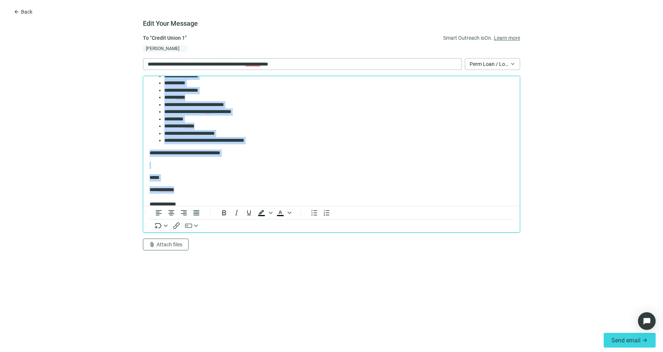
drag, startPoint x: 150, startPoint y: 99, endPoint x: 242, endPoint y: 189, distance: 128.4
click at [242, 189] on body "**********" at bounding box center [331, 82] width 365 height 276
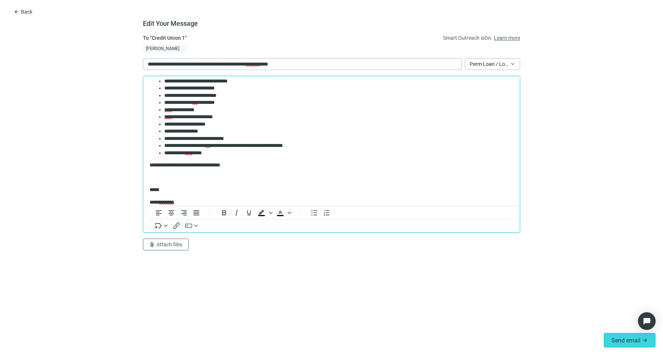
scroll to position [0, 0]
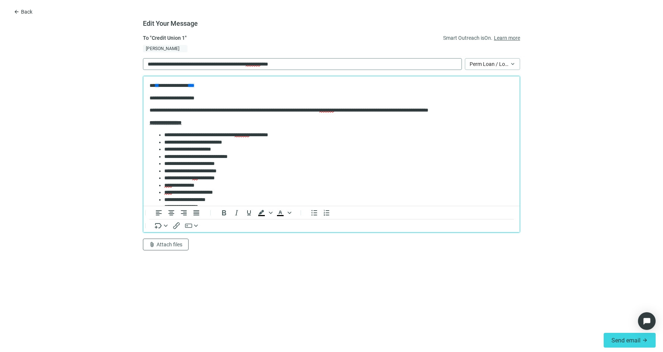
click at [156, 62] on p "**********" at bounding box center [226, 64] width 156 height 8
click at [614, 339] on span "Send email" at bounding box center [625, 340] width 29 height 7
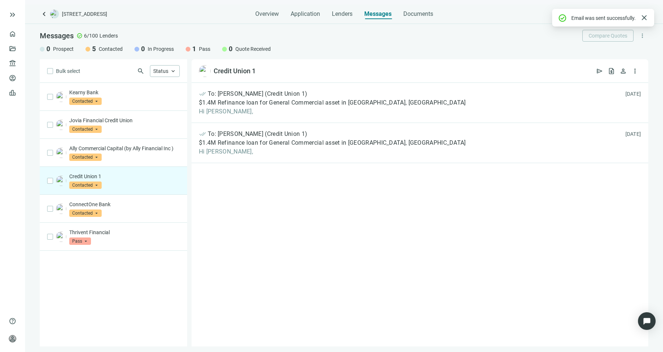
click at [275, 229] on div "done_all To: Kelly Contine (Credit Union 1) $1.4M Refinance loan for General Co…" at bounding box center [419, 215] width 457 height 264
click at [138, 162] on div "Ally Commercial Capital (by Ally Financial Inc ) Contacted arrow_drop_down" at bounding box center [113, 153] width 147 height 28
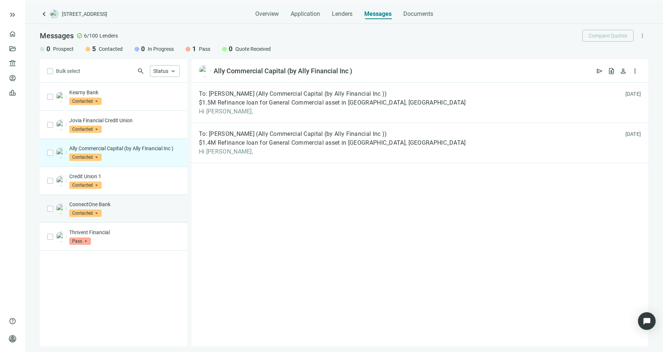
click at [138, 197] on div "ConnectOne Bank Contacted arrow_drop_down" at bounding box center [113, 209] width 147 height 28
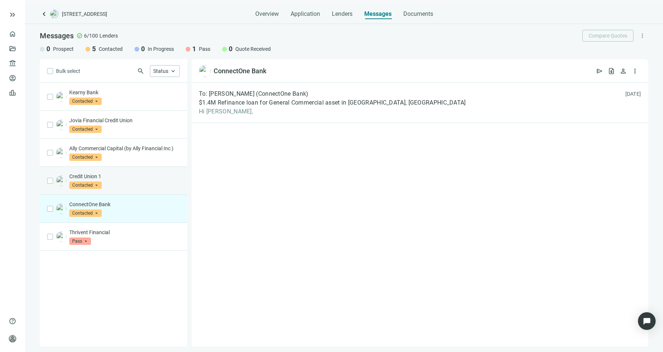
click at [152, 174] on p "Credit Union 1" at bounding box center [124, 176] width 110 height 7
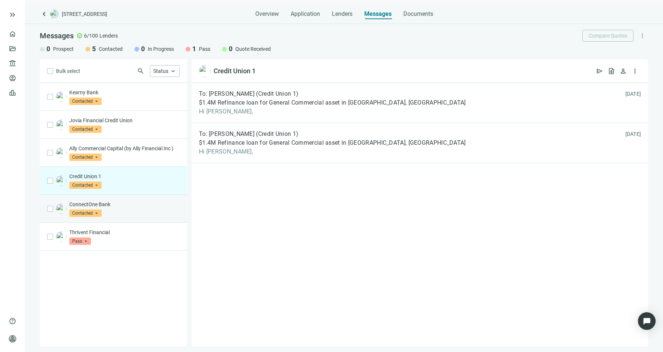
click at [145, 206] on p "ConnectOne Bank" at bounding box center [124, 204] width 110 height 7
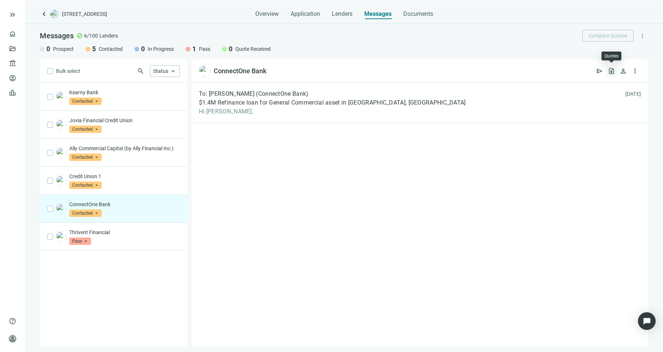
click at [612, 72] on span "request_quote" at bounding box center [611, 70] width 7 height 7
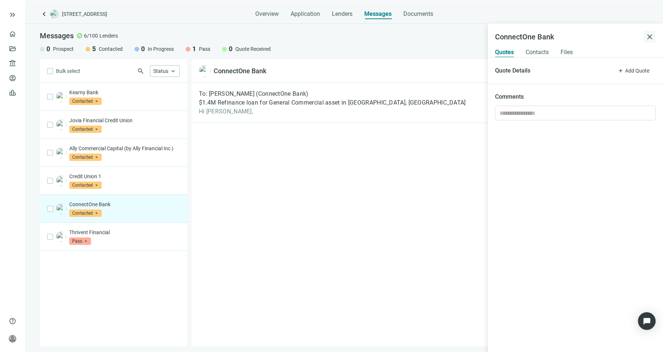
click at [653, 40] on span "close" at bounding box center [649, 36] width 9 height 9
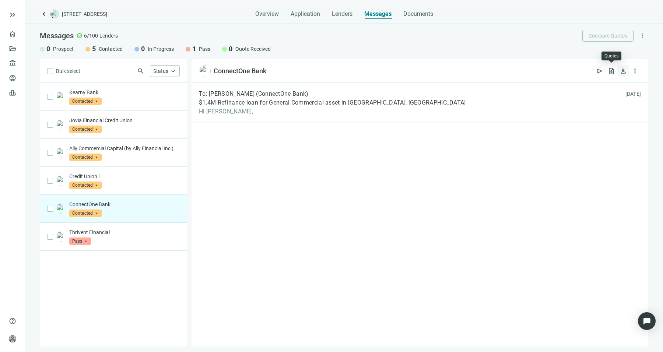
click at [626, 73] on span "person" at bounding box center [622, 70] width 7 height 7
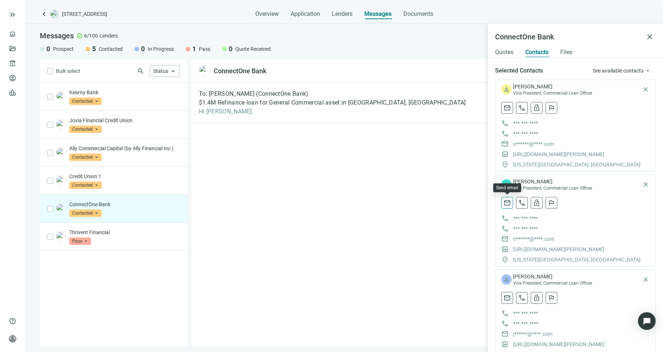
click at [507, 207] on span "mail" at bounding box center [506, 202] width 7 height 7
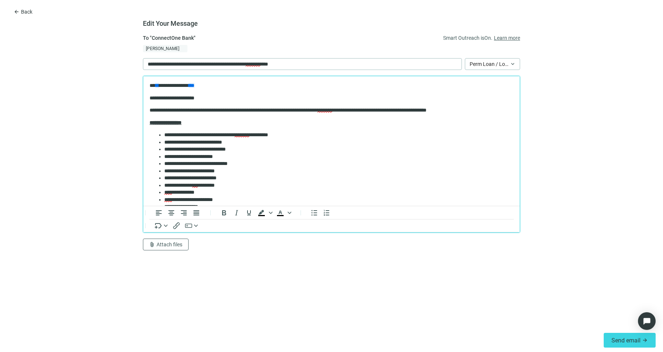
drag, startPoint x: 149, startPoint y: 98, endPoint x: 204, endPoint y: 171, distance: 91.5
click at [204, 171] on html "**********" at bounding box center [331, 220] width 376 height 288
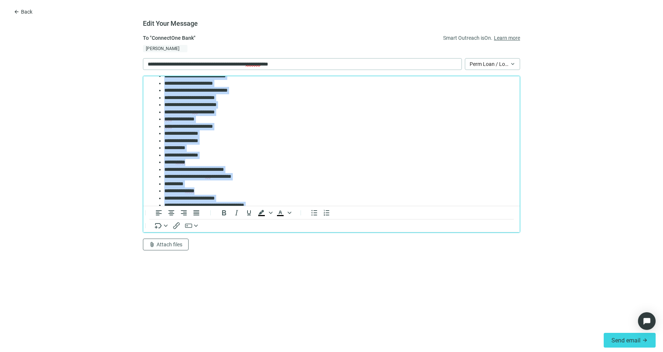
scroll to position [159, 0]
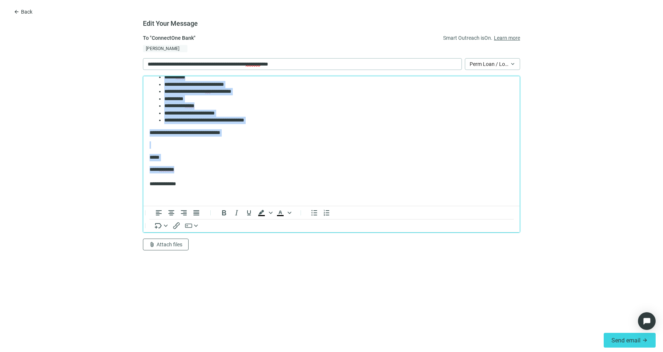
drag, startPoint x: 150, startPoint y: 102, endPoint x: 236, endPoint y: 164, distance: 106.2
click at [236, 164] on body "**********" at bounding box center [331, 62] width 365 height 276
paste body "Rich Text Area. Press ALT-0 for help."
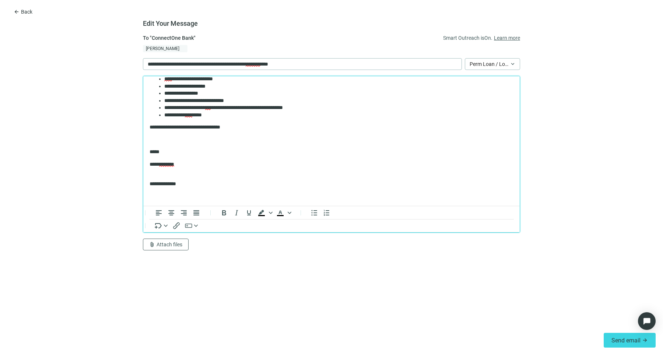
scroll to position [0, 0]
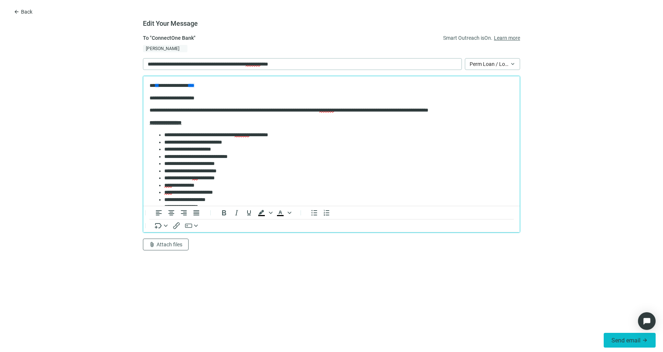
click at [634, 344] on button "Send email arrow_forward" at bounding box center [629, 340] width 52 height 15
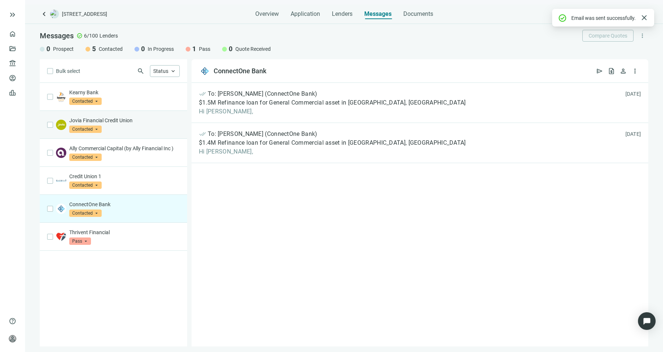
click at [127, 126] on div "Jovia Financial Credit Union Contacted arrow_drop_down" at bounding box center [124, 125] width 110 height 16
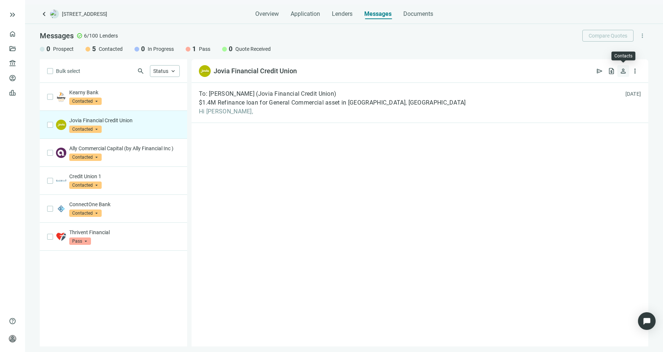
click at [621, 73] on span "person" at bounding box center [622, 70] width 7 height 7
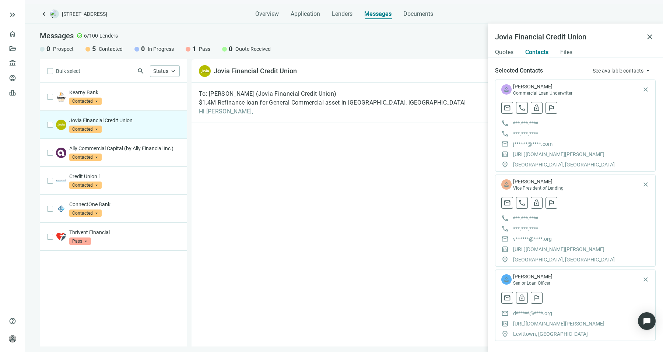
scroll to position [5, 0]
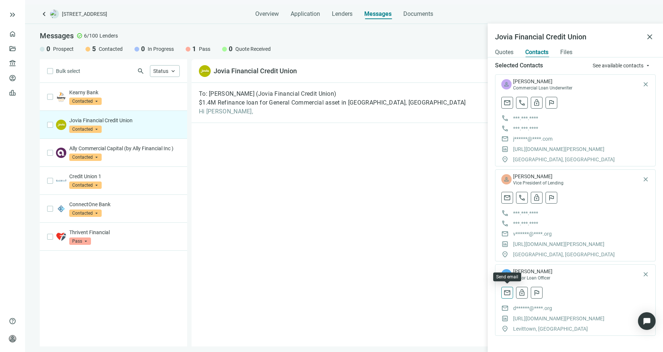
click at [508, 293] on span "mail" at bounding box center [506, 292] width 7 height 7
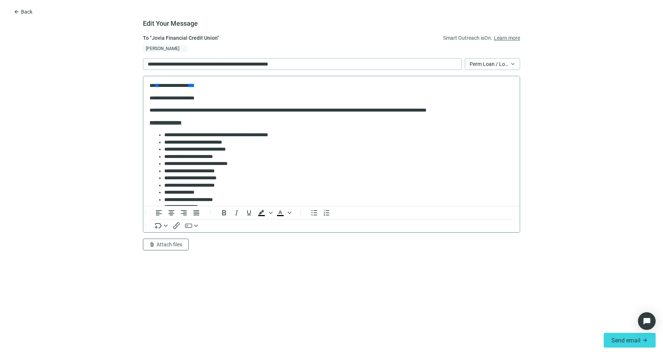
scroll to position [0, 0]
click at [148, 98] on html "**********" at bounding box center [331, 220] width 376 height 288
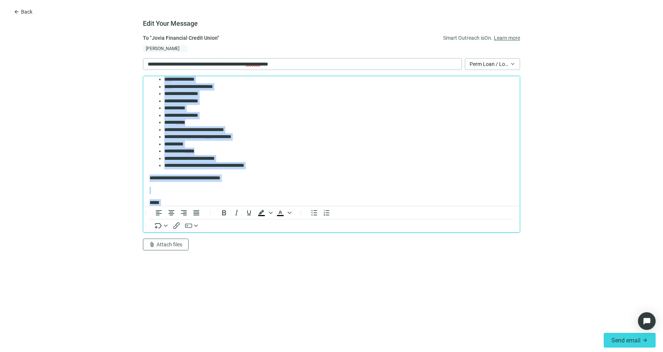
scroll to position [159, 0]
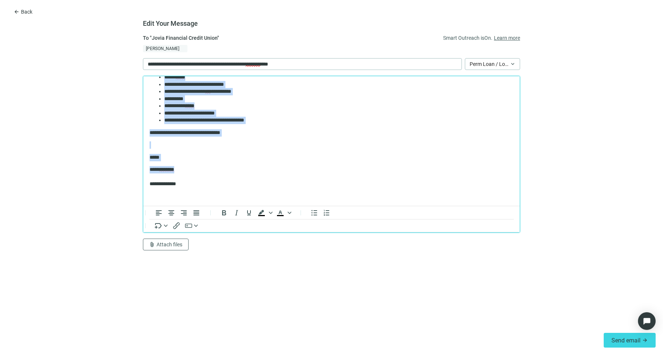
drag, startPoint x: 150, startPoint y: 98, endPoint x: 204, endPoint y: 164, distance: 85.0
click at [204, 164] on body "**********" at bounding box center [331, 62] width 365 height 276
paste body "Rich Text Area. Press ALT-0 for help."
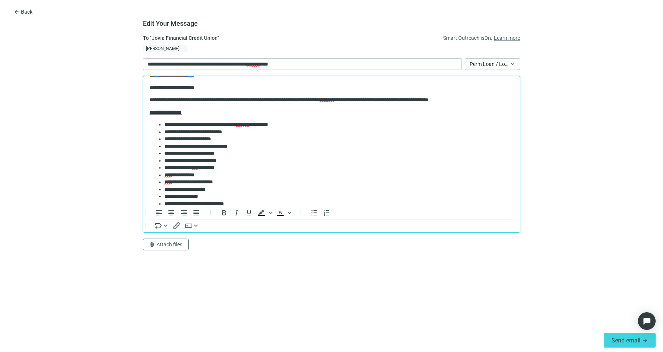
scroll to position [113, 0]
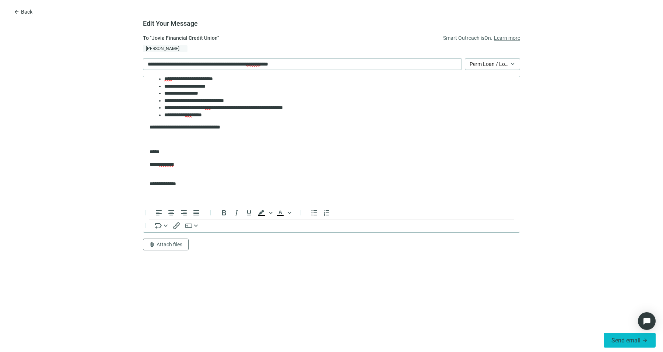
click at [635, 342] on span "Send email" at bounding box center [625, 340] width 29 height 7
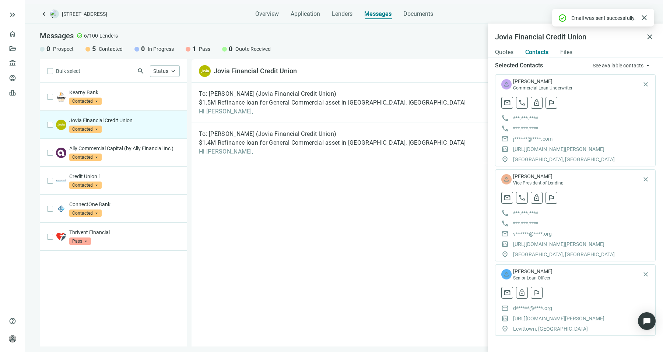
click at [299, 218] on div "To: Donna Zelaskowski (Jovia Financial Credit Union) $1.5M Refinance loan for G…" at bounding box center [419, 215] width 457 height 264
click at [147, 106] on div "Kearny Bank Contacted arrow_drop_down" at bounding box center [113, 97] width 147 height 28
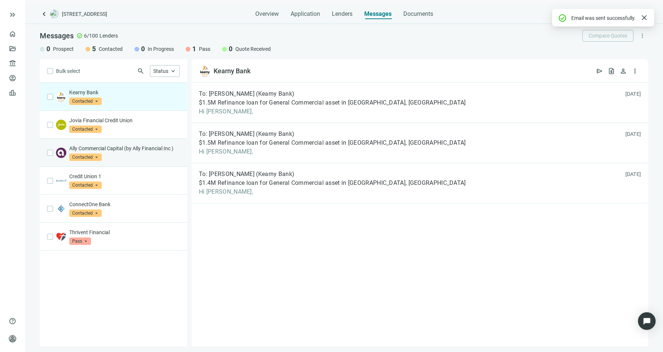
click at [136, 164] on div "Ally Commercial Capital (by Ally Financial Inc ) Contacted arrow_drop_down" at bounding box center [113, 153] width 147 height 28
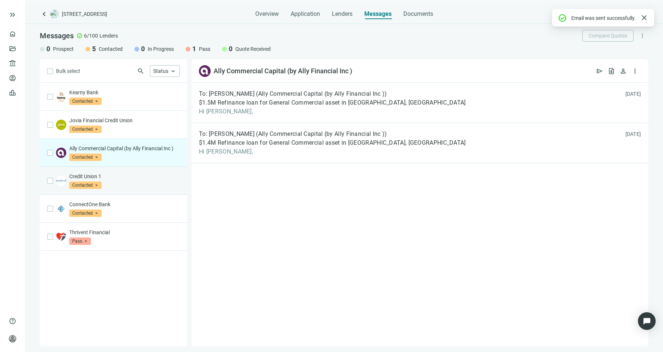
click at [138, 183] on div "Credit Union 1 Contacted arrow_drop_down" at bounding box center [124, 181] width 110 height 16
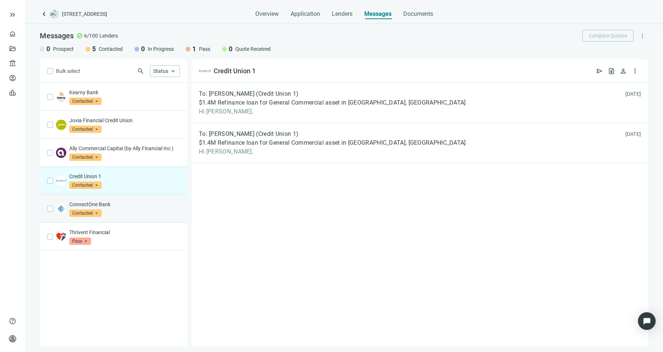
click at [134, 207] on p "ConnectOne Bank" at bounding box center [124, 204] width 110 height 7
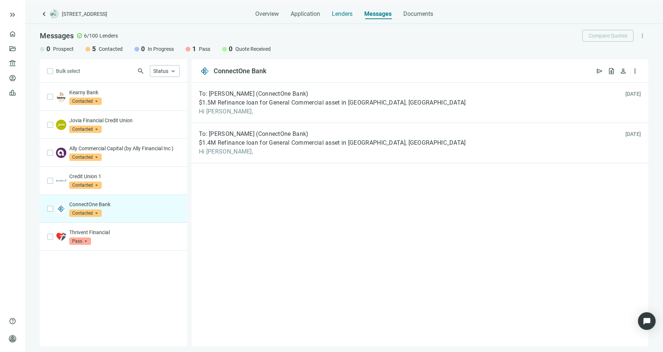
click at [337, 13] on span "Lenders" at bounding box center [342, 13] width 21 height 7
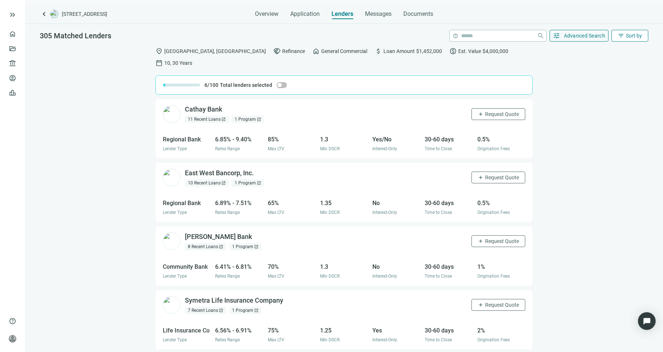
click at [621, 37] on span "filter_list" at bounding box center [620, 35] width 7 height 7
click at [624, 83] on div "Rate (low to high)" at bounding box center [615, 79] width 66 height 13
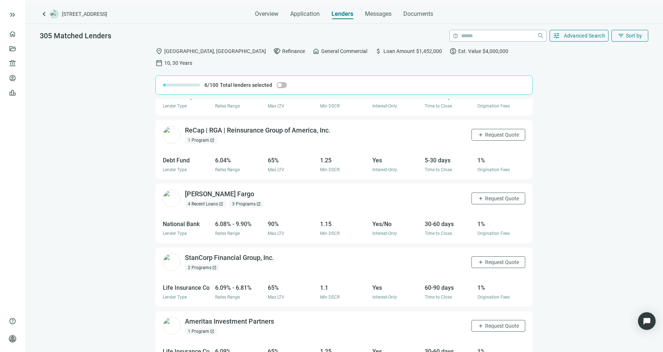
scroll to position [234, 0]
click at [485, 195] on span "Request Quote" at bounding box center [502, 198] width 34 height 6
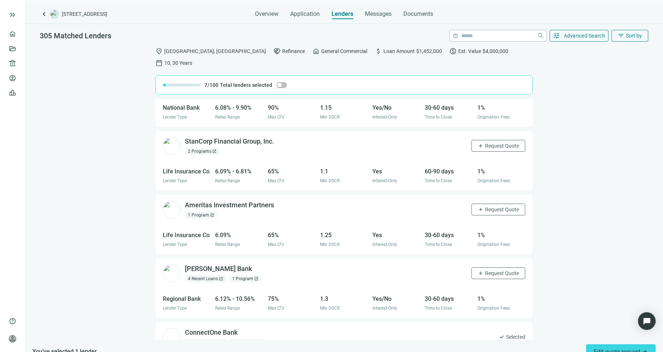
scroll to position [351, 0]
click at [218, 275] on div "4 Recent Loans open_in_new" at bounding box center [205, 278] width 41 height 7
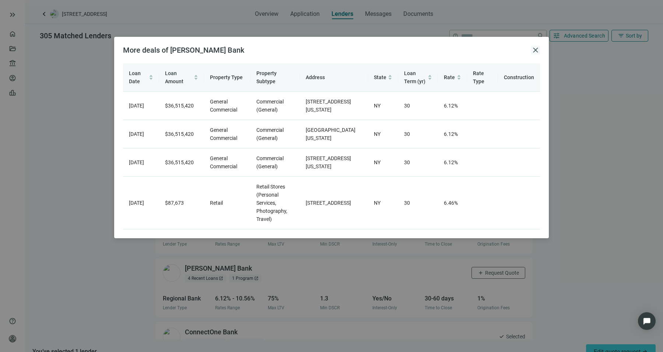
click at [537, 48] on span "close" at bounding box center [535, 50] width 9 height 9
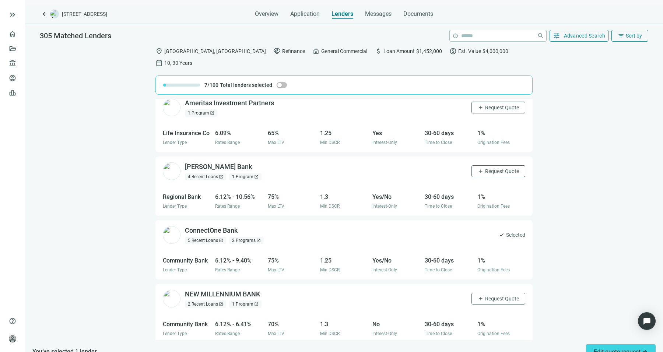
scroll to position [480, 0]
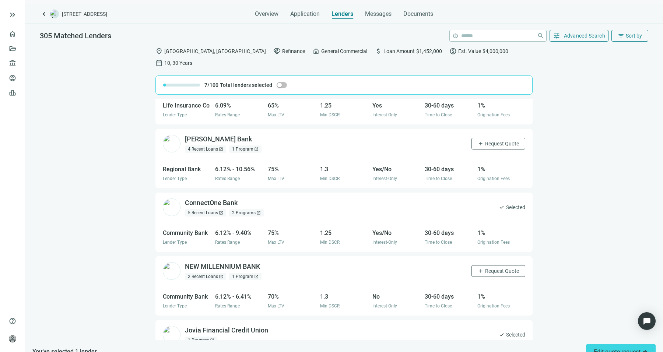
click at [196, 273] on div "2 Recent Loans open_in_new" at bounding box center [205, 276] width 41 height 7
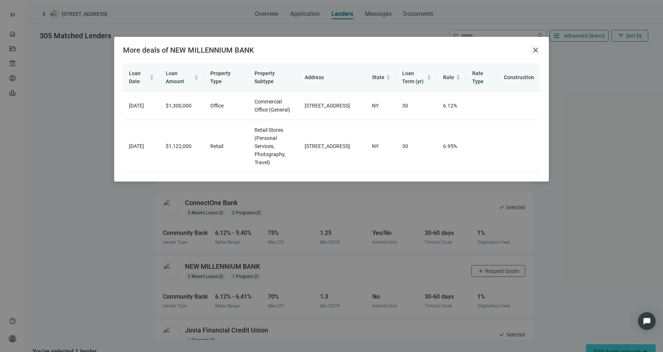
click at [538, 49] on span "close" at bounding box center [535, 50] width 9 height 9
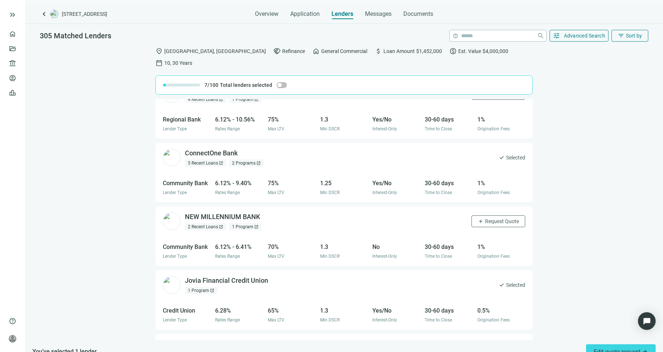
scroll to position [530, 0]
click at [250, 223] on div "1 Program open_in_new" at bounding box center [245, 226] width 32 height 7
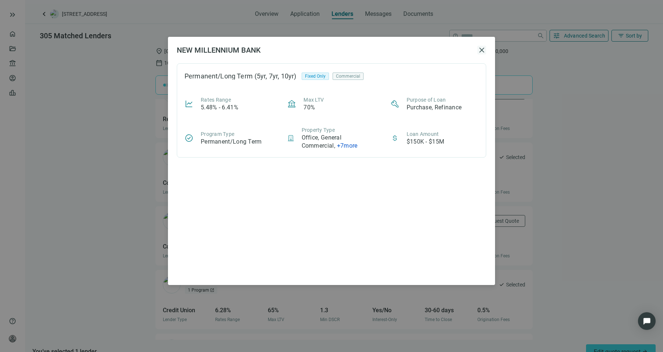
click at [483, 52] on span "close" at bounding box center [481, 50] width 9 height 9
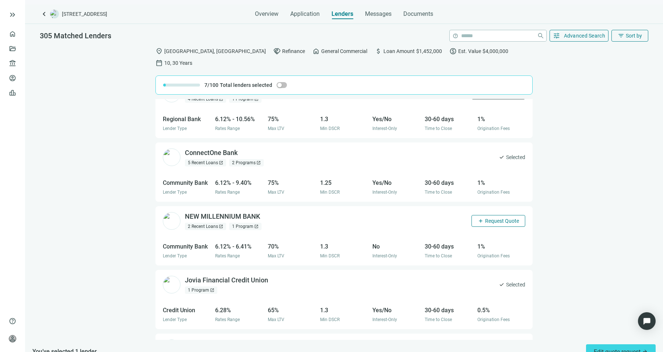
click at [477, 215] on button "add Request Quote" at bounding box center [498, 221] width 54 height 12
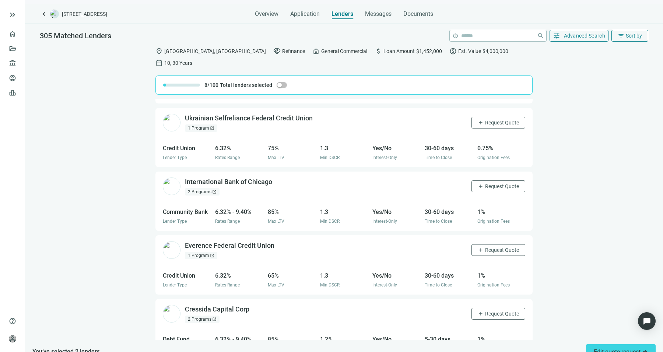
scroll to position [946, 0]
click at [197, 189] on div "1 Program open_in_new" at bounding box center [201, 192] width 32 height 7
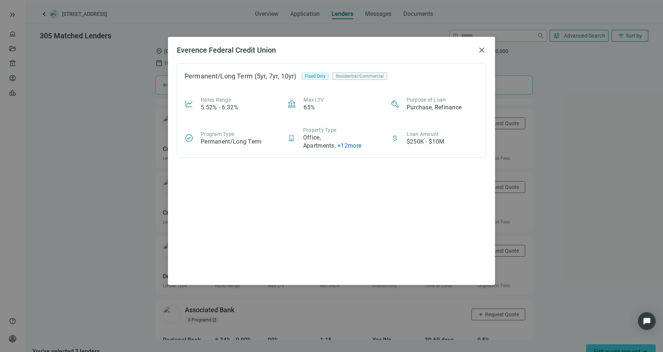
click at [106, 217] on div "Everence Federal Credit Union close Permanent/Long Term (5yr, 7yr, 10yr) Fixed …" at bounding box center [331, 176] width 663 height 352
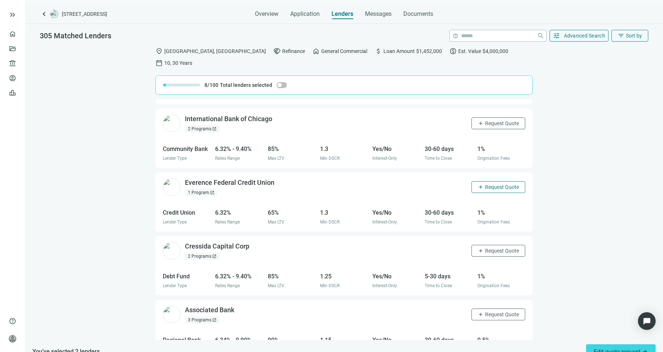
click at [485, 184] on span "Request Quote" at bounding box center [502, 187] width 34 height 6
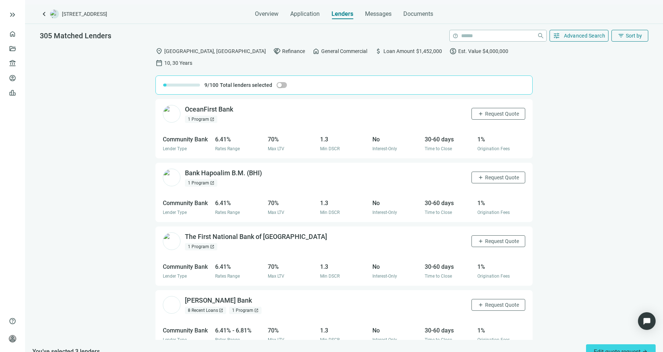
scroll to position [1410, 0]
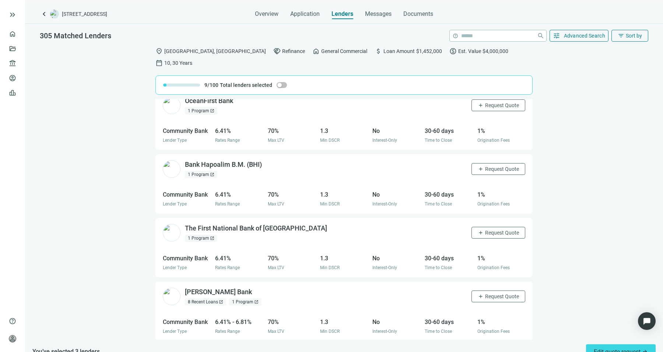
click at [197, 171] on div "1 Program open_in_new" at bounding box center [201, 174] width 32 height 7
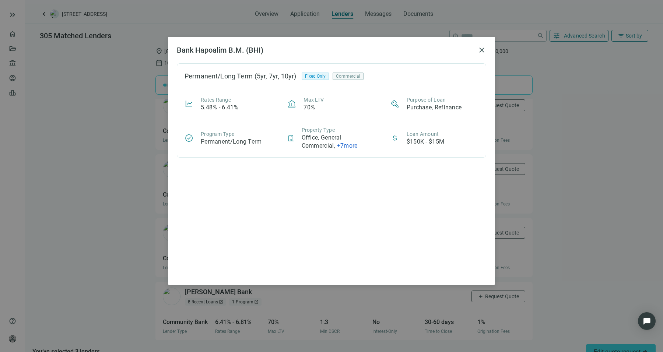
click at [492, 39] on div "Bank Hapoalim B.M. (BHI) close Permanent/Long Term (5yr, 7yr, 10yr) Fixed Only …" at bounding box center [331, 161] width 327 height 248
click at [474, 50] on div "Bank Hapoalim B.M. (BHI) close" at bounding box center [331, 50] width 309 height 9
click at [480, 54] on span "close" at bounding box center [481, 50] width 9 height 9
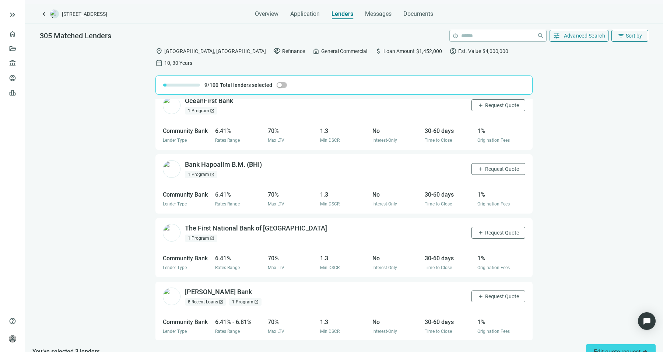
scroll to position [1460, 0]
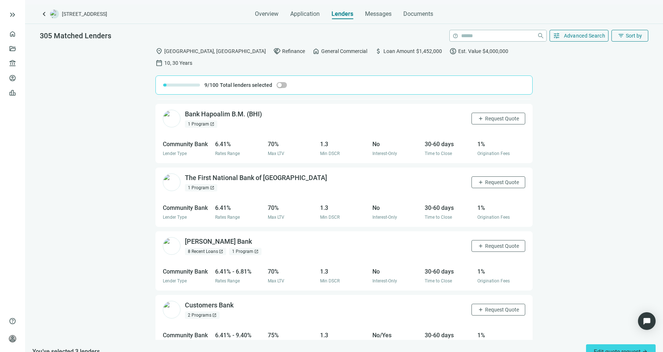
click at [203, 248] on div "8 Recent Loans open_in_new" at bounding box center [205, 251] width 41 height 7
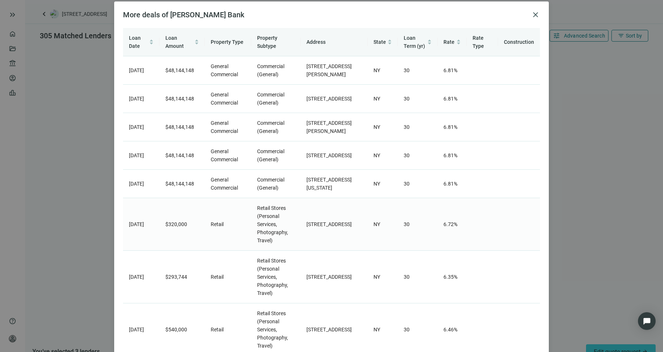
scroll to position [56, 0]
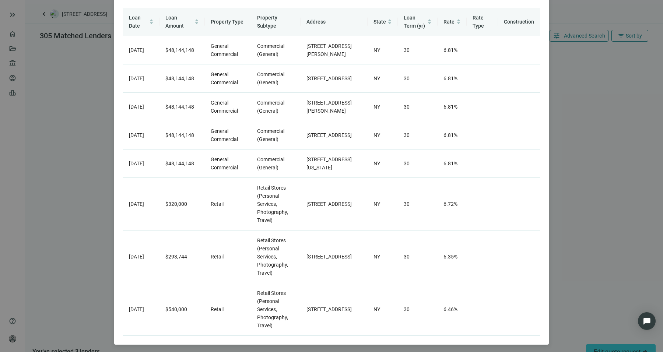
click at [65, 215] on div "More deals of Ponce Bank close Loan Date Loan Amount Property Type Property Sub…" at bounding box center [331, 176] width 663 height 352
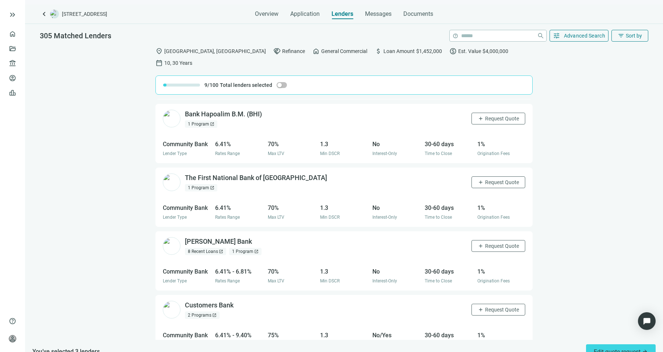
scroll to position [0, 0]
click at [239, 248] on div "1 Program open_in_new" at bounding box center [245, 251] width 32 height 7
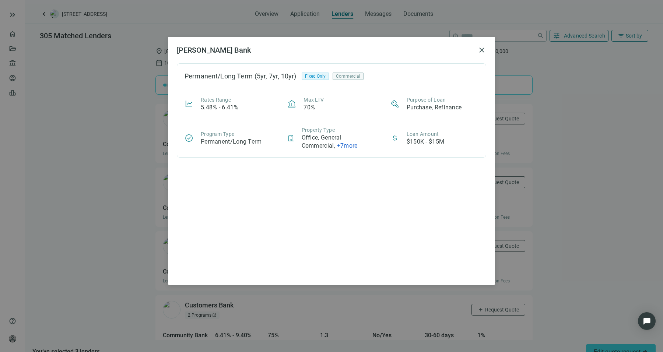
click at [102, 221] on div "Ponce Bank close Permanent/Long Term (5yr, 7yr, 10yr) Fixed Only Commercial Rat…" at bounding box center [331, 176] width 663 height 352
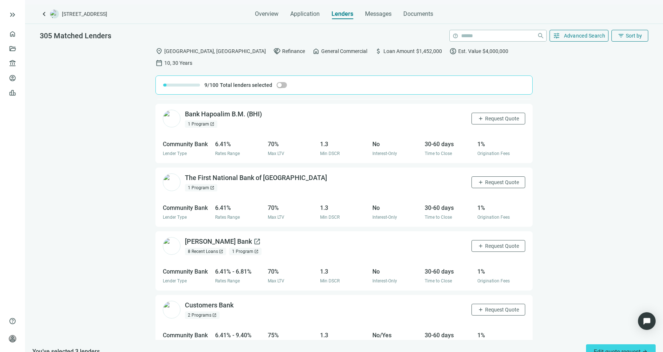
click at [201, 237] on div "Ponce Bank open_in_new" at bounding box center [223, 241] width 76 height 9
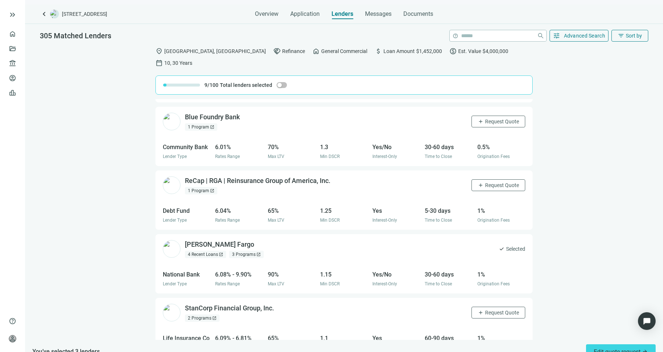
scroll to position [211, 0]
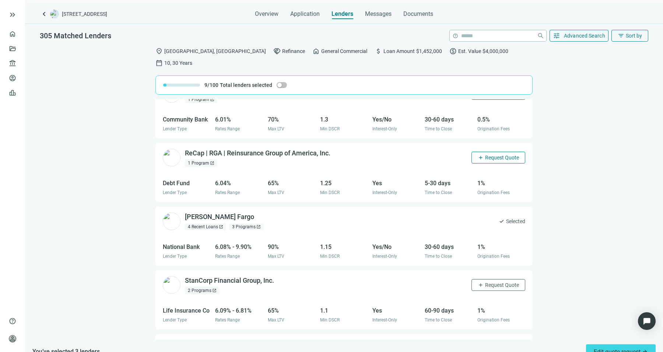
click at [506, 155] on span "Request Quote" at bounding box center [502, 158] width 34 height 6
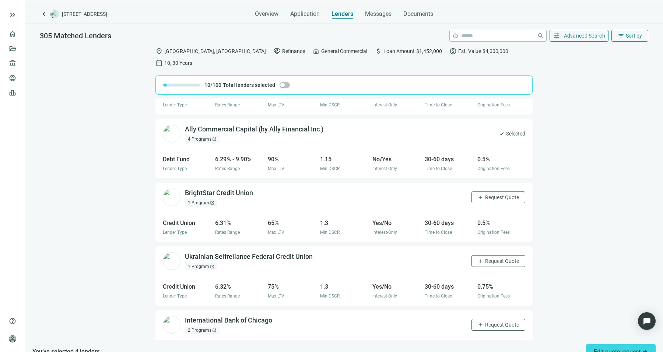
scroll to position [759, 0]
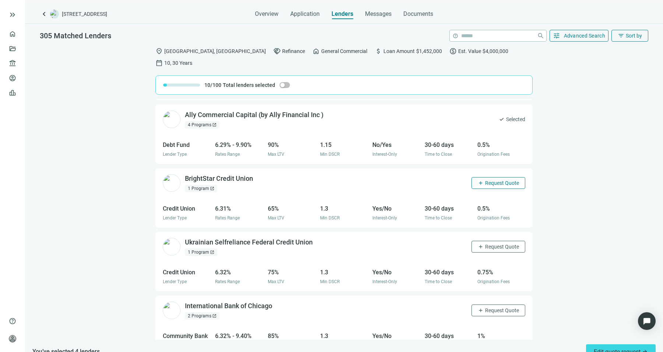
click at [487, 180] on span "Request Quote" at bounding box center [502, 183] width 34 height 6
click at [201, 185] on div "1 Program open_in_new" at bounding box center [201, 188] width 32 height 7
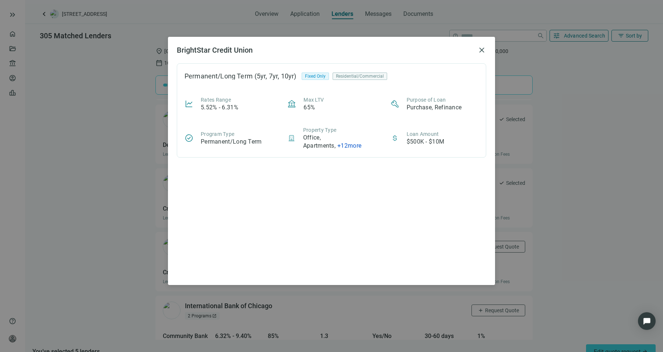
click at [84, 207] on div "BrightStar Credit Union close Permanent/Long Term (5yr, 7yr, 10yr) Fixed Only R…" at bounding box center [331, 176] width 663 height 352
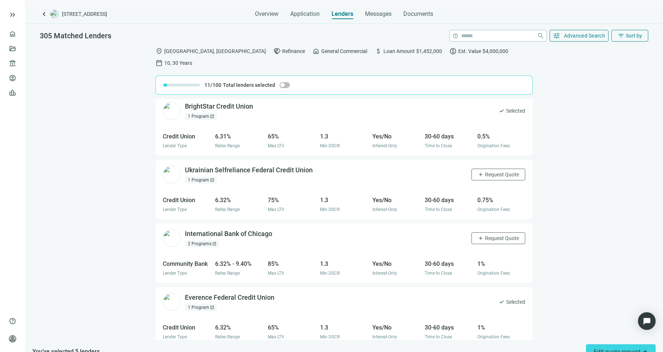
scroll to position [835, 0]
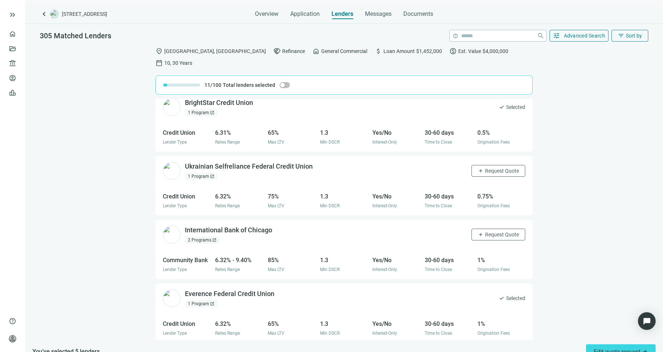
click at [206, 173] on div "1 Program open_in_new" at bounding box center [201, 176] width 32 height 7
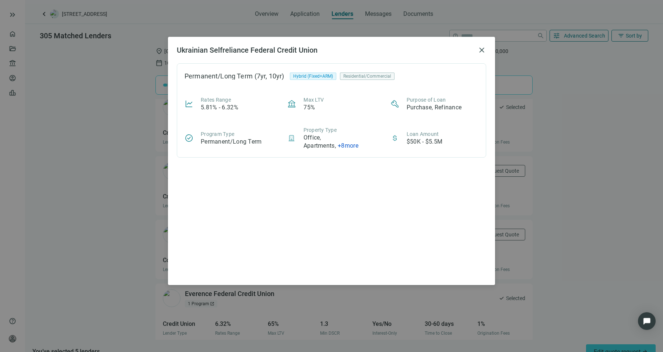
click at [105, 179] on div "Ukrainian Selfreliance Federal Credit Union close Permanent/Long Term (7yr, 10y…" at bounding box center [331, 176] width 663 height 352
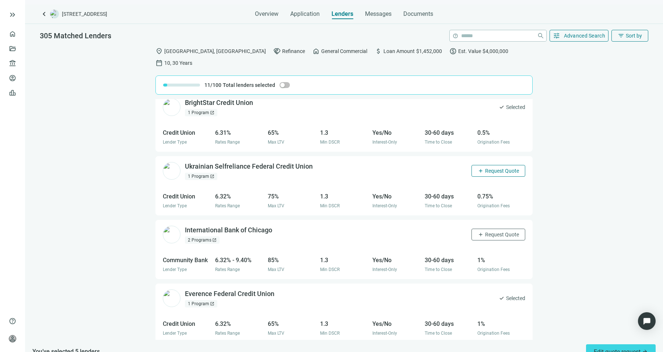
click at [485, 168] on span "Request Quote" at bounding box center [502, 171] width 34 height 6
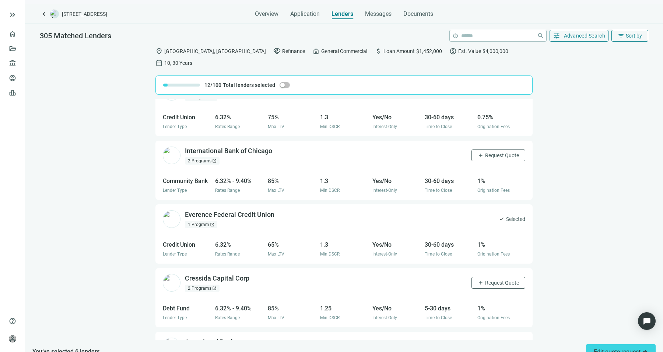
scroll to position [917, 0]
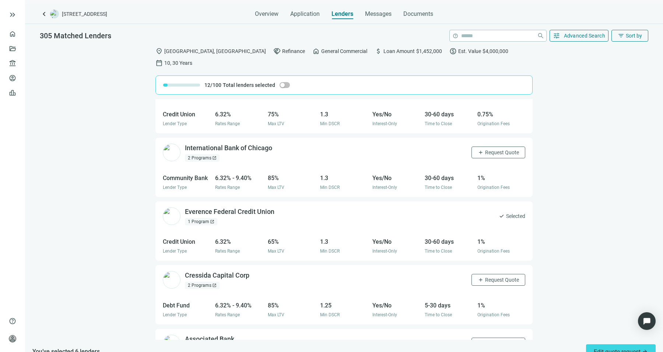
click at [482, 138] on div "International Bank of Chicago open_in_new 2 Programs open_in_new add Request Qu…" at bounding box center [343, 153] width 377 height 30
click at [485, 149] on span "Request Quote" at bounding box center [502, 152] width 34 height 6
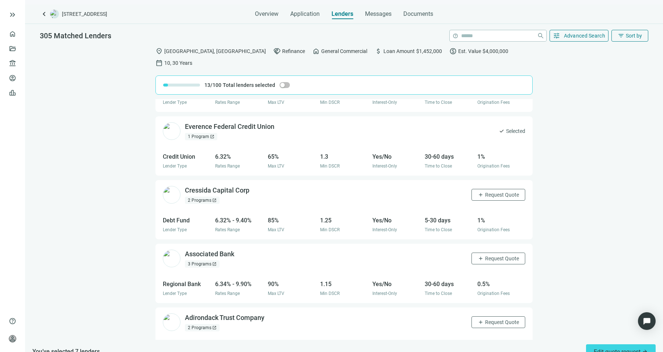
scroll to position [1004, 0]
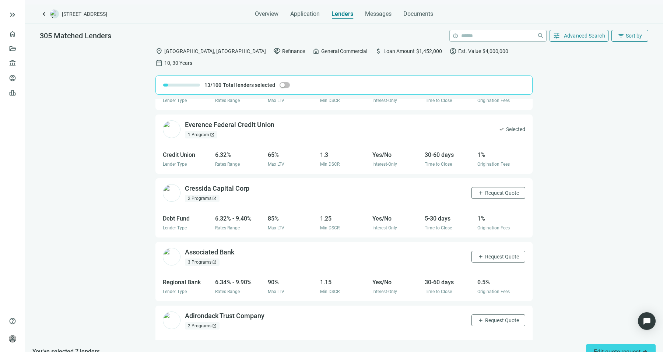
click at [213, 195] on div "2 Programs open_in_new" at bounding box center [202, 198] width 35 height 7
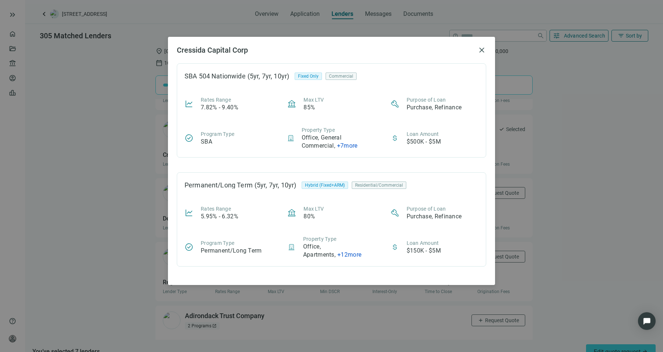
click at [140, 185] on div "Cressida Capital Corp close SBA 504 Nationwide (5yr, 7yr, 10yr) Fixed Only Comm…" at bounding box center [331, 176] width 663 height 352
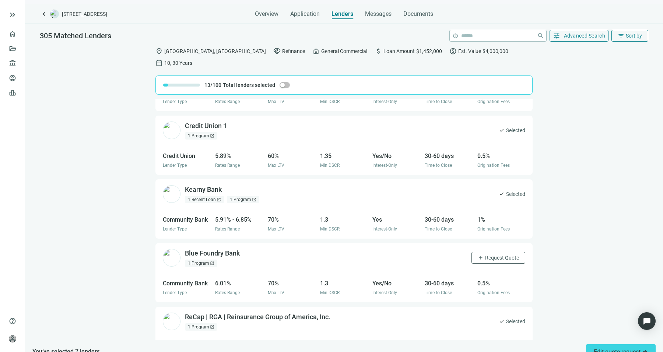
scroll to position [0, 0]
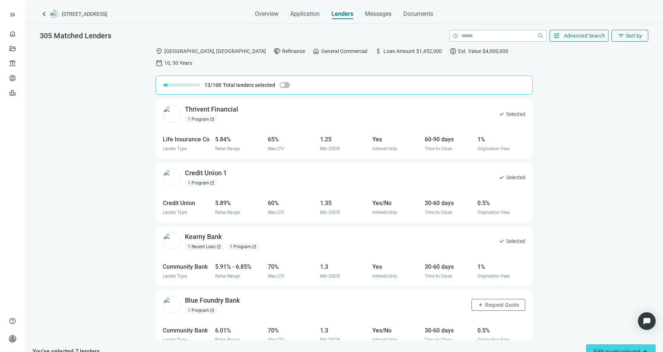
click at [370, 20] on div "keyboard_arrow_left 500 Old Country Rd, Westbury, NY 11590 Overview Application…" at bounding box center [344, 178] width 638 height 348
click at [390, 13] on span "Messages" at bounding box center [378, 13] width 27 height 7
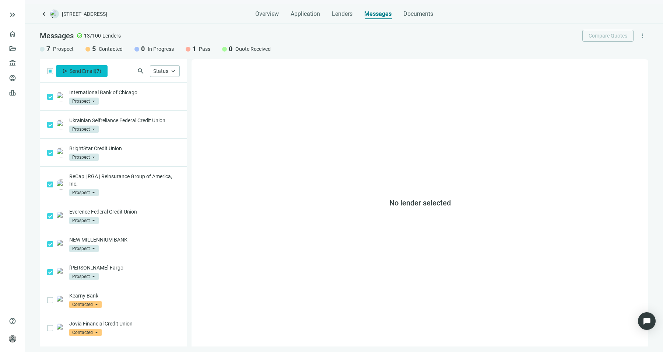
click at [81, 75] on button "send Send Email ( 7 )" at bounding box center [82, 71] width 52 height 12
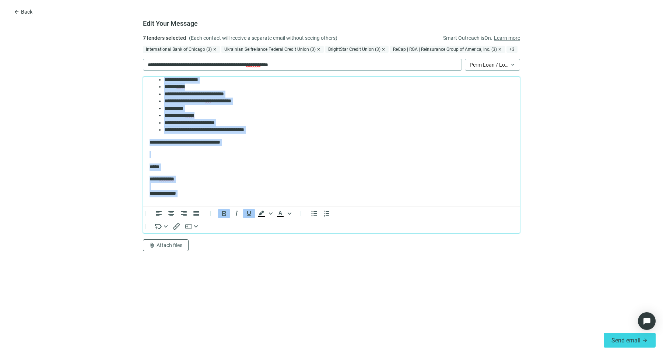
scroll to position [152, 0]
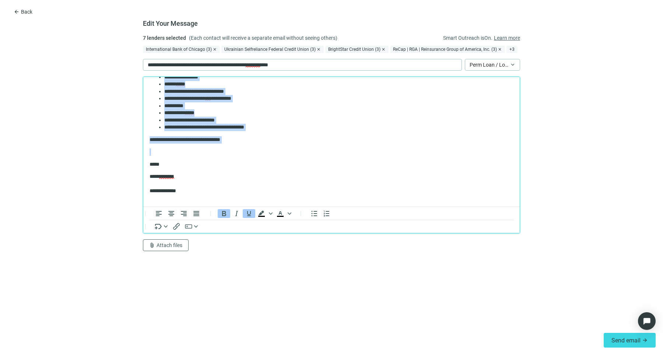
drag, startPoint x: 149, startPoint y: 121, endPoint x: 224, endPoint y: 152, distance: 80.7
click at [224, 152] on body "**********" at bounding box center [331, 69] width 365 height 276
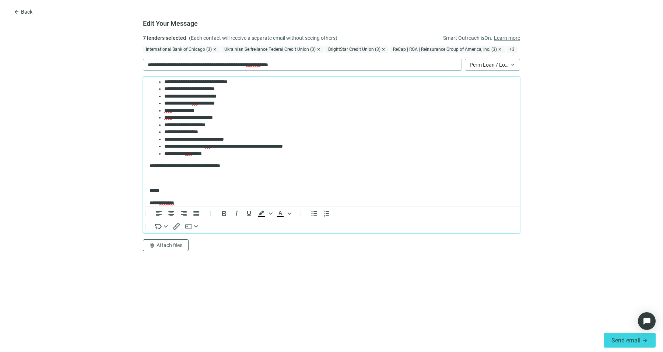
scroll to position [158, 0]
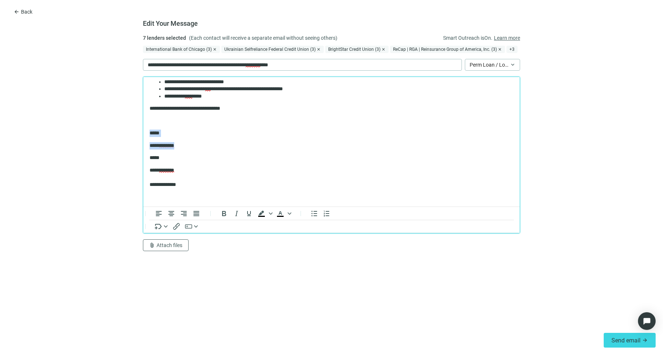
drag, startPoint x: 189, startPoint y: 146, endPoint x: 148, endPoint y: 135, distance: 42.7
click at [148, 135] on html "**********" at bounding box center [331, 62] width 376 height 287
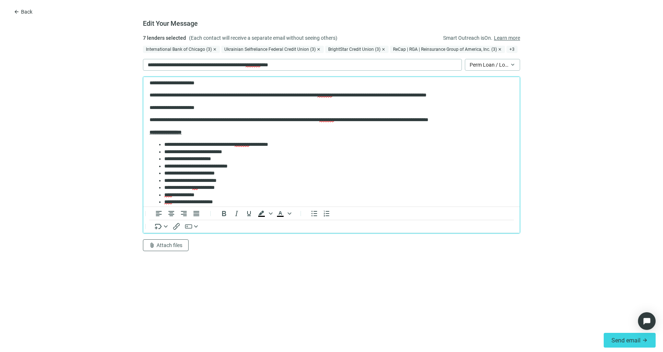
scroll to position [0, 0]
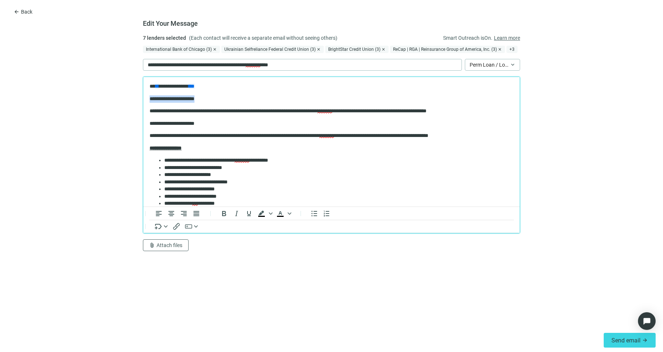
drag, startPoint x: 149, startPoint y: 99, endPoint x: 314, endPoint y: 97, distance: 165.3
click at [314, 97] on p "**********" at bounding box center [327, 98] width 357 height 7
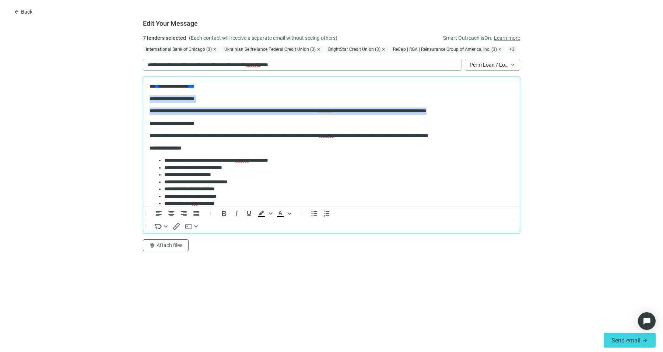
drag, startPoint x: 501, startPoint y: 110, endPoint x: 139, endPoint y: 101, distance: 362.8
click at [143, 101] on html "**********" at bounding box center [331, 208] width 376 height 263
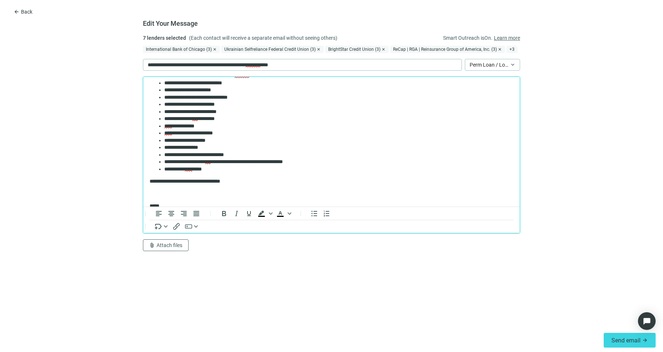
scroll to position [19, 0]
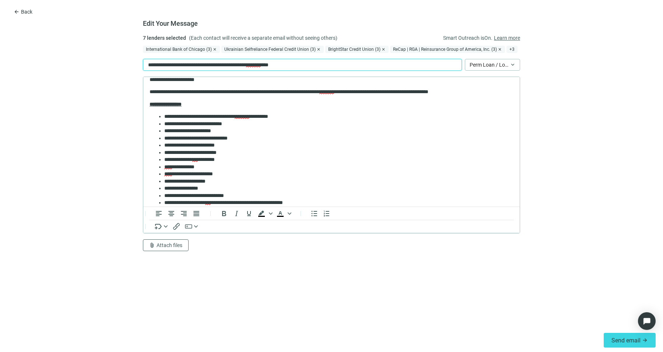
click at [156, 64] on p "**********" at bounding box center [226, 65] width 156 height 8
click at [280, 152] on li "**********" at bounding box center [335, 152] width 342 height 7
click at [292, 146] on li "**********" at bounding box center [335, 145] width 342 height 7
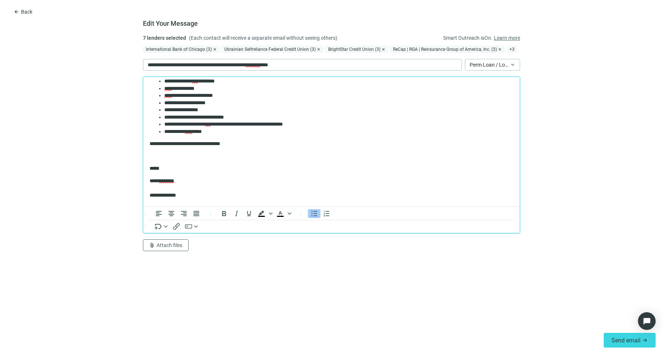
scroll to position [98, 0]
click at [625, 338] on span "Send email" at bounding box center [625, 340] width 29 height 7
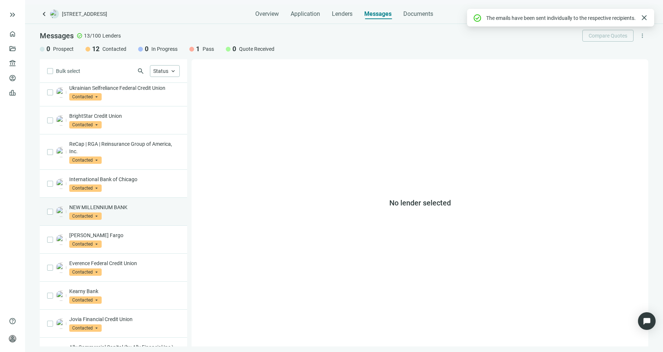
scroll to position [0, 0]
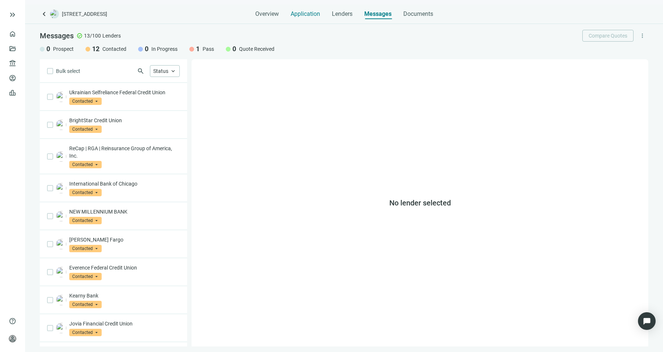
click at [316, 17] on span "Application" at bounding box center [304, 13] width 29 height 7
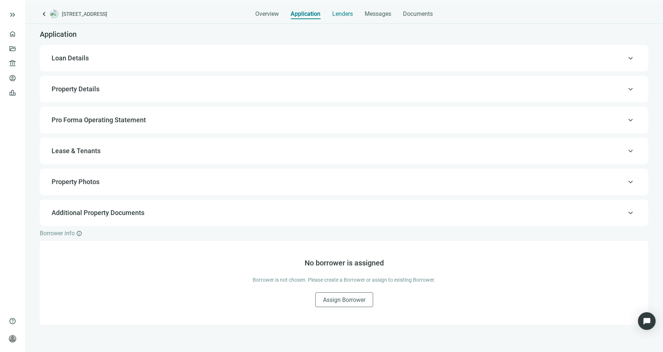
click at [341, 18] on div "Lenders" at bounding box center [342, 11] width 21 height 15
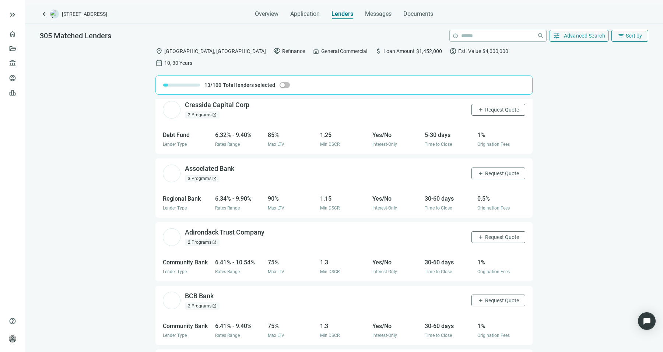
scroll to position [3954, 0]
click at [621, 46] on div "location_on Westbury, NY handshake Refinance home General Commercial attach_mon…" at bounding box center [344, 203] width 638 height 320
click at [628, 34] on span "Sort by" at bounding box center [634, 36] width 16 height 6
click at [634, 78] on div "Rate (low to high)" at bounding box center [615, 78] width 52 height 7
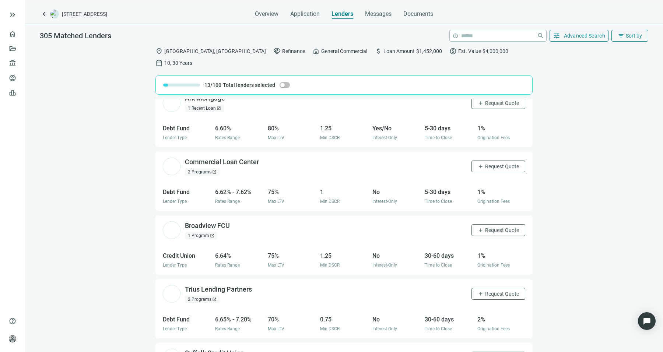
scroll to position [4137, 0]
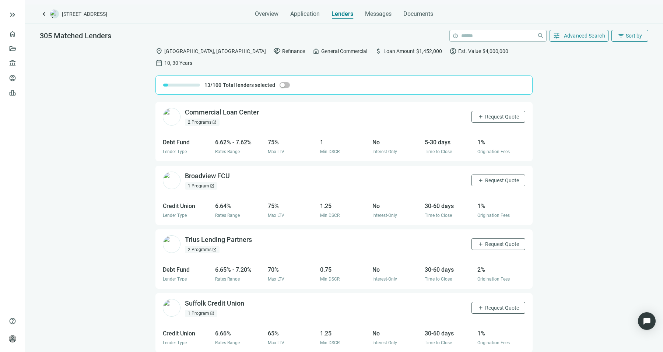
click at [203, 182] on div "1 Program open_in_new" at bounding box center [201, 185] width 32 height 7
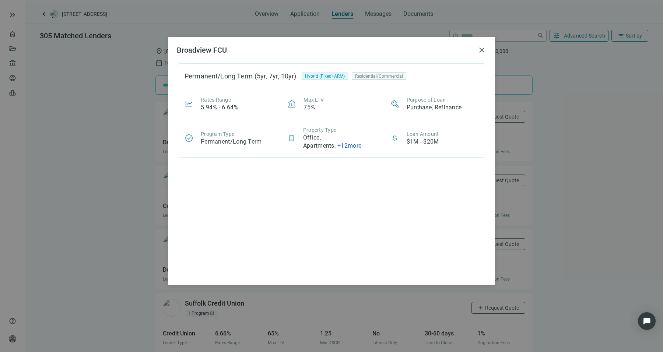
click at [145, 182] on div "Broadview FCU close Permanent/Long Term (5yr, 7yr, 10yr) Hybrid (Fixed+ARM) Res…" at bounding box center [331, 176] width 663 height 352
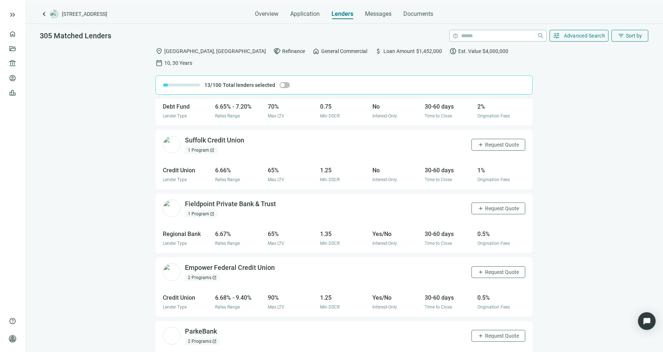
scroll to position [4300, 0]
click at [211, 148] on span "open_in_new" at bounding box center [212, 150] width 4 height 4
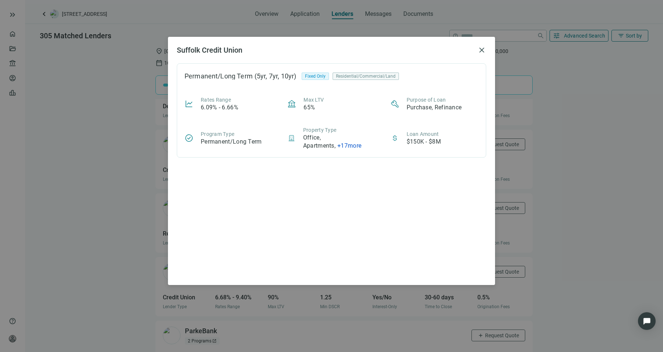
click at [131, 172] on div "Suffolk Credit Union close Permanent/Long Term (5yr, 7yr, 10yr) Fixed Only Resi…" at bounding box center [331, 176] width 663 height 352
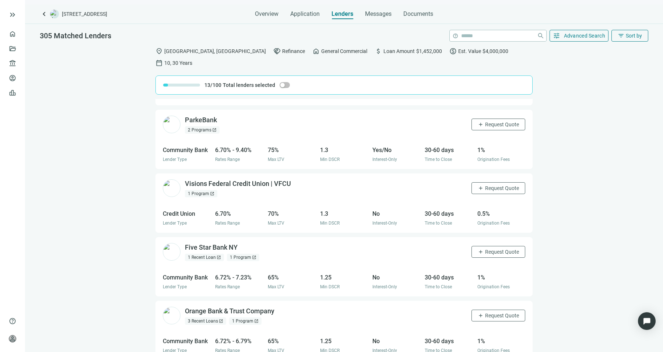
scroll to position [4512, 0]
click at [205, 190] on div "1 Program open_in_new" at bounding box center [201, 193] width 32 height 7
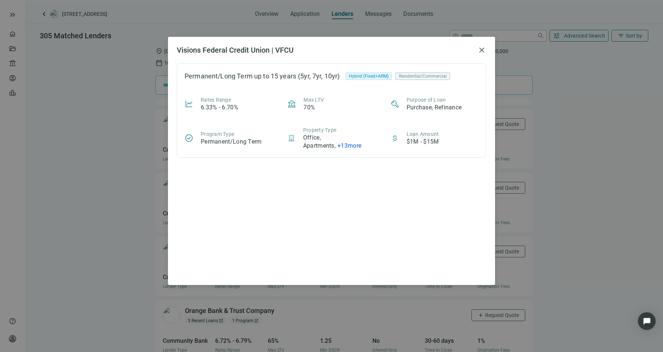
click at [103, 190] on div "Visions Federal Credit Union | VFCU close Permanent/Long Term up to 15 years (5…" at bounding box center [331, 176] width 663 height 352
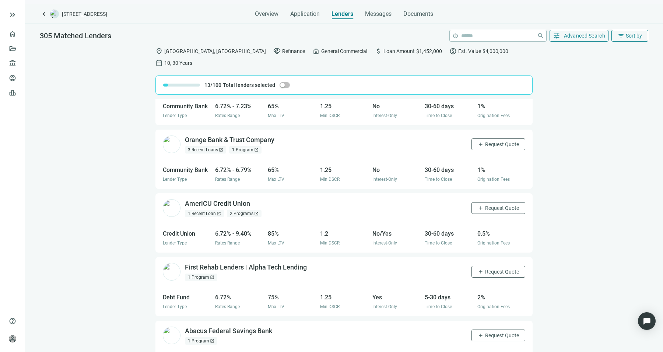
scroll to position [4683, 0]
click at [216, 211] on span "open_in_new" at bounding box center [218, 213] width 4 height 4
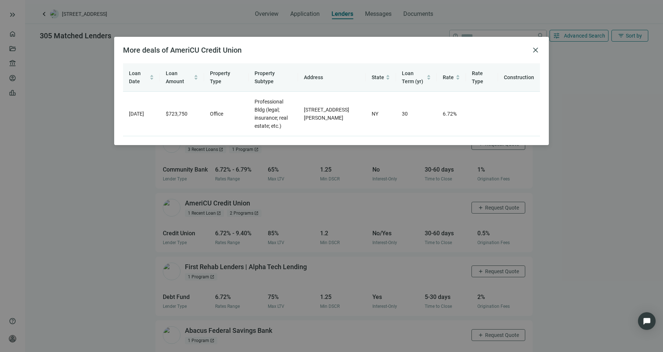
click at [139, 203] on div "More deals of AmeriCU Credit Union close Loan Date Loan Amount Property Type Pr…" at bounding box center [331, 176] width 663 height 352
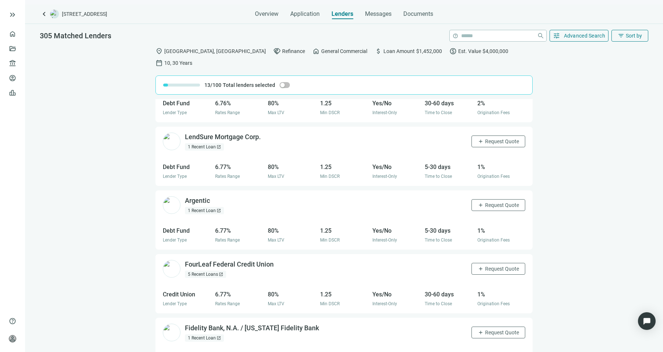
scroll to position [5266, 0]
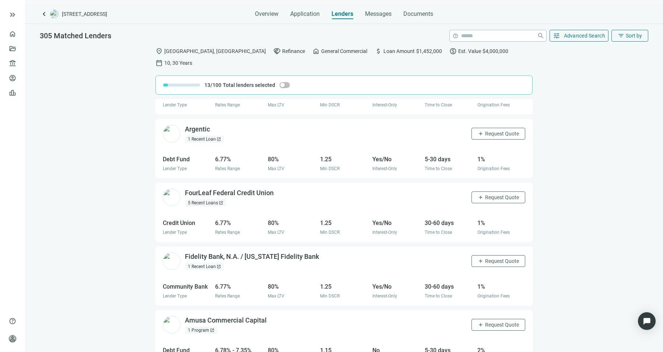
click at [216, 199] on div "5 Recent Loans open_in_new" at bounding box center [205, 202] width 41 height 7
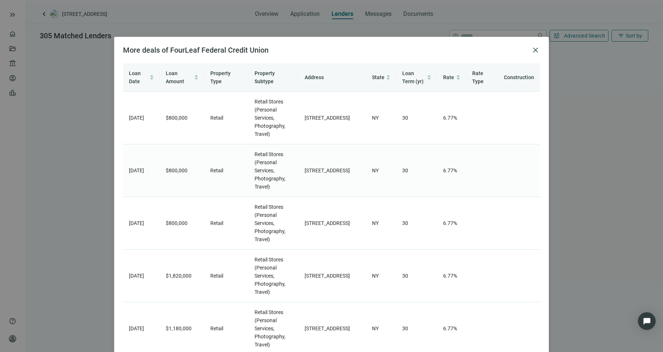
scroll to position [20, 0]
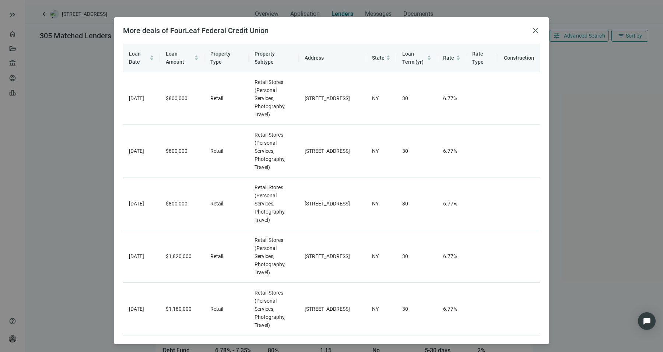
click at [67, 207] on div "More deals of FourLeaf Federal Credit Union close Loan Date Loan Amount Propert…" at bounding box center [331, 176] width 663 height 352
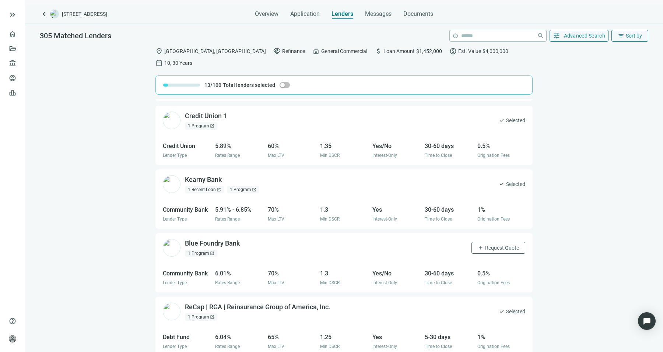
scroll to position [0, 0]
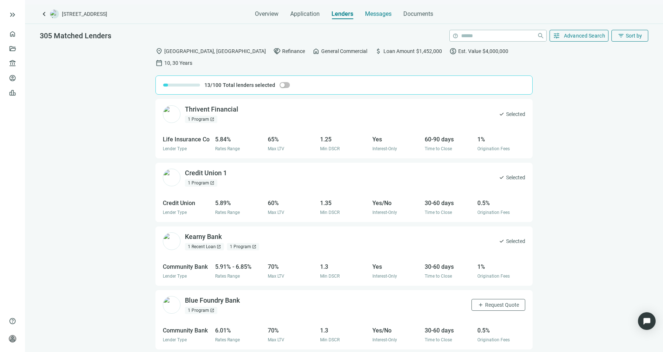
click at [369, 15] on span "Messages" at bounding box center [378, 13] width 27 height 7
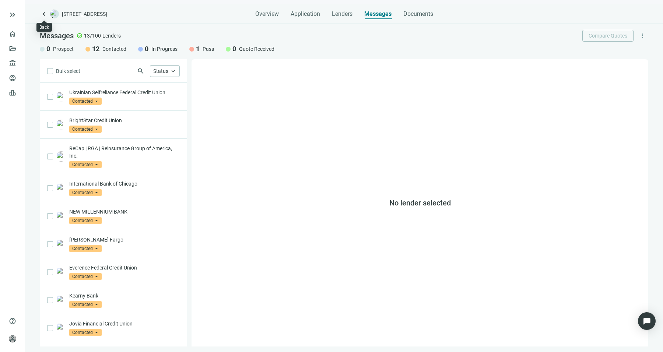
click at [45, 13] on span "keyboard_arrow_left" at bounding box center [44, 14] width 9 height 9
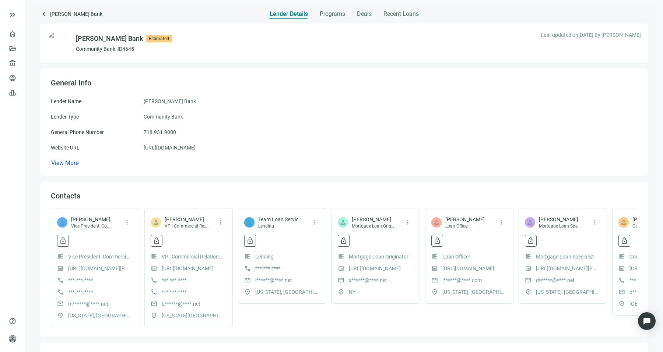
click at [338, 19] on div "Ponce Bank Estimated Community Bank | ID 4645 Last updated on 04.24.2025 By Jul…" at bounding box center [344, 239] width 608 height 440
click at [338, 18] on div "Programs" at bounding box center [332, 11] width 25 height 15
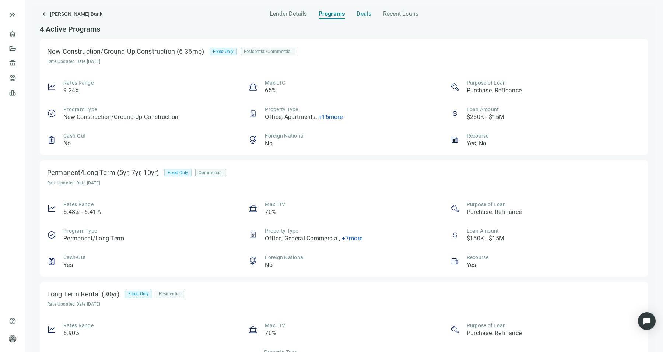
click at [357, 15] on span "Deals" at bounding box center [363, 13] width 15 height 7
